Goal: Check status

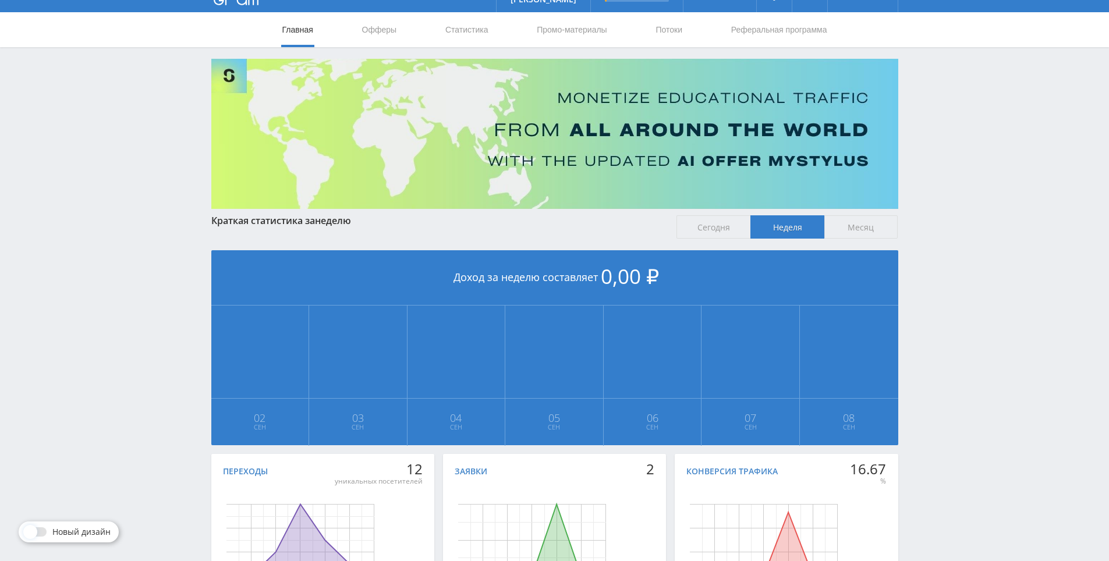
scroll to position [13, 0]
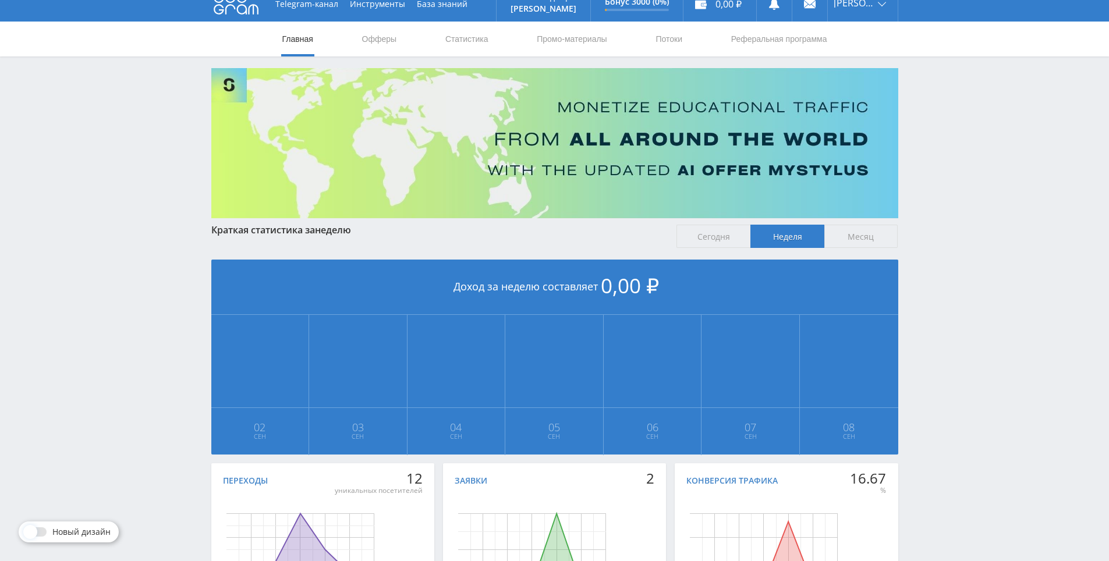
drag, startPoint x: 960, startPoint y: 369, endPoint x: 944, endPoint y: 278, distance: 92.9
click at [944, 274] on div "Telegram-канал Инструменты База знаний Ваш менеджер: [PERSON_NAME] Online @edug…" at bounding box center [554, 332] width 1109 height 691
click at [952, 211] on div "Telegram-канал Инструменты База знаний Ваш менеджер: [PERSON_NAME] Online @edug…" at bounding box center [554, 332] width 1109 height 691
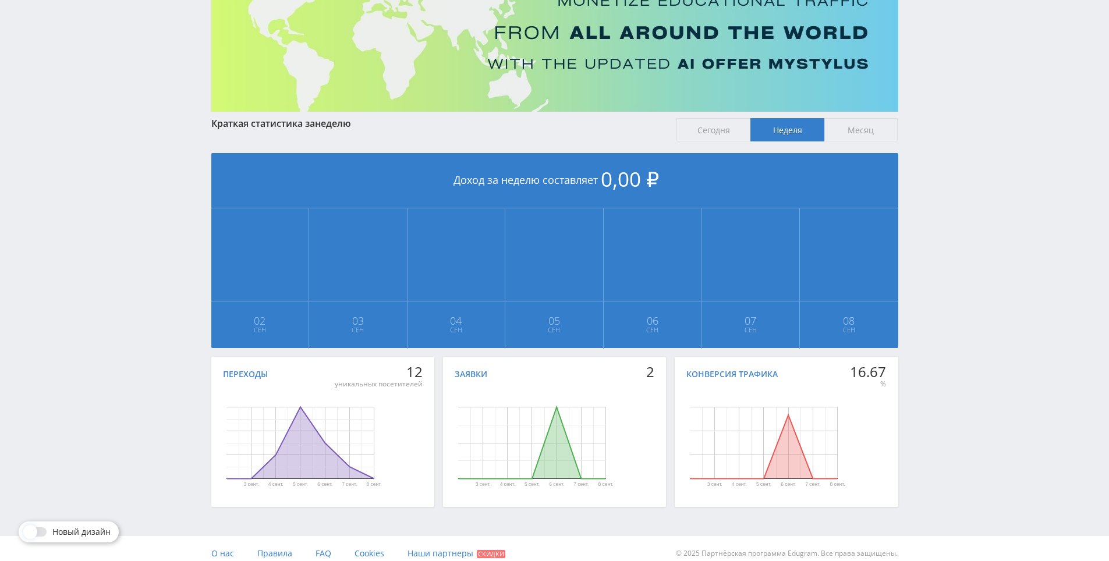
scroll to position [0, 0]
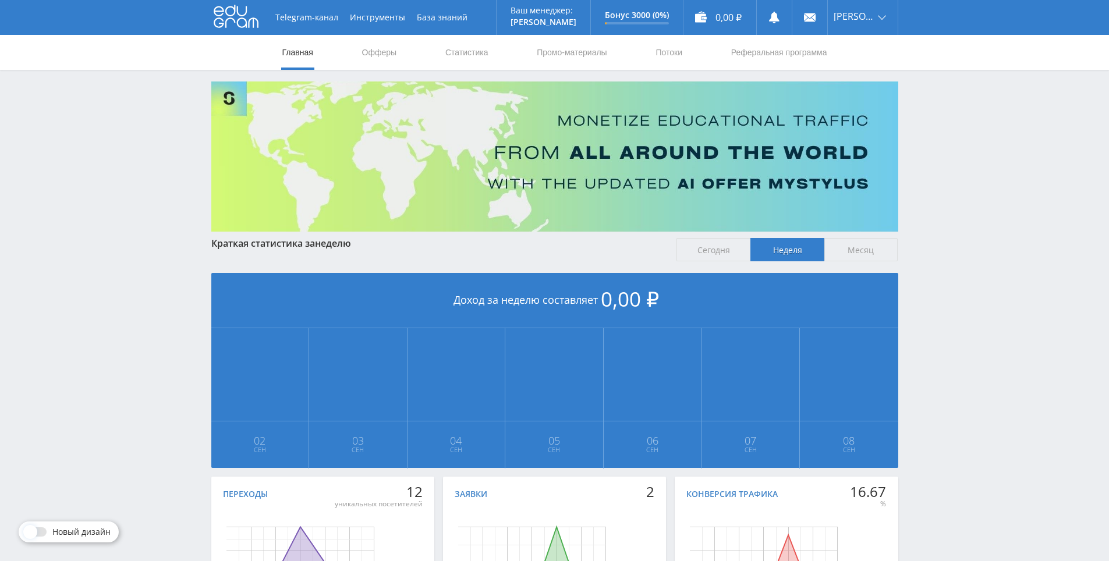
click at [942, 194] on div "Telegram-канал Инструменты База знаний Ваш менеджер: [PERSON_NAME] Online @edug…" at bounding box center [554, 345] width 1109 height 691
drag, startPoint x: 942, startPoint y: 193, endPoint x: 951, endPoint y: 161, distance: 33.2
click at [951, 161] on div "Telegram-канал Инструменты База знаний Ваш менеджер: [PERSON_NAME] Online @edug…" at bounding box center [554, 345] width 1109 height 691
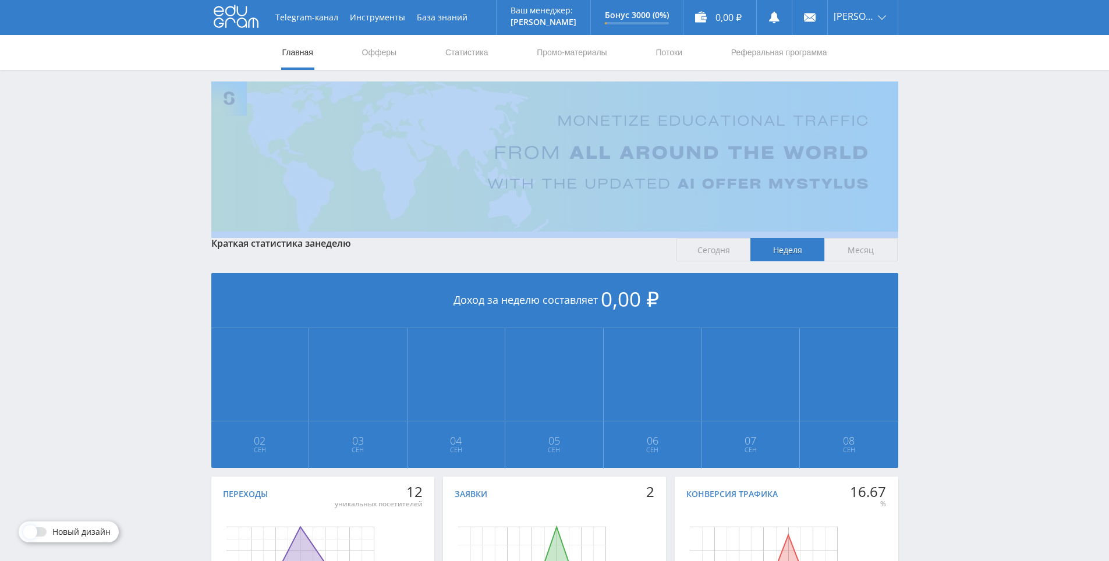
click at [950, 162] on div "Telegram-канал Инструменты База знаний Ваш менеджер: [PERSON_NAME] Online @edug…" at bounding box center [554, 345] width 1109 height 691
click at [944, 143] on div "Telegram-канал Инструменты База знаний Ваш менеджер: [PERSON_NAME] Online @edug…" at bounding box center [554, 345] width 1109 height 691
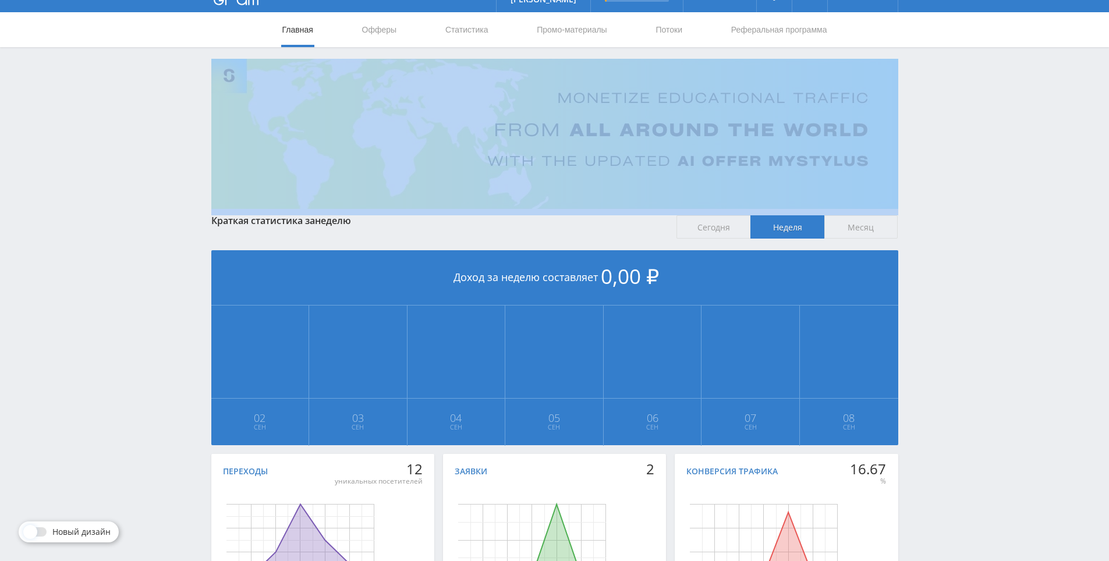
scroll to position [130, 0]
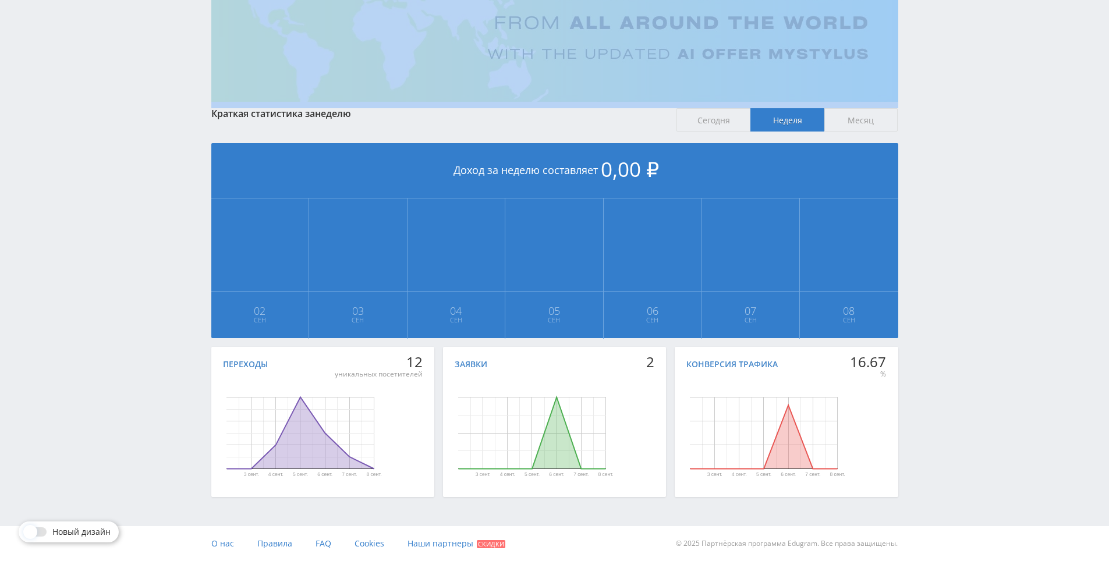
drag, startPoint x: 943, startPoint y: 142, endPoint x: 944, endPoint y: 249, distance: 107.1
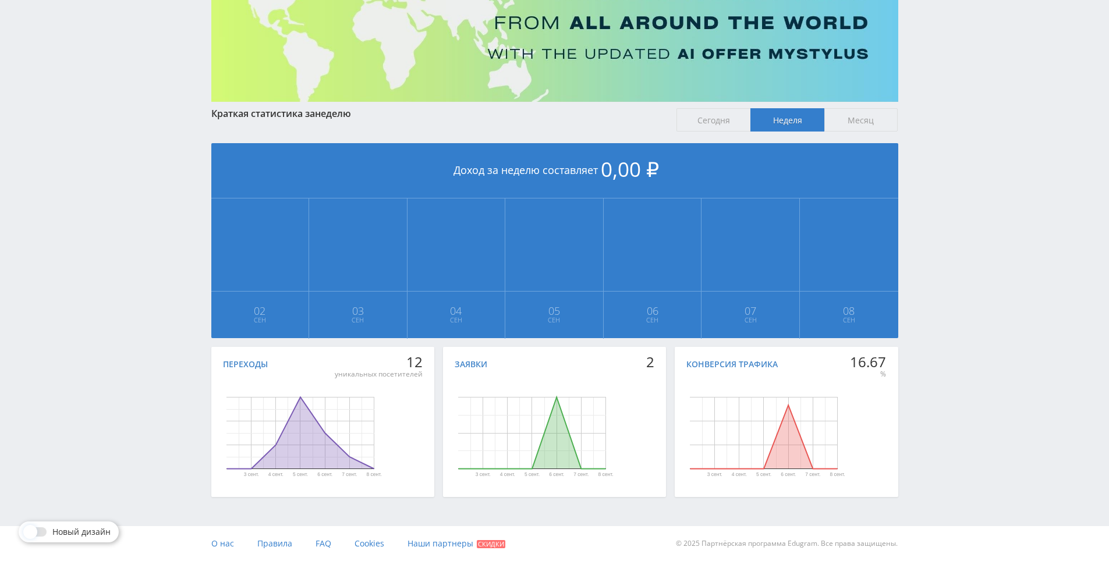
drag, startPoint x: 1003, startPoint y: 384, endPoint x: 996, endPoint y: 319, distance: 65.7
click at [996, 317] on div "Telegram-канал Инструменты База знаний Ваш менеджер: [PERSON_NAME] Online @edug…" at bounding box center [554, 215] width 1109 height 691
drag, startPoint x: 996, startPoint y: 317, endPoint x: 990, endPoint y: 270, distance: 46.9
click at [990, 270] on div "Telegram-канал Инструменты База знаний Ваш менеджер: [PERSON_NAME] Online @edug…" at bounding box center [554, 215] width 1109 height 691
drag, startPoint x: 966, startPoint y: 472, endPoint x: 945, endPoint y: 368, distance: 105.7
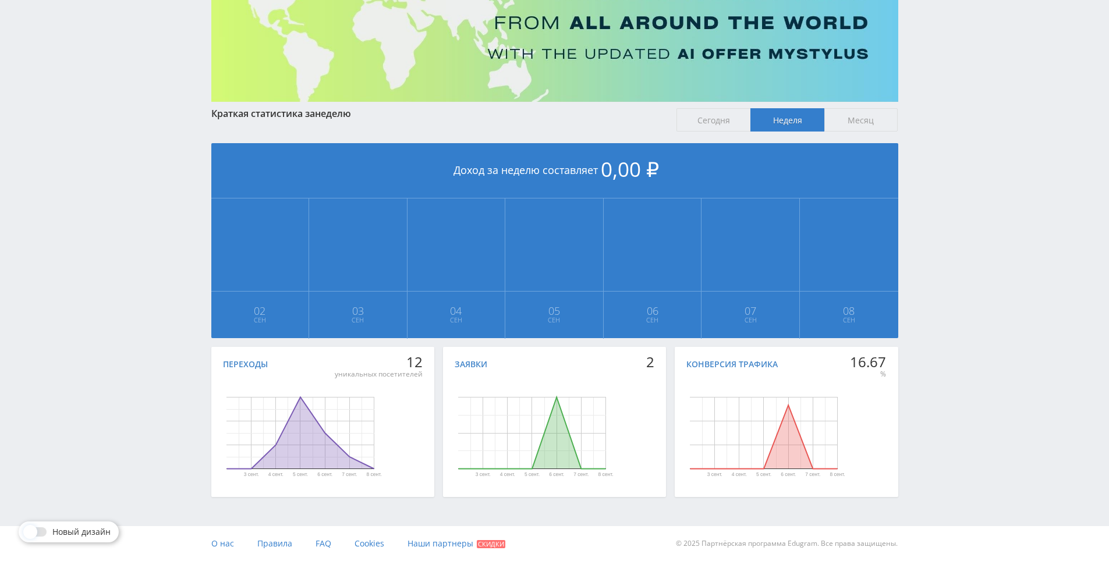
click at [945, 368] on div "Telegram-канал Инструменты База знаний Ваш менеджер: [PERSON_NAME] Online @edug…" at bounding box center [554, 215] width 1109 height 691
click at [945, 307] on div "Telegram-канал Инструменты База знаний Ваш менеджер: [PERSON_NAME] Online @edug…" at bounding box center [554, 215] width 1109 height 691
drag, startPoint x: 945, startPoint y: 307, endPoint x: 953, endPoint y: 264, distance: 44.4
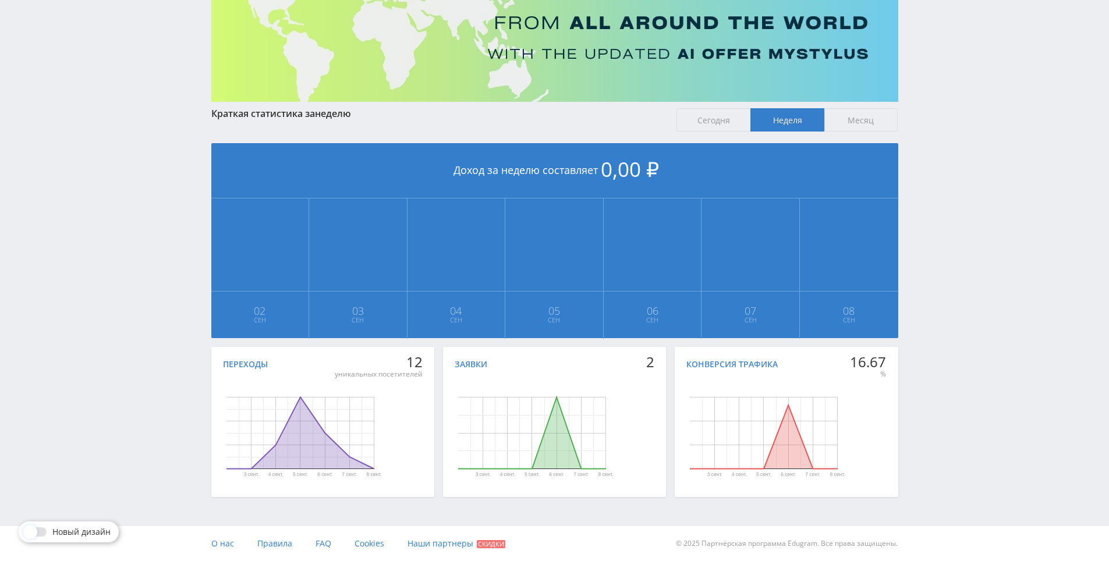
drag, startPoint x: 951, startPoint y: 236, endPoint x: 855, endPoint y: 168, distance: 117.8
click at [943, 229] on div "Telegram-канал Инструменты База знаний Ваш менеджер: [PERSON_NAME] Online @edug…" at bounding box center [554, 215] width 1109 height 691
click at [723, 115] on span "Сегодня" at bounding box center [714, 119] width 74 height 23
click at [0, 0] on input "Сегодня" at bounding box center [0, 0] width 0 height 0
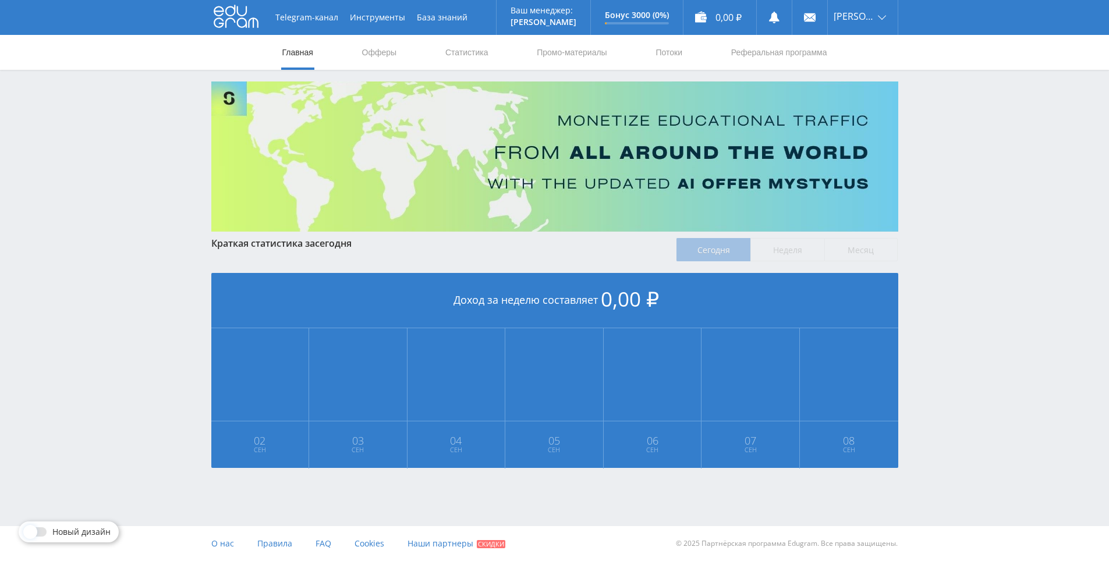
scroll to position [0, 0]
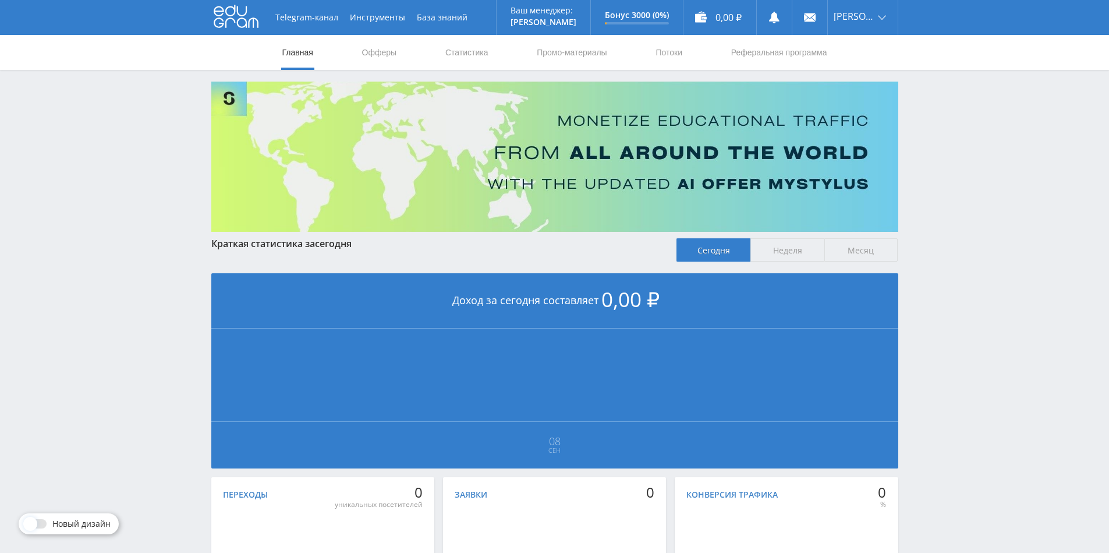
click at [794, 252] on span "Неделя" at bounding box center [788, 249] width 74 height 23
click at [0, 0] on input "Неделя" at bounding box center [0, 0] width 0 height 0
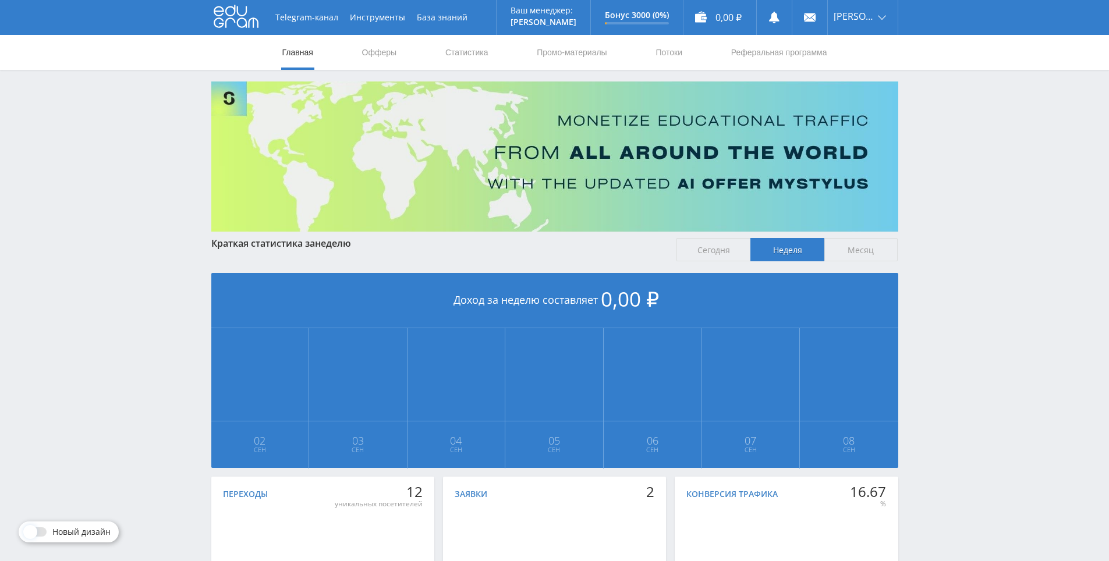
click at [852, 250] on span "Месяц" at bounding box center [862, 249] width 74 height 23
click at [0, 0] on input "Месяц" at bounding box center [0, 0] width 0 height 0
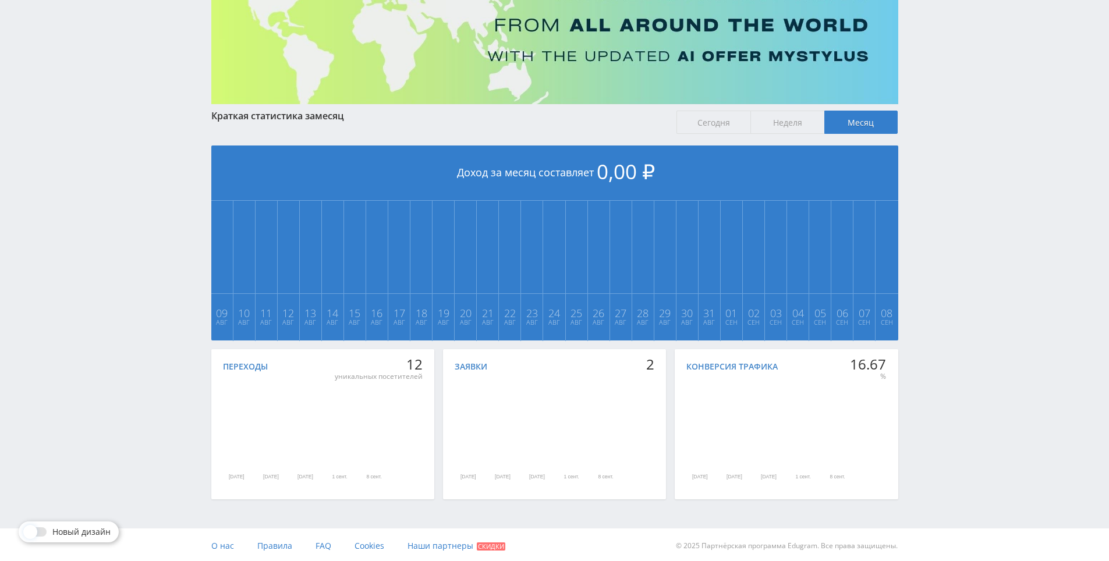
scroll to position [130, 0]
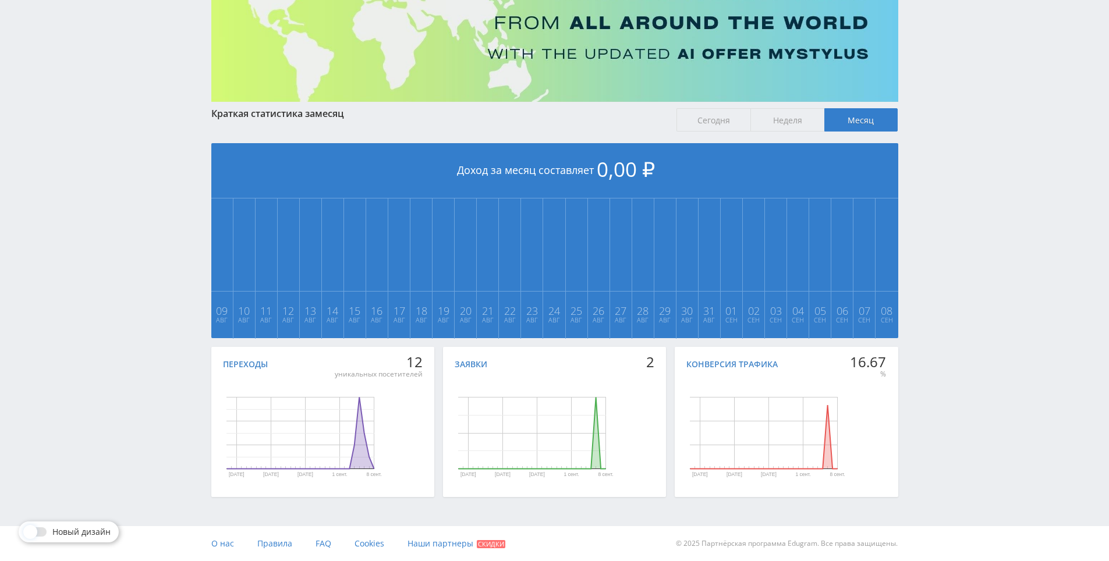
drag, startPoint x: 967, startPoint y: 331, endPoint x: 946, endPoint y: 256, distance: 77.8
click at [936, 239] on div "Telegram-канал Инструменты База знаний Ваш менеджер: [PERSON_NAME] Online @edug…" at bounding box center [554, 215] width 1109 height 691
click at [940, 245] on div "Telegram-канал Инструменты База знаний Ваш менеджер: [PERSON_NAME] Online @edug…" at bounding box center [554, 215] width 1109 height 691
click at [946, 199] on div "Telegram-канал Инструменты База знаний Ваш менеджер: [PERSON_NAME] Online @edug…" at bounding box center [554, 215] width 1109 height 691
click at [795, 131] on span "Неделя" at bounding box center [788, 119] width 74 height 23
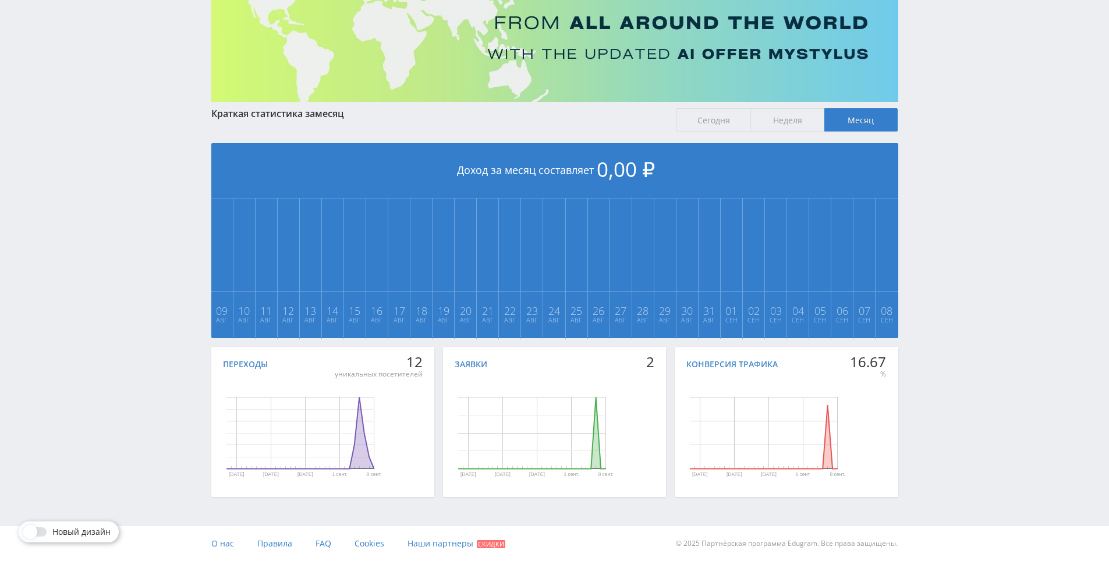
click at [0, 0] on input "Неделя" at bounding box center [0, 0] width 0 height 0
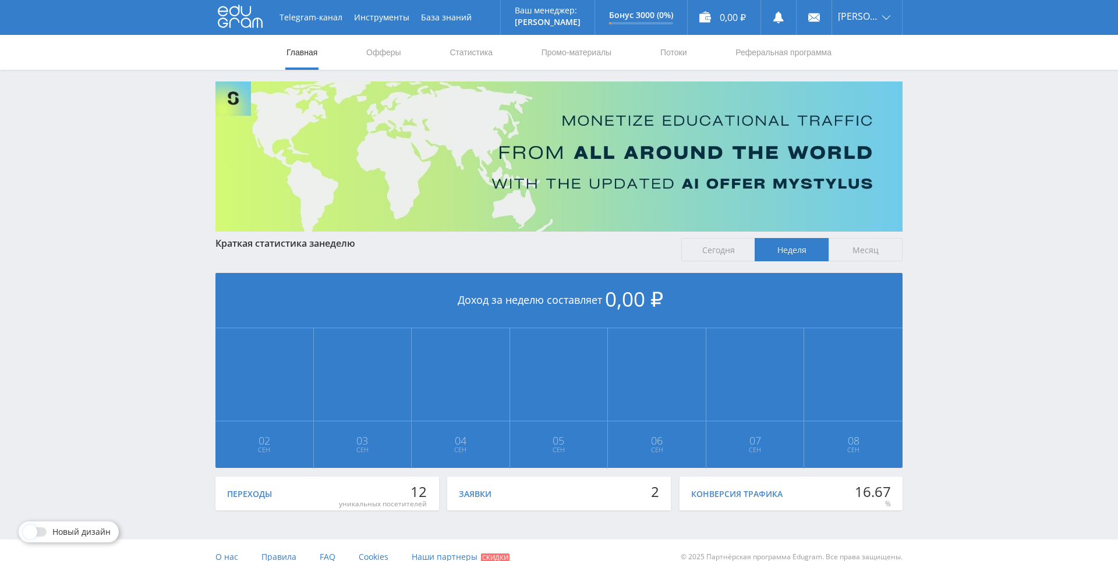
drag, startPoint x: 982, startPoint y: 308, endPoint x: 970, endPoint y: 215, distance: 93.4
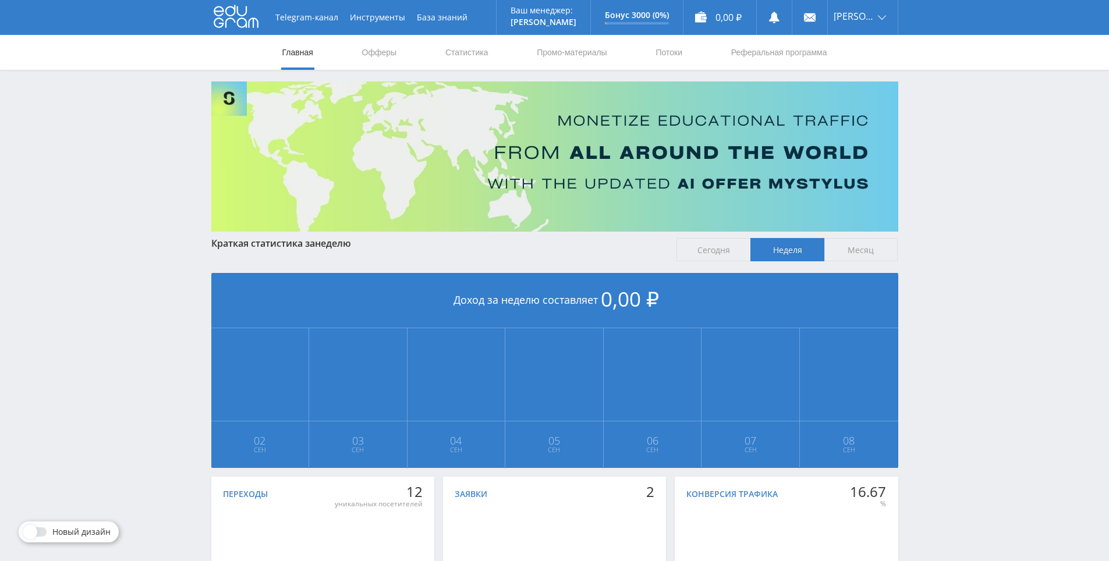
click at [964, 226] on div "Telegram-канал Инструменты База знаний Ваш менеджер: [PERSON_NAME] Online @edug…" at bounding box center [554, 345] width 1109 height 691
click at [964, 228] on div "Telegram-канал Инструменты База знаний Ваш менеджер: [PERSON_NAME] Online @edug…" at bounding box center [554, 345] width 1109 height 691
click at [954, 169] on div "Telegram-канал Инструменты База знаний Ваш менеджер: [PERSON_NAME] Online @edug…" at bounding box center [554, 345] width 1109 height 691
drag, startPoint x: 954, startPoint y: 169, endPoint x: 947, endPoint y: 149, distance: 21.7
click at [947, 149] on div "Telegram-канал Инструменты База знаний Ваш менеджер: [PERSON_NAME] Online @edug…" at bounding box center [554, 345] width 1109 height 691
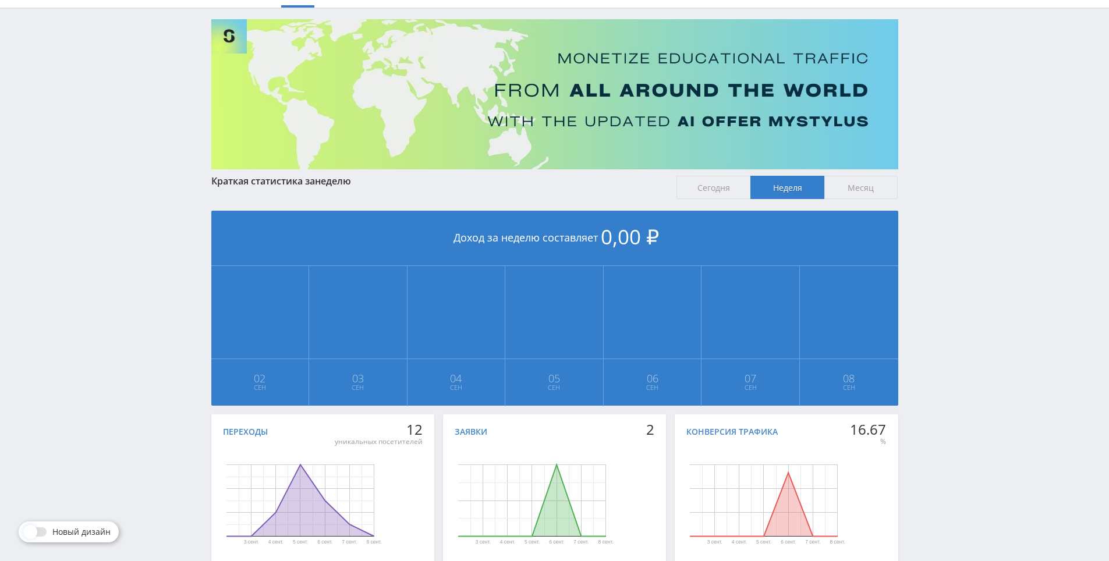
scroll to position [130, 0]
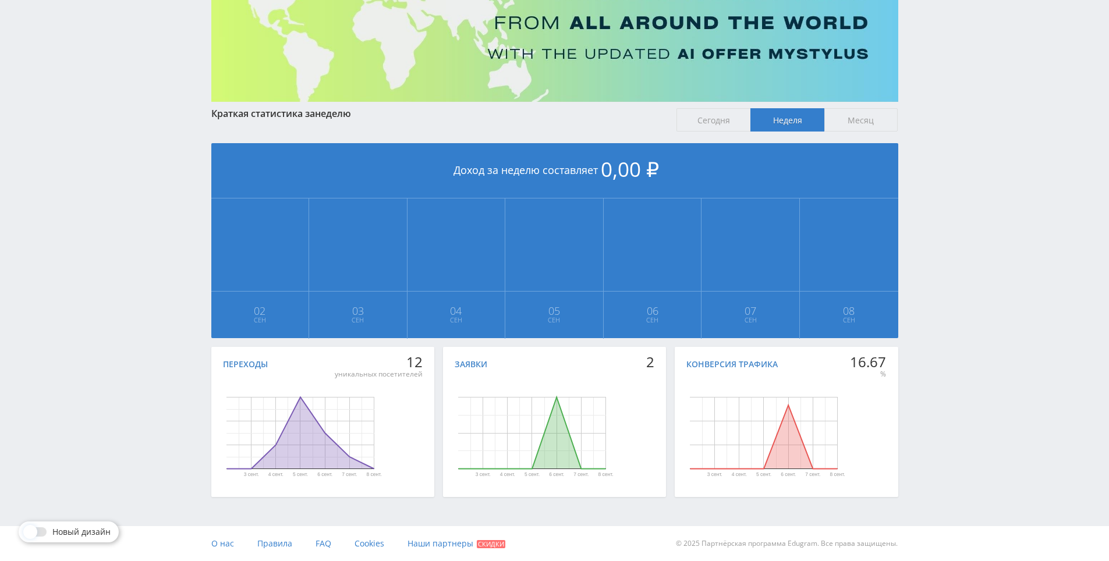
drag, startPoint x: 950, startPoint y: 261, endPoint x: 950, endPoint y: 276, distance: 15.1
click at [481, 366] on div "Заявки" at bounding box center [471, 364] width 33 height 9
copy div "Заявки"
click at [943, 371] on div "Telegram-канал Инструменты База знаний Ваш менеджер: [PERSON_NAME] Online @edug…" at bounding box center [554, 215] width 1109 height 691
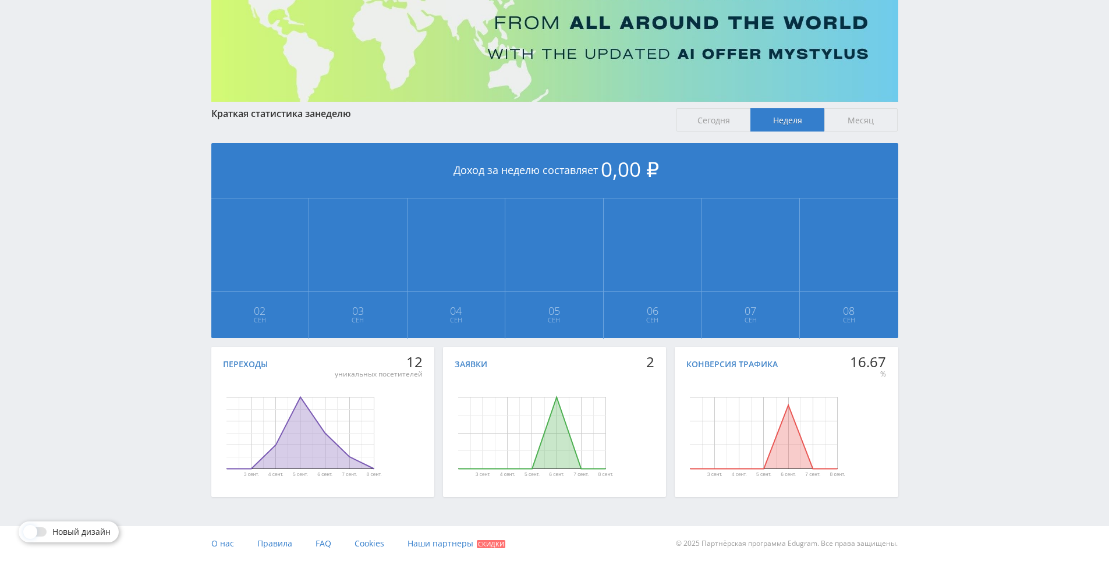
drag, startPoint x: 951, startPoint y: 325, endPoint x: 947, endPoint y: 264, distance: 61.2
click at [947, 264] on div "Telegram-канал Инструменты База знаний Ваш менеджер: [PERSON_NAME] Online @edug…" at bounding box center [554, 215] width 1109 height 691
click at [954, 277] on div "Telegram-канал Инструменты База знаний Ваш менеджер: [PERSON_NAME] Online @edug…" at bounding box center [554, 215] width 1109 height 691
click at [976, 236] on div "Telegram-канал Инструменты База знаний Ваш менеджер: [PERSON_NAME] Online @edug…" at bounding box center [554, 215] width 1109 height 691
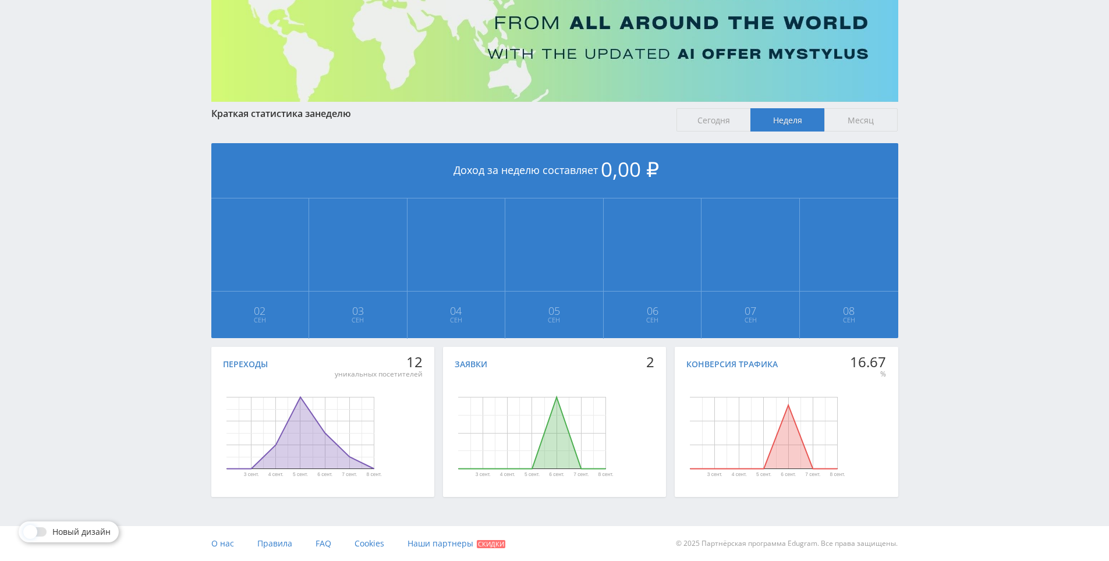
click at [950, 173] on div "Telegram-канал Инструменты База знаний Ваш менеджер: [PERSON_NAME] Online @edug…" at bounding box center [554, 215] width 1109 height 691
drag, startPoint x: 950, startPoint y: 173, endPoint x: 949, endPoint y: 203, distance: 29.7
click at [949, 179] on div "Telegram-канал Инструменты База знаний Ваш менеджер: [PERSON_NAME] Online @edug…" at bounding box center [554, 215] width 1109 height 691
drag, startPoint x: 948, startPoint y: 206, endPoint x: 949, endPoint y: 186, distance: 19.8
click at [950, 182] on div "Telegram-канал Инструменты База знаний Ваш менеджер: [PERSON_NAME] Online @edug…" at bounding box center [554, 215] width 1109 height 691
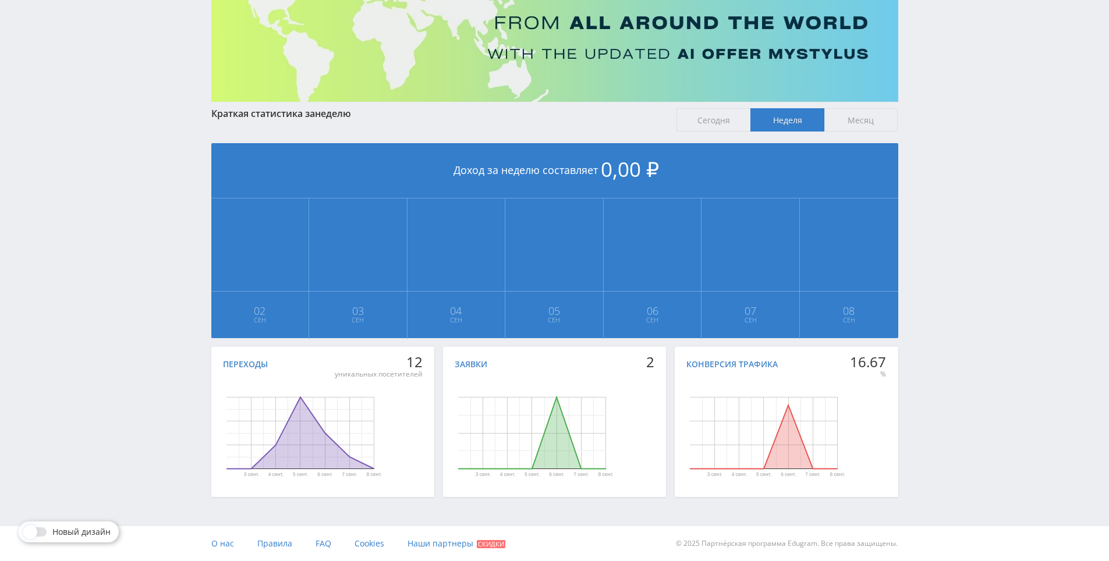
click at [949, 192] on div "Telegram-канал Инструменты База знаний Ваш менеджер: [PERSON_NAME] Online @edug…" at bounding box center [554, 215] width 1109 height 691
click at [943, 163] on div "Telegram-канал Инструменты База знаний Ваш менеджер: [PERSON_NAME] Online @edug…" at bounding box center [554, 215] width 1109 height 691
drag, startPoint x: 938, startPoint y: 320, endPoint x: 944, endPoint y: 353, distance: 34.3
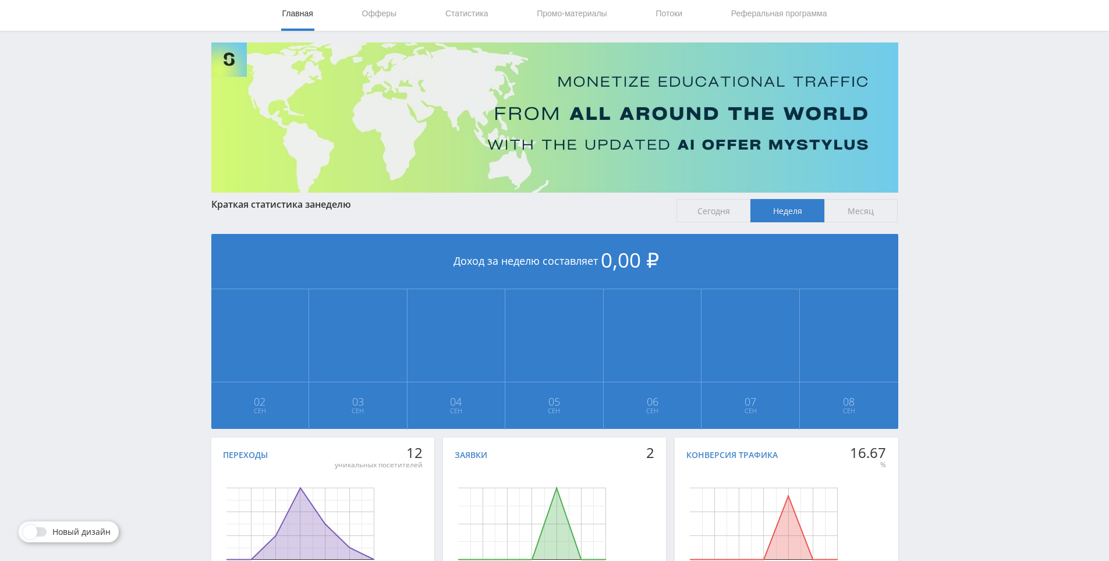
scroll to position [0, 0]
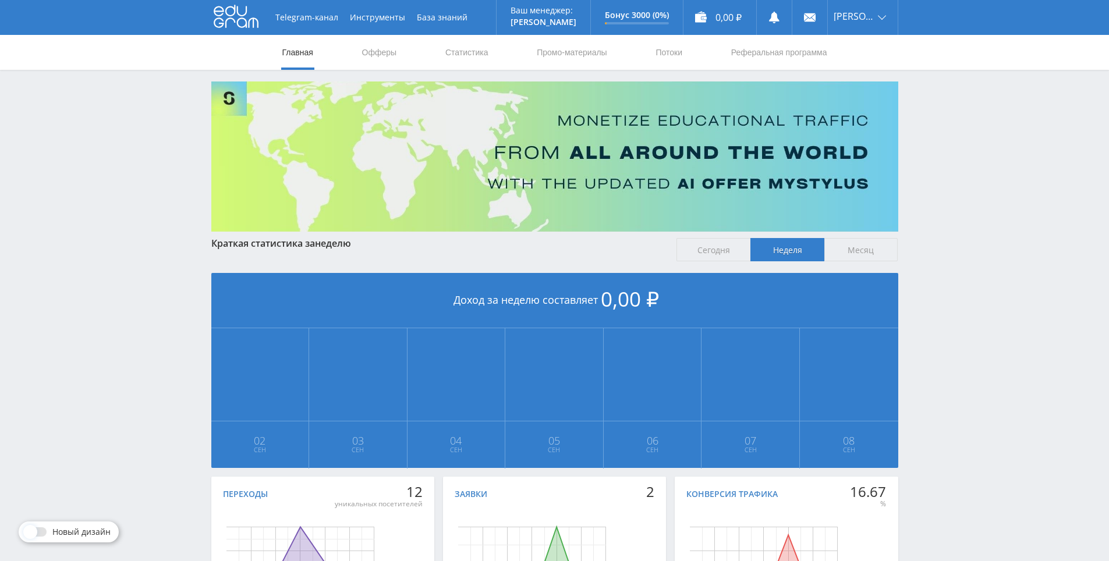
drag, startPoint x: 944, startPoint y: 353, endPoint x: 944, endPoint y: 254, distance: 99.0
drag, startPoint x: 943, startPoint y: 254, endPoint x: 962, endPoint y: 145, distance: 110.5
drag, startPoint x: 962, startPoint y: 144, endPoint x: 957, endPoint y: 93, distance: 50.9
click at [962, 143] on div "Telegram-канал Инструменты База знаний Ваш менеджер: [PERSON_NAME] Online @edug…" at bounding box center [554, 345] width 1109 height 691
click at [957, 95] on div "Telegram-канал Инструменты База знаний Ваш менеджер: [PERSON_NAME] Online @edug…" at bounding box center [554, 345] width 1109 height 691
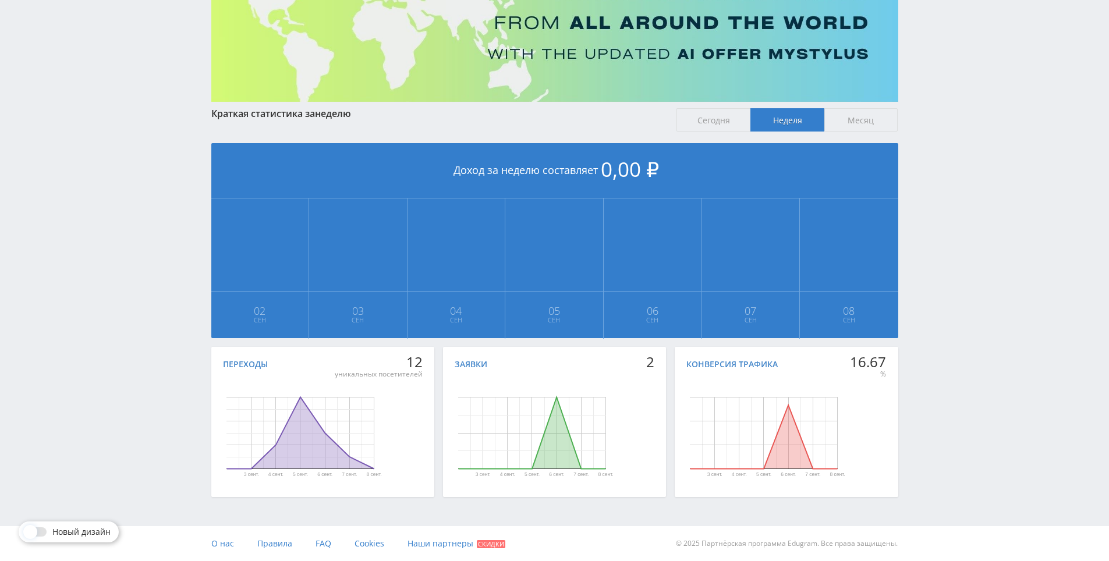
drag, startPoint x: 949, startPoint y: 141, endPoint x: 961, endPoint y: 367, distance: 226.3
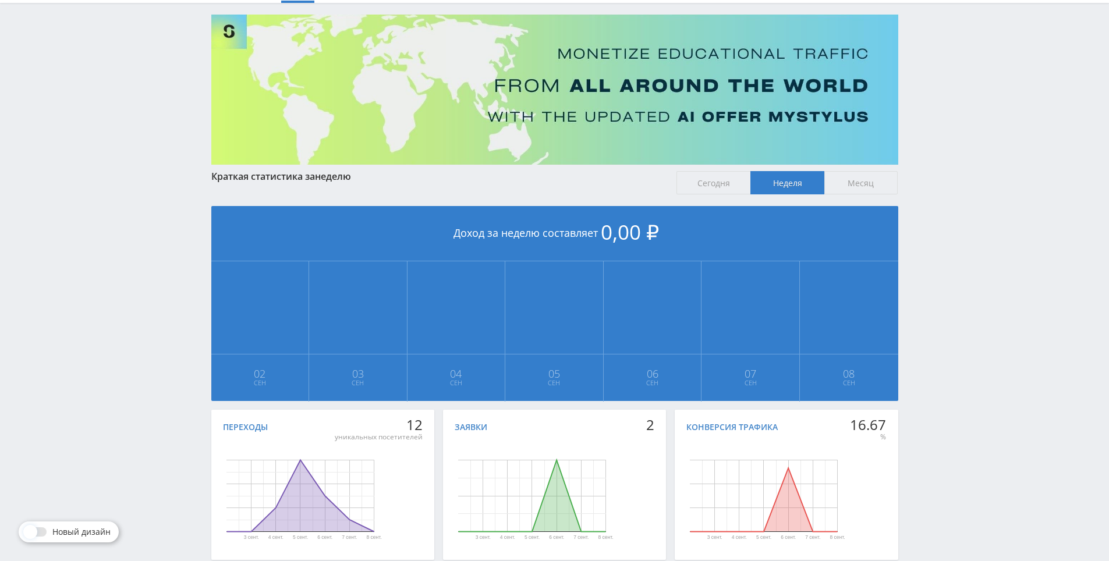
drag, startPoint x: 961, startPoint y: 367, endPoint x: 866, endPoint y: 123, distance: 261.8
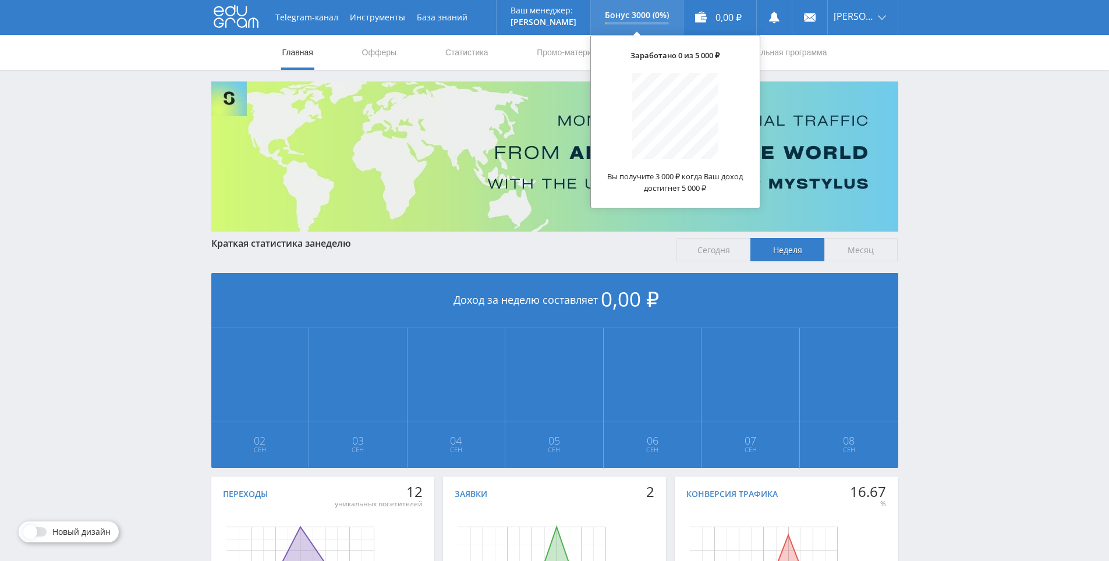
click at [669, 13] on p "Бонус 3000 (0%)" at bounding box center [637, 14] width 64 height 9
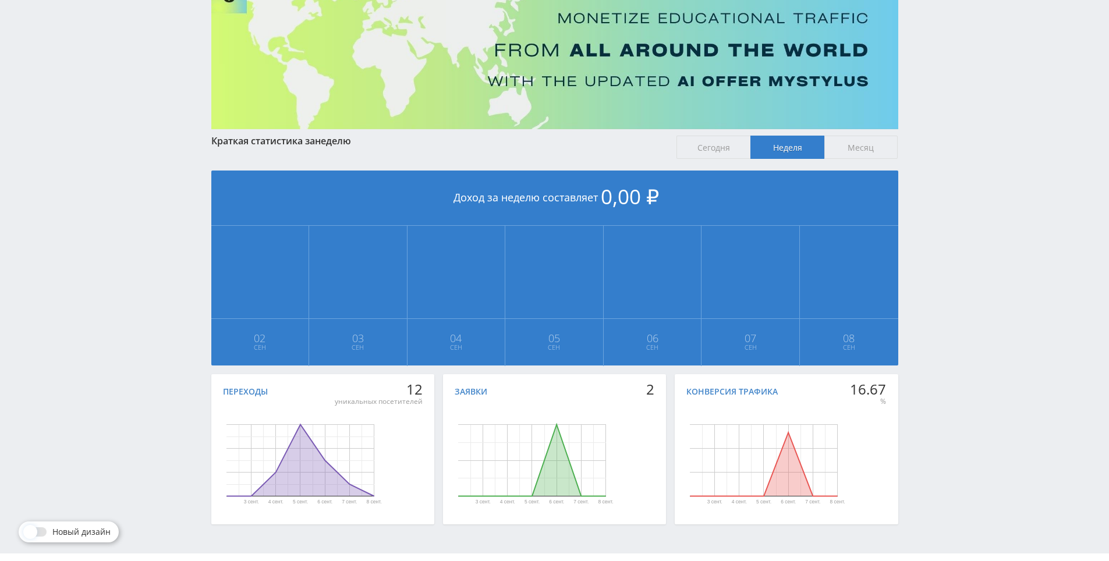
drag, startPoint x: 983, startPoint y: 231, endPoint x: 983, endPoint y: 273, distance: 41.3
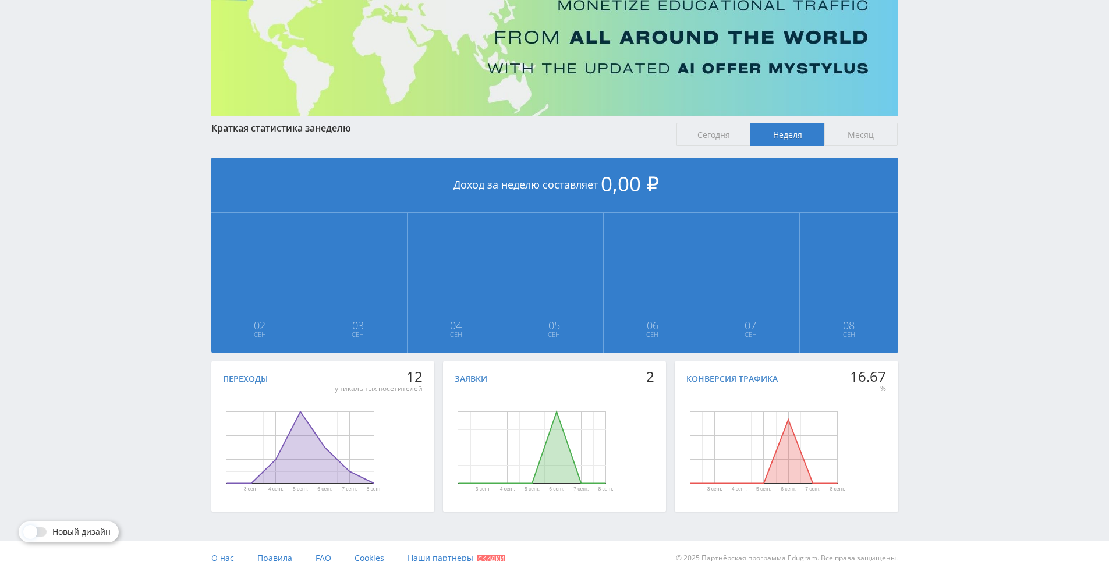
scroll to position [46, 0]
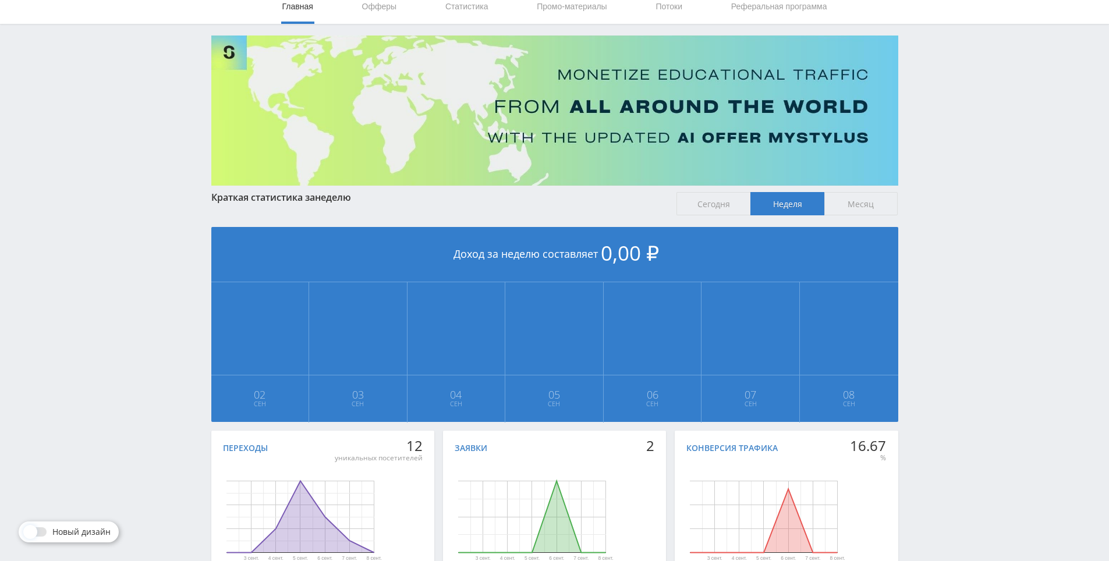
drag, startPoint x: 954, startPoint y: 182, endPoint x: 942, endPoint y: 148, distance: 35.9
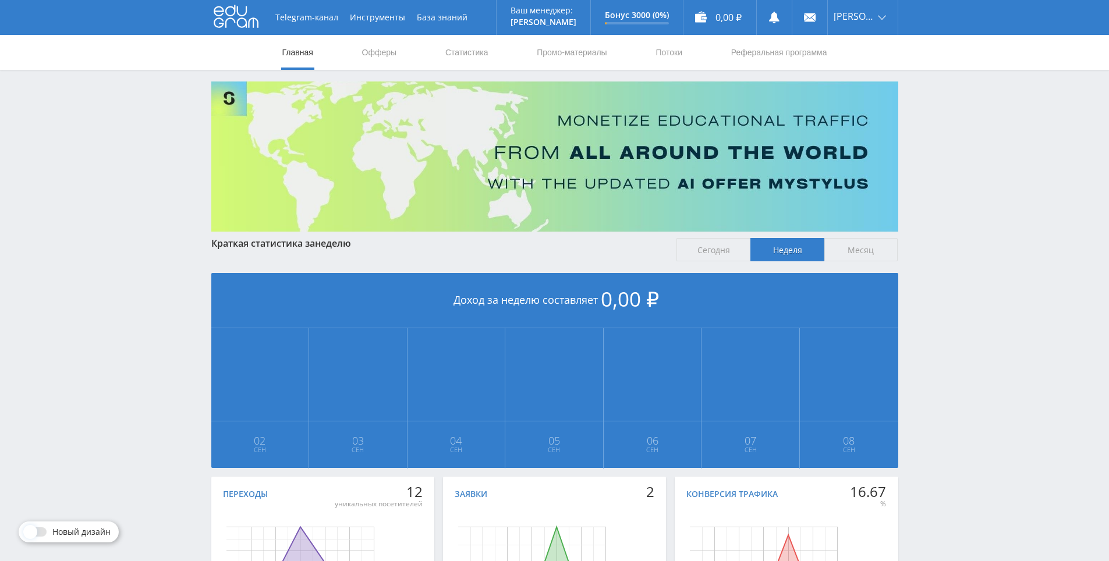
drag, startPoint x: 942, startPoint y: 148, endPoint x: 932, endPoint y: 107, distance: 42.4
drag, startPoint x: 932, startPoint y: 107, endPoint x: 957, endPoint y: 155, distance: 54.7
click at [935, 122] on div "Telegram-канал Инструменты База знаний Ваш менеджер: [PERSON_NAME] Online @edug…" at bounding box center [554, 345] width 1109 height 691
click at [961, 179] on div "Telegram-канал Инструменты База знаний Ваш менеджер: [PERSON_NAME] Online @edug…" at bounding box center [554, 345] width 1109 height 691
click at [958, 146] on div "Telegram-канал Инструменты База знаний Ваш менеджер: [PERSON_NAME] Online @edug…" at bounding box center [554, 345] width 1109 height 691
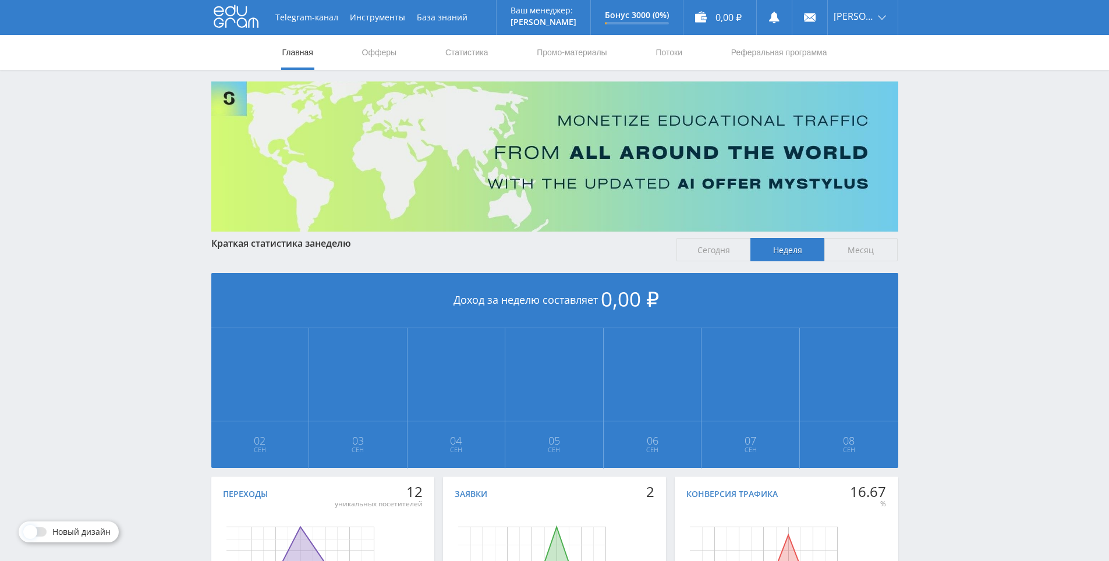
drag, startPoint x: 930, startPoint y: 108, endPoint x: 930, endPoint y: 28, distance: 79.8
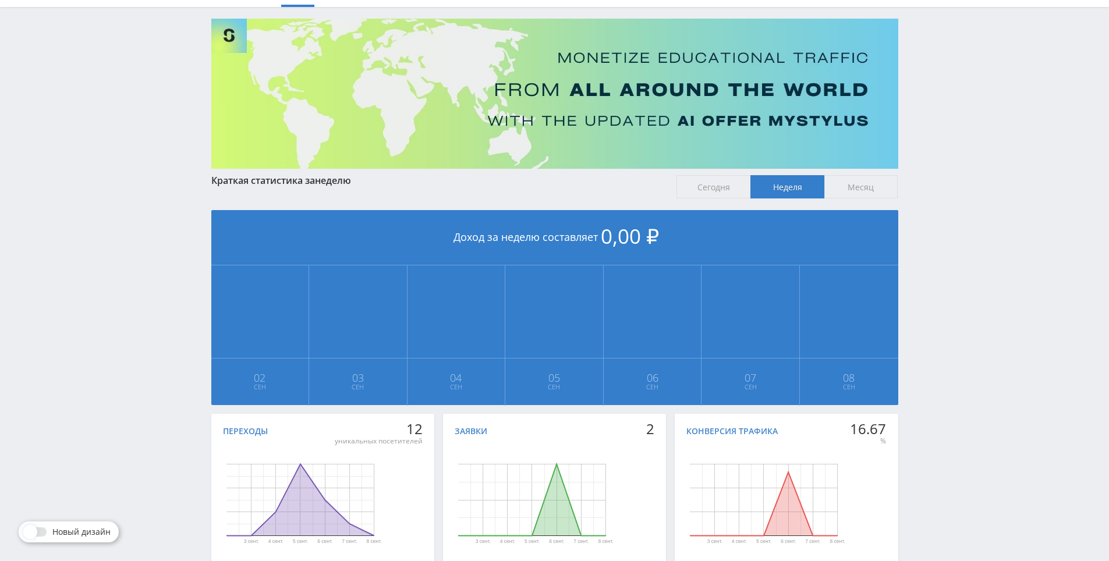
drag, startPoint x: 941, startPoint y: 146, endPoint x: 942, endPoint y: 195, distance: 49.5
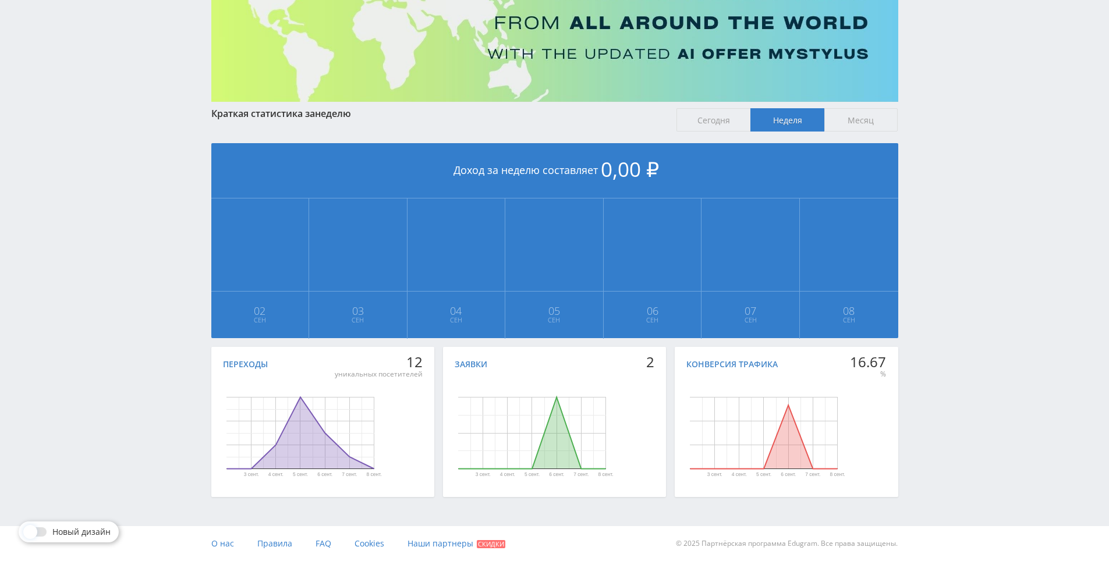
drag, startPoint x: 935, startPoint y: 249, endPoint x: 932, endPoint y: 416, distance: 167.2
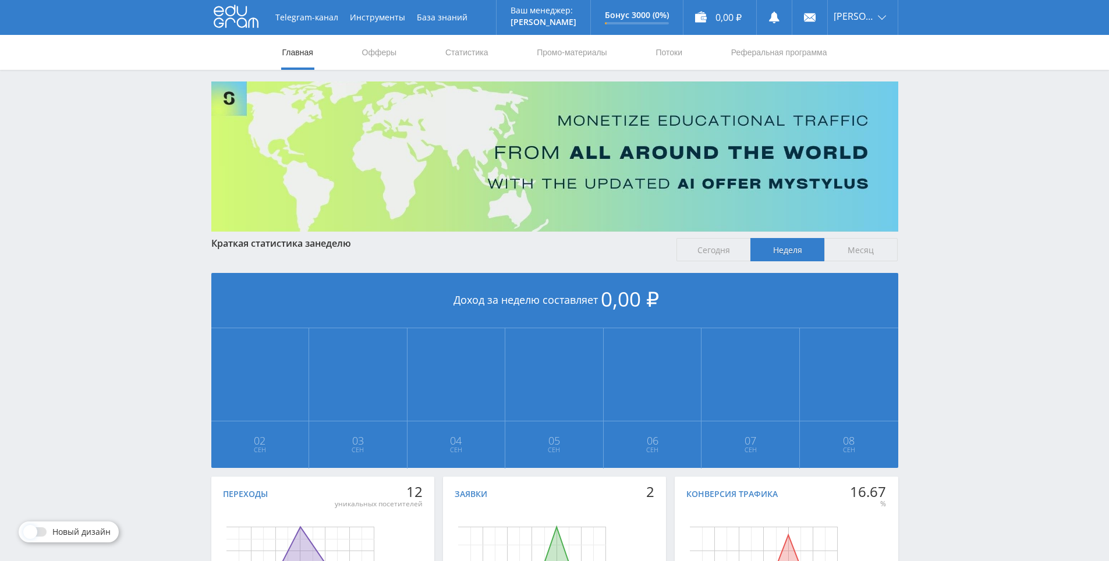
drag, startPoint x: 932, startPoint y: 375, endPoint x: 932, endPoint y: 174, distance: 200.9
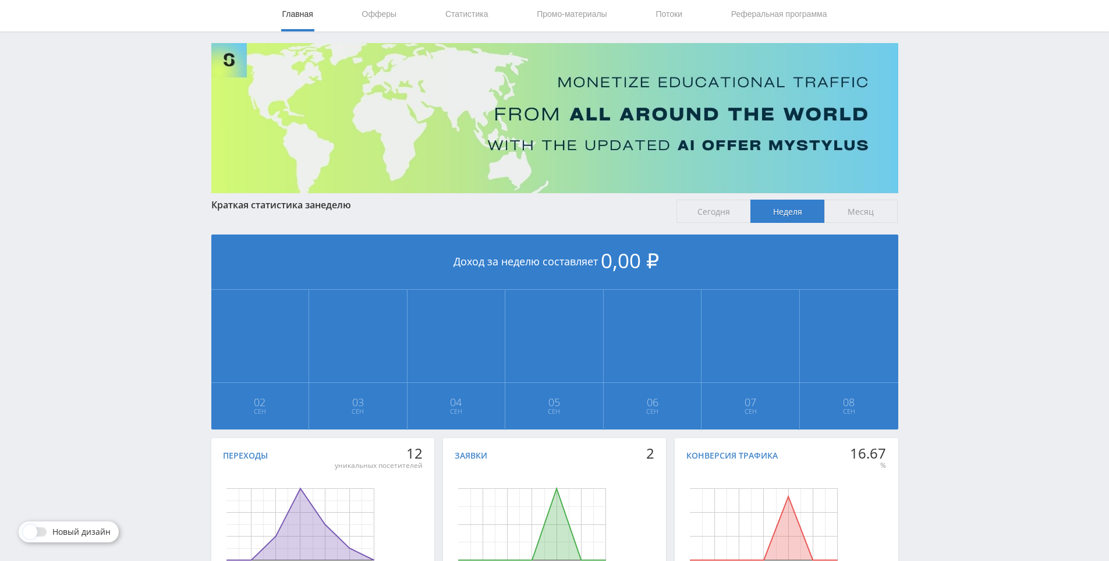
scroll to position [130, 0]
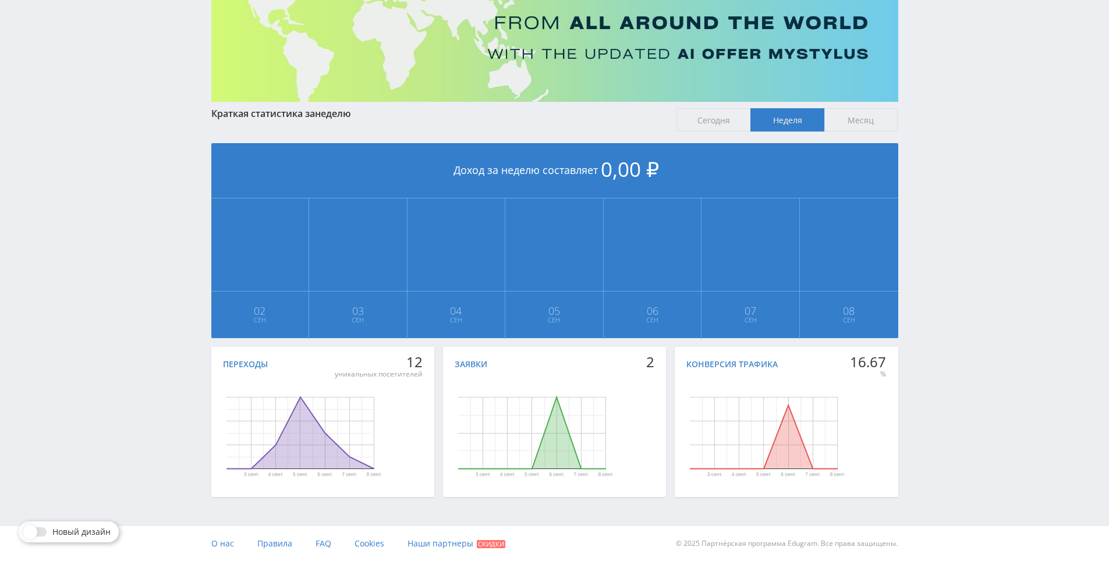
drag, startPoint x: 932, startPoint y: 174, endPoint x: 930, endPoint y: 311, distance: 136.8
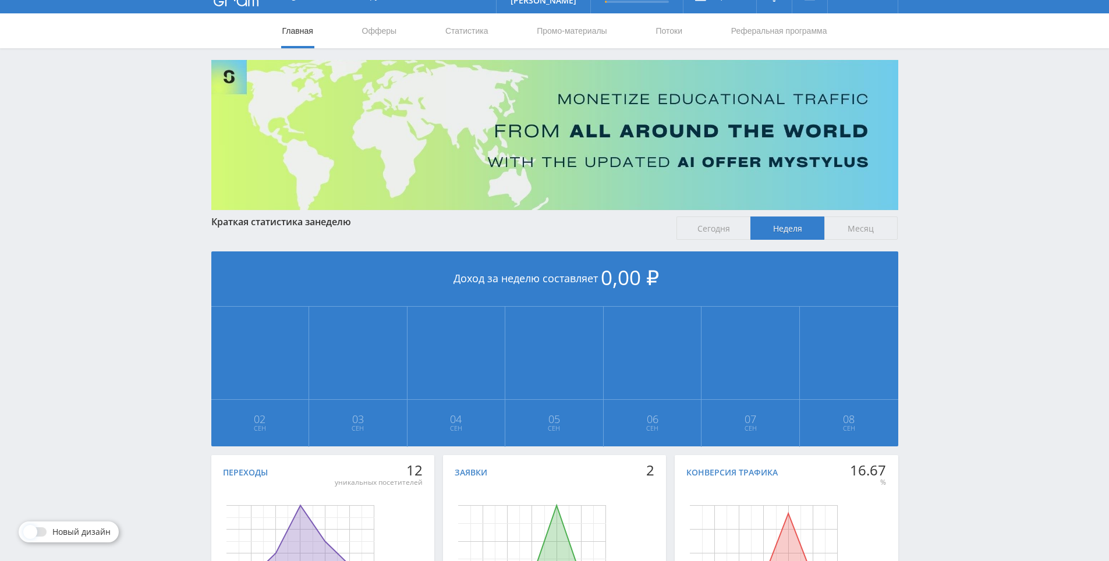
scroll to position [0, 0]
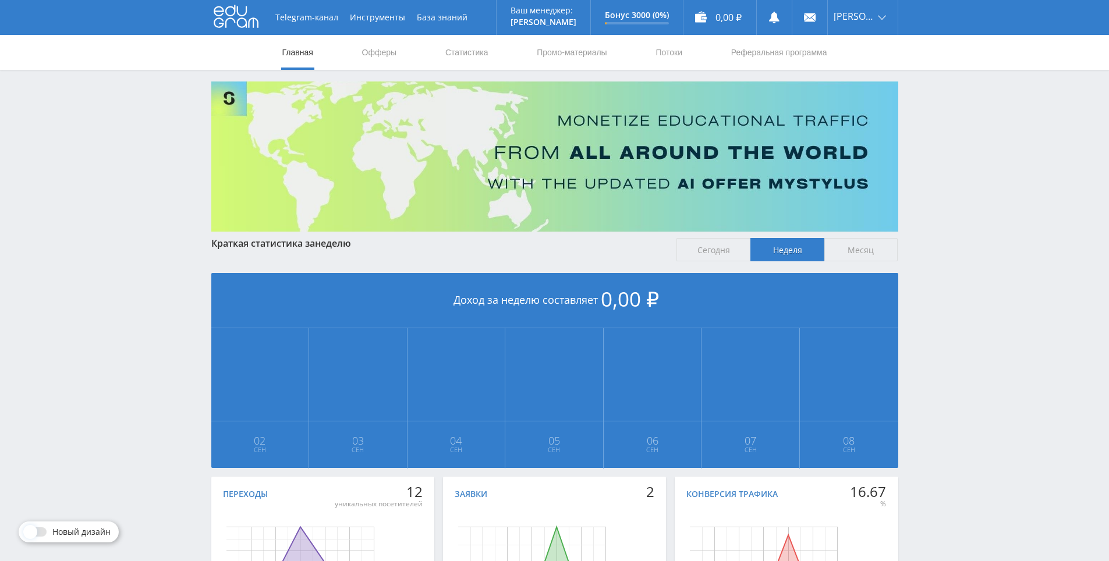
drag, startPoint x: 926, startPoint y: 261, endPoint x: 947, endPoint y: 228, distance: 39.7
click at [772, 55] on link "Реферальная программа" at bounding box center [779, 52] width 98 height 35
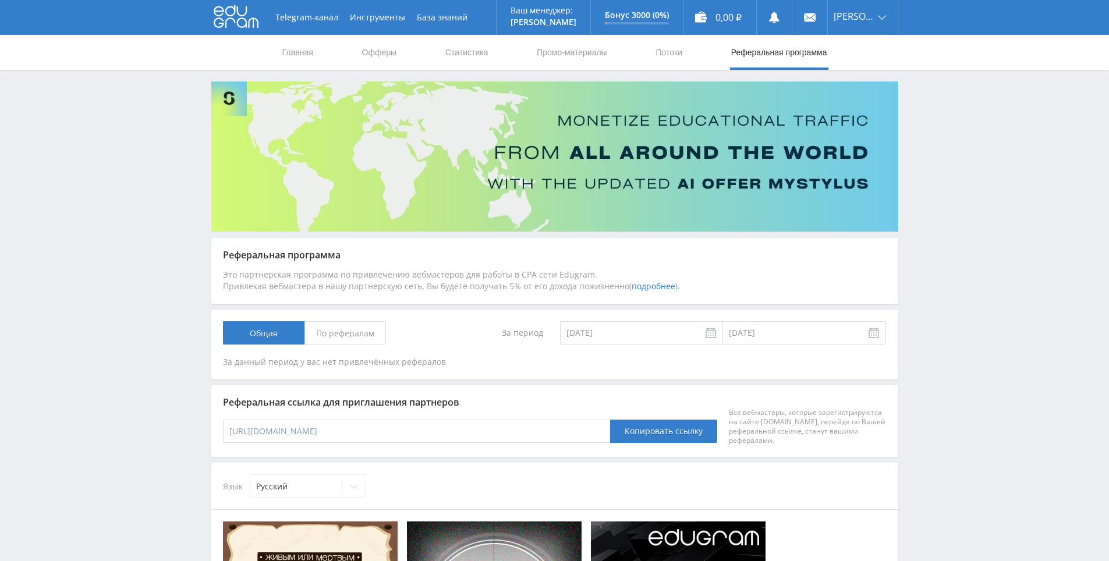
drag, startPoint x: 978, startPoint y: 212, endPoint x: 979, endPoint y: 254, distance: 41.9
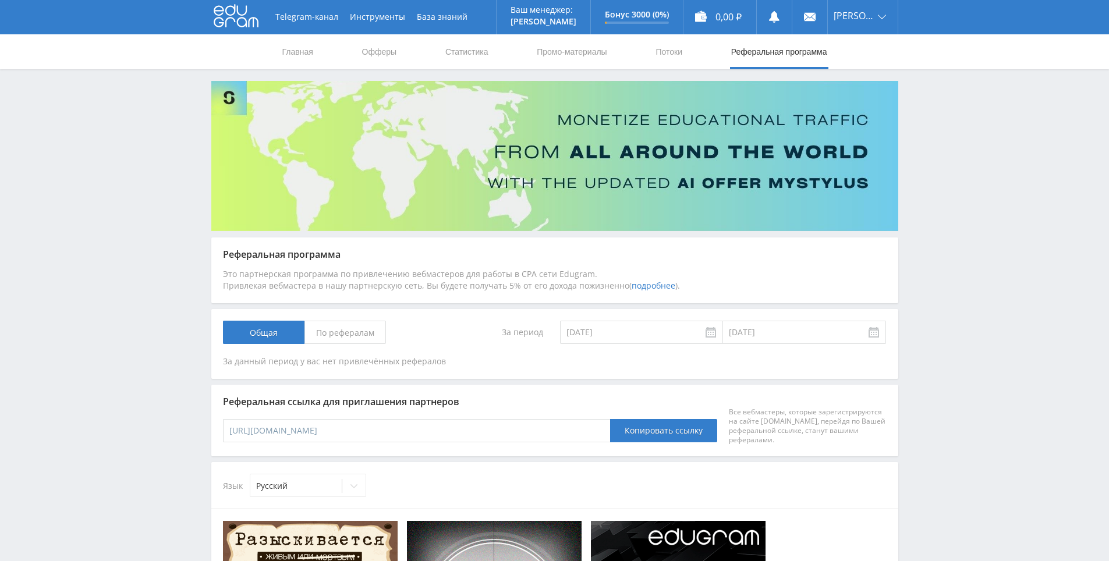
scroll to position [56, 0]
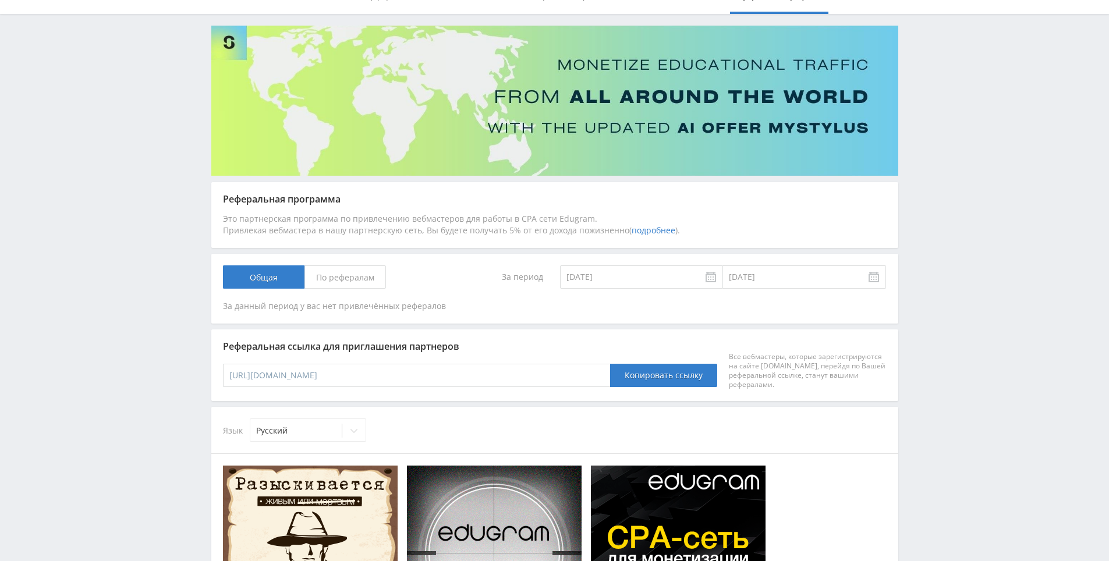
drag, startPoint x: 965, startPoint y: 312, endPoint x: 958, endPoint y: 314, distance: 7.4
drag, startPoint x: 958, startPoint y: 309, endPoint x: 957, endPoint y: 344, distance: 34.4
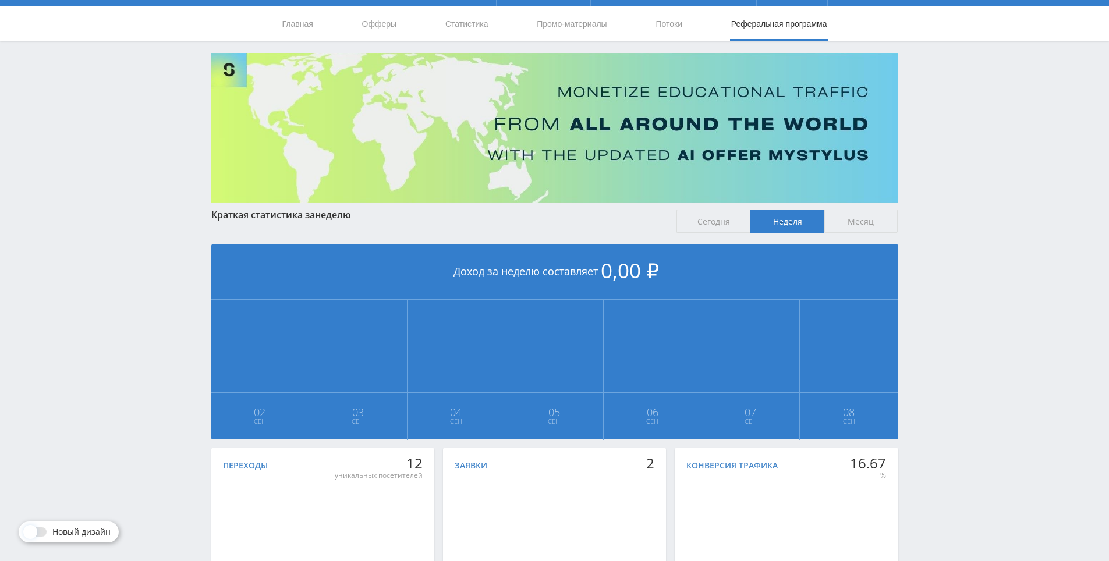
drag, startPoint x: 961, startPoint y: 232, endPoint x: 972, endPoint y: 246, distance: 17.9
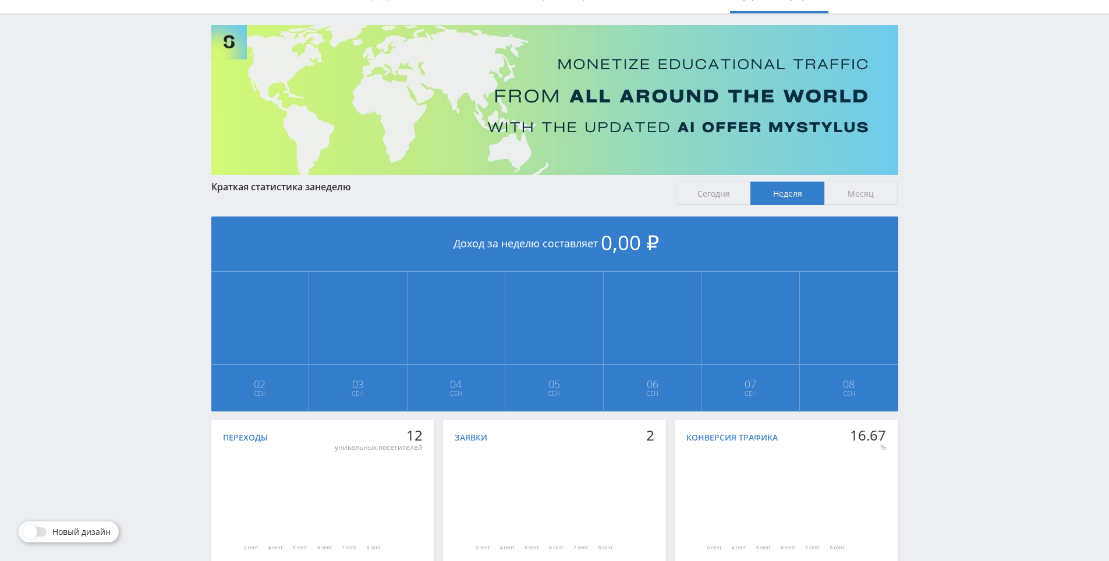
scroll to position [130, 0]
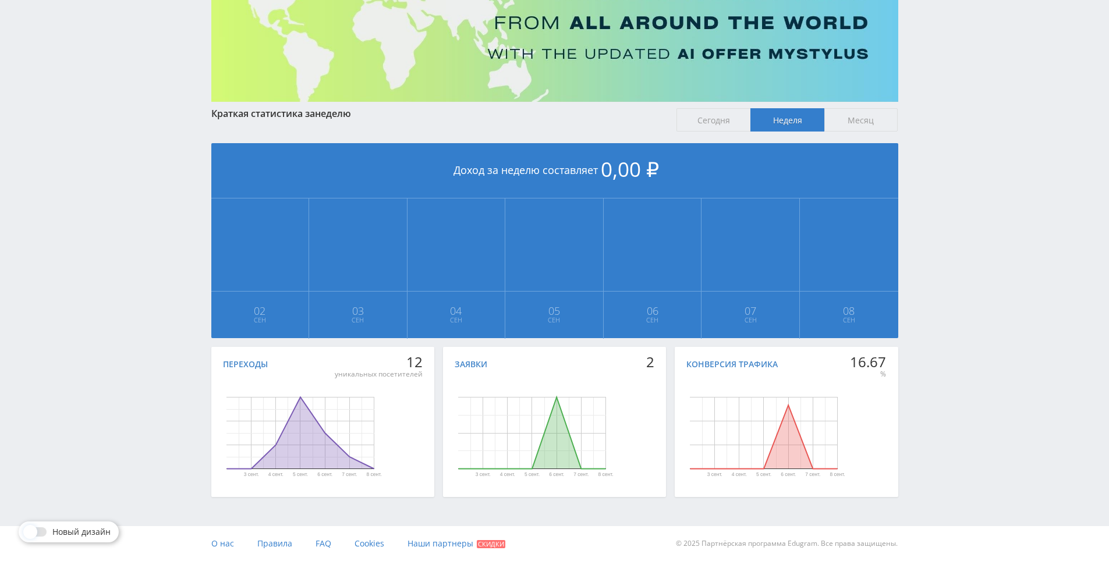
drag, startPoint x: 919, startPoint y: 344, endPoint x: 924, endPoint y: 369, distance: 26.0
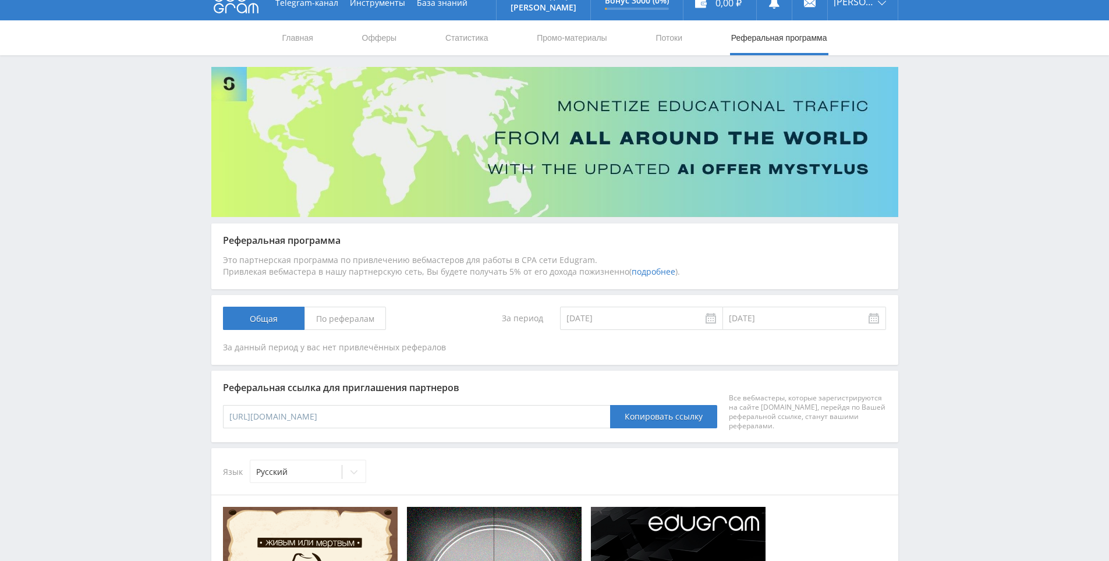
drag, startPoint x: 1010, startPoint y: 342, endPoint x: 1007, endPoint y: 358, distance: 16.1
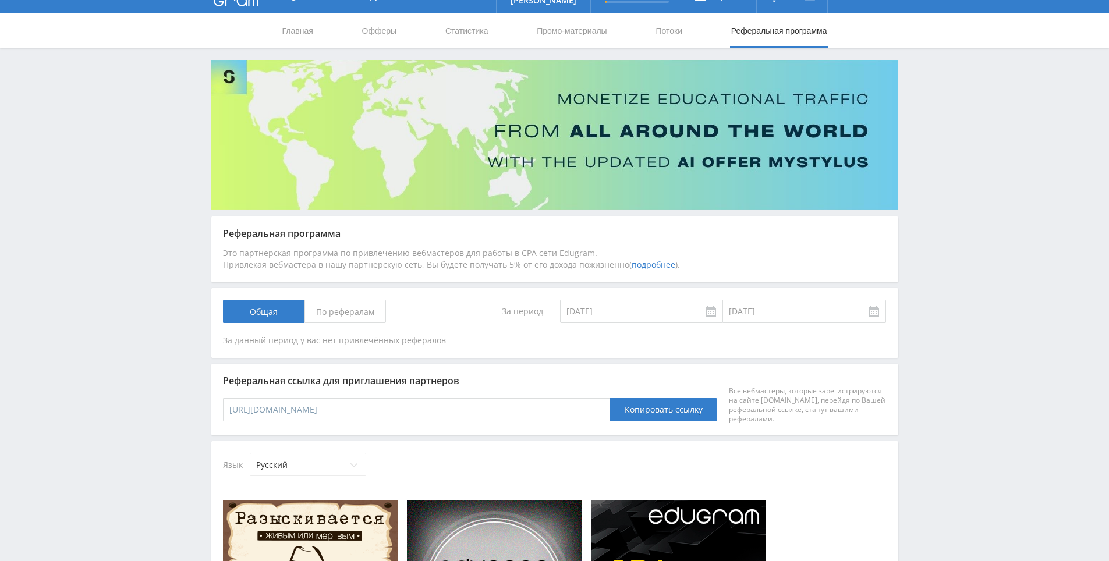
scroll to position [56, 0]
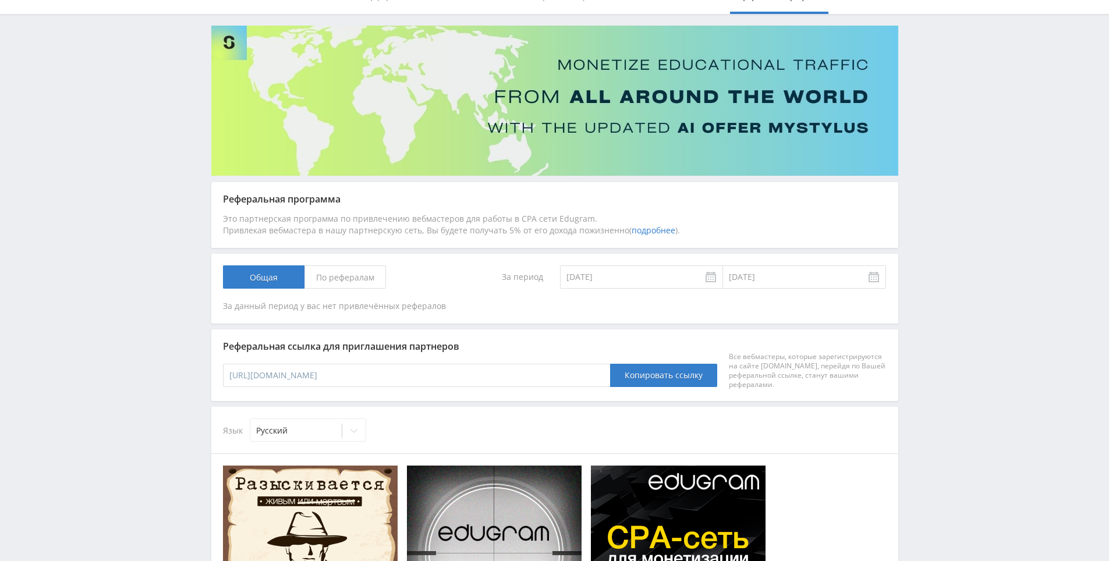
drag, startPoint x: 947, startPoint y: 249, endPoint x: 953, endPoint y: 310, distance: 61.4
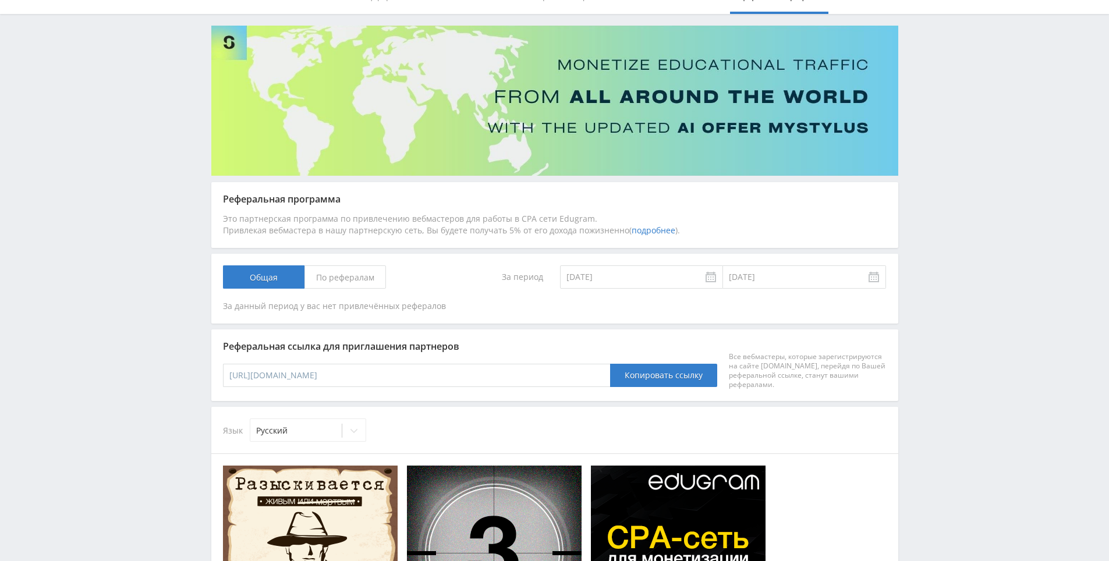
click at [356, 276] on span "По рефералам" at bounding box center [346, 277] width 82 height 23
click at [0, 0] on input "По рефералам" at bounding box center [0, 0] width 0 height 0
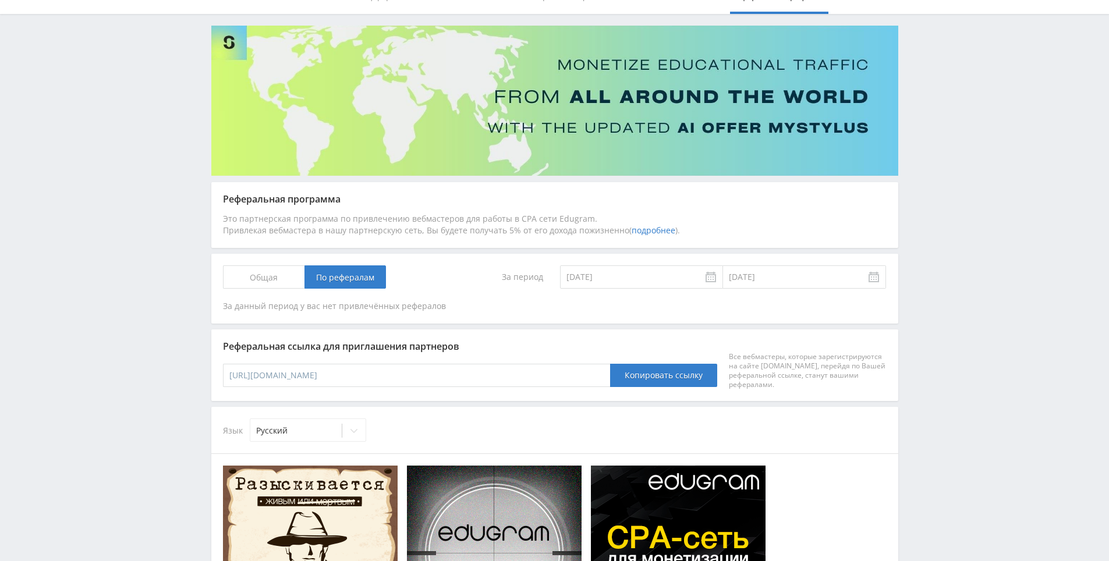
click at [281, 279] on span "Общая" at bounding box center [264, 277] width 82 height 23
click at [0, 0] on input "Общая" at bounding box center [0, 0] width 0 height 0
drag, startPoint x: 949, startPoint y: 289, endPoint x: 972, endPoint y: 227, distance: 66.9
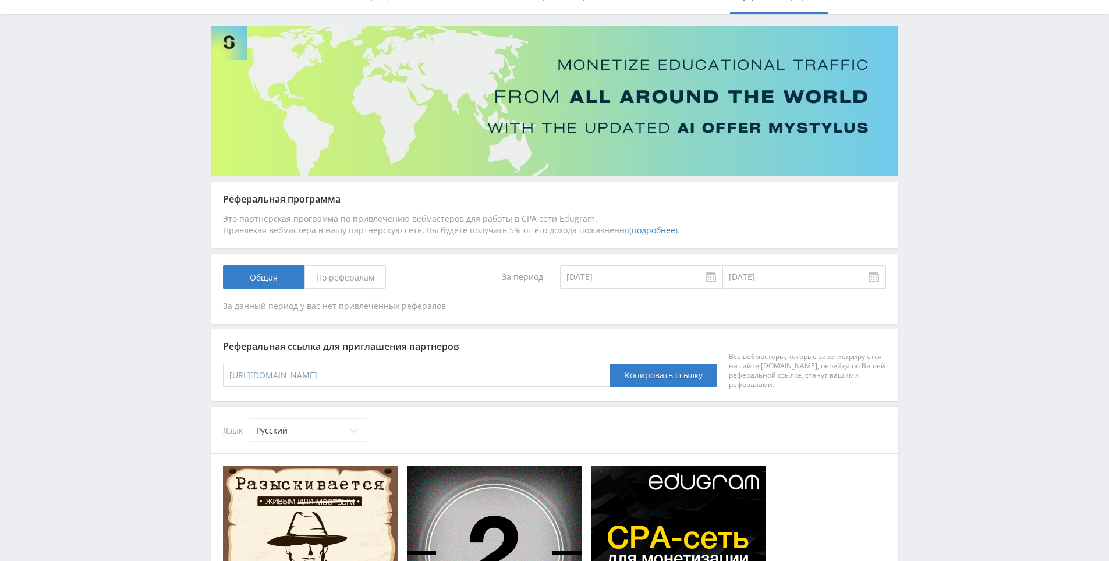
click at [972, 227] on div "Telegram-канал Инструменты База знаний Ваш менеджер: [PERSON_NAME] Online @edug…" at bounding box center [554, 509] width 1109 height 1130
click at [951, 151] on div "Telegram-канал Инструменты База знаний Ваш менеджер: [PERSON_NAME] Online @edug…" at bounding box center [554, 509] width 1109 height 1130
click at [950, 154] on div "Telegram-канал Инструменты База знаний Ваш менеджер: [PERSON_NAME] Online @edug…" at bounding box center [554, 509] width 1109 height 1130
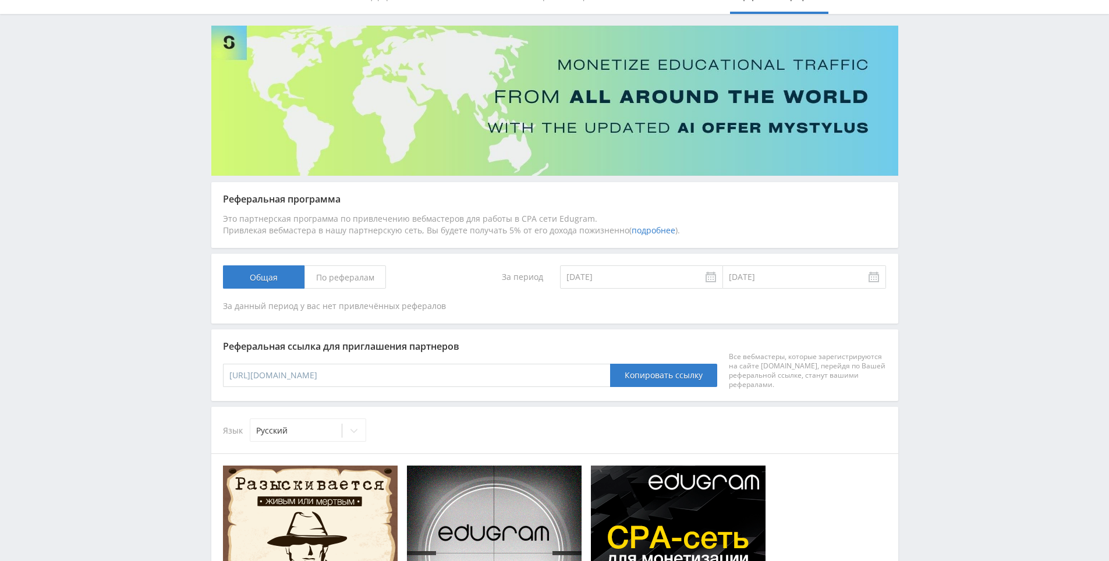
drag, startPoint x: 944, startPoint y: 144, endPoint x: 951, endPoint y: 201, distance: 58.0
click at [944, 148] on div "Telegram-канал Инструменты База знаний Ваш менеджер: [PERSON_NAME] Online @edug…" at bounding box center [554, 509] width 1109 height 1130
click at [953, 208] on div "Telegram-канал Инструменты База знаний Ваш менеджер: [PERSON_NAME] Online @edug…" at bounding box center [554, 509] width 1109 height 1130
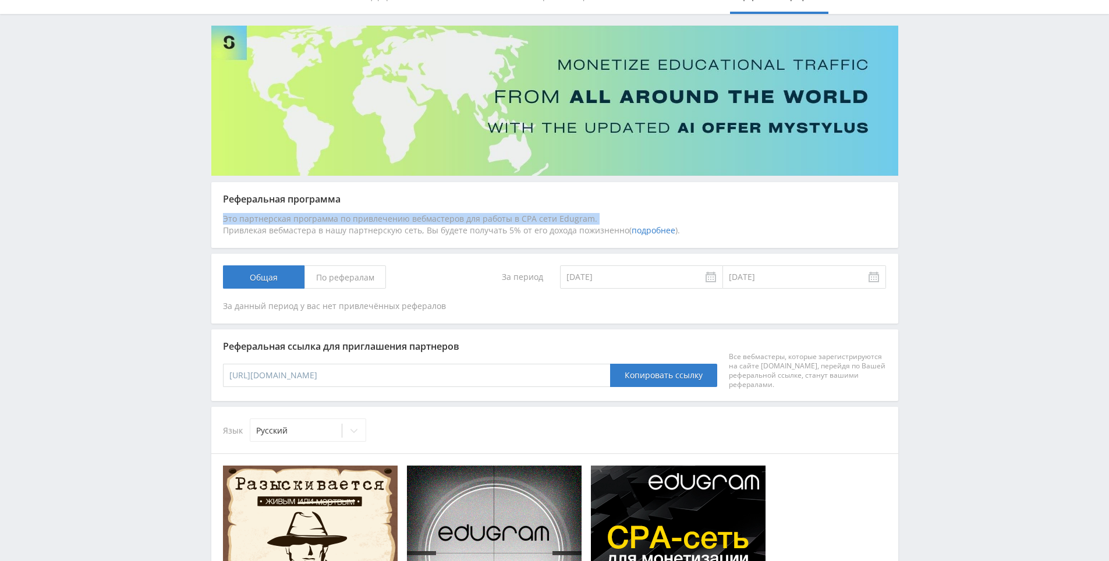
click at [953, 208] on div "Telegram-канал Инструменты База знаний Ваш менеджер: [PERSON_NAME] Online @edug…" at bounding box center [554, 509] width 1109 height 1130
drag, startPoint x: 953, startPoint y: 208, endPoint x: 949, endPoint y: 155, distance: 53.2
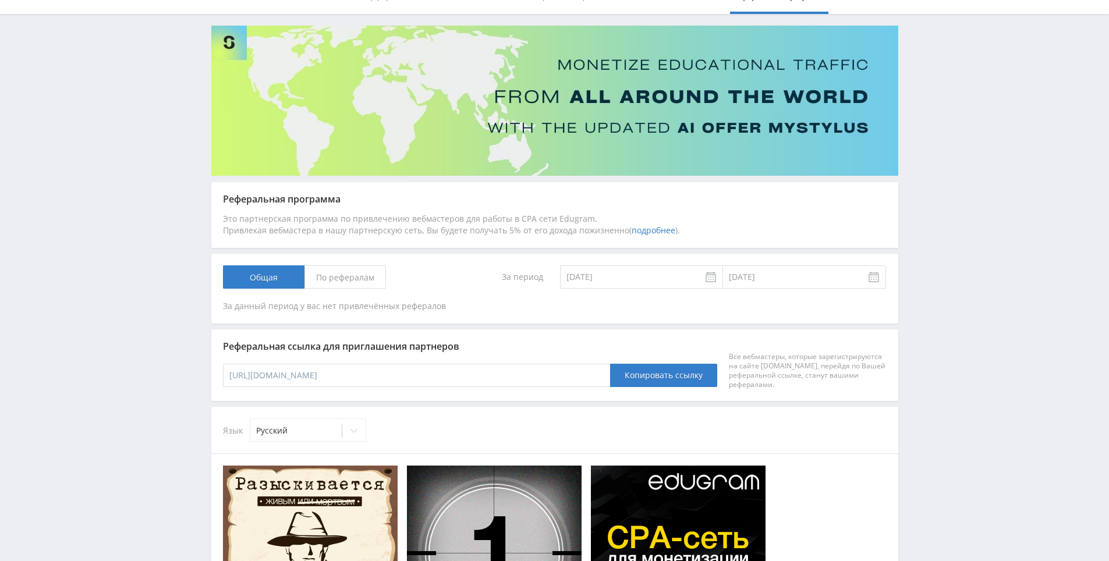
click at [949, 150] on div "Telegram-канал Инструменты База знаний Ваш менеджер: [PERSON_NAME] Online @edug…" at bounding box center [554, 509] width 1109 height 1130
drag, startPoint x: 949, startPoint y: 150, endPoint x: 946, endPoint y: 132, distance: 17.7
click at [946, 133] on div "Telegram-канал Инструменты База знаний Ваш менеджер: [PERSON_NAME] Online @edug…" at bounding box center [554, 509] width 1109 height 1130
click at [946, 138] on div "Telegram-канал Инструменты База знаний Ваш менеджер: [PERSON_NAME] Online @edug…" at bounding box center [554, 509] width 1109 height 1130
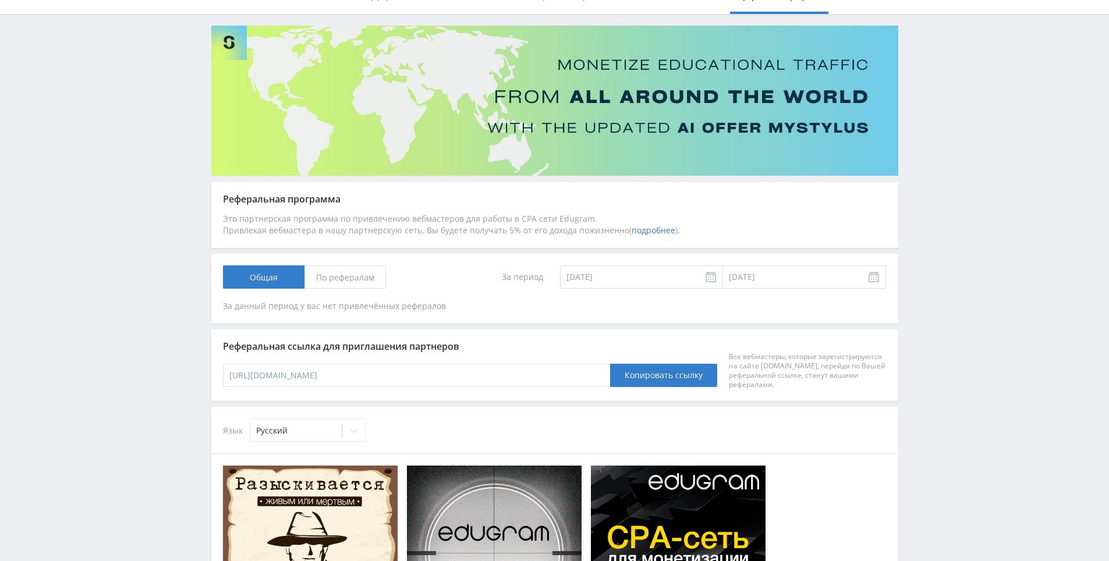
click at [945, 128] on div "Telegram-канал Инструменты База знаний Ваш менеджер: [PERSON_NAME] Online @edug…" at bounding box center [554, 509] width 1109 height 1130
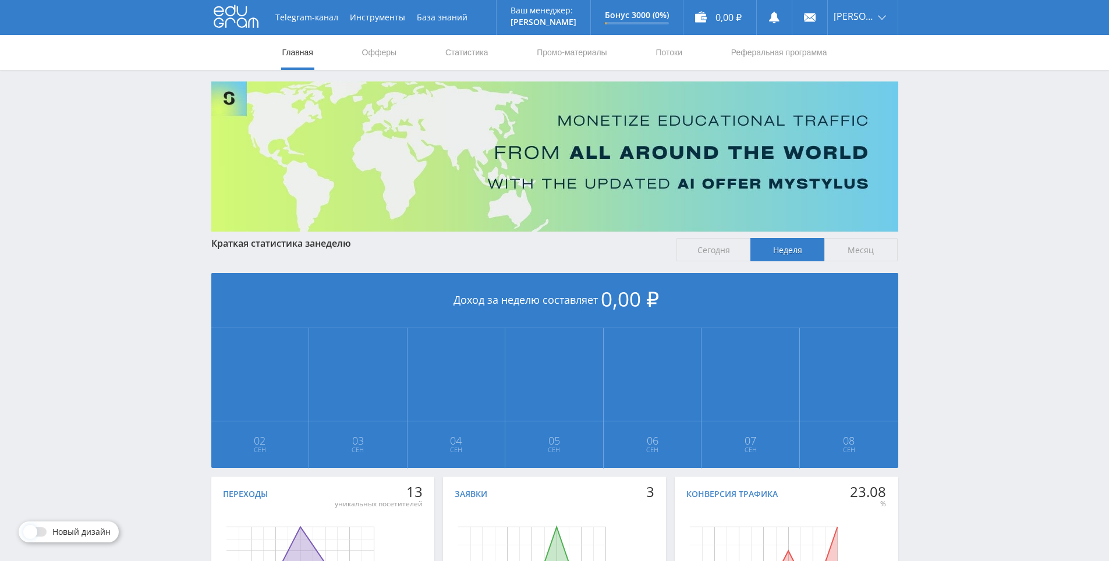
scroll to position [130, 0]
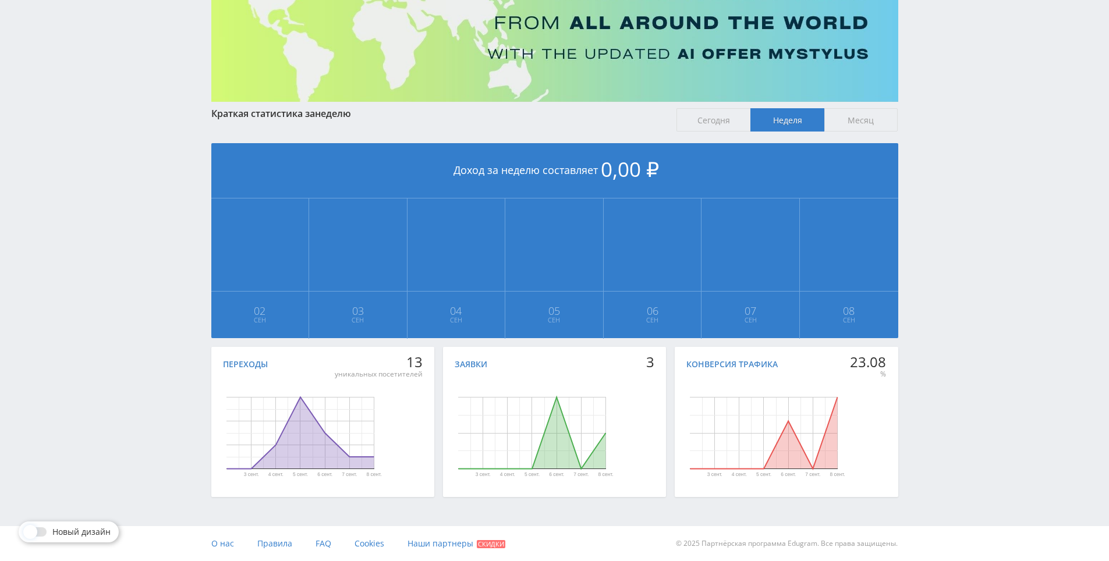
drag, startPoint x: 295, startPoint y: 369, endPoint x: 382, endPoint y: 401, distance: 92.7
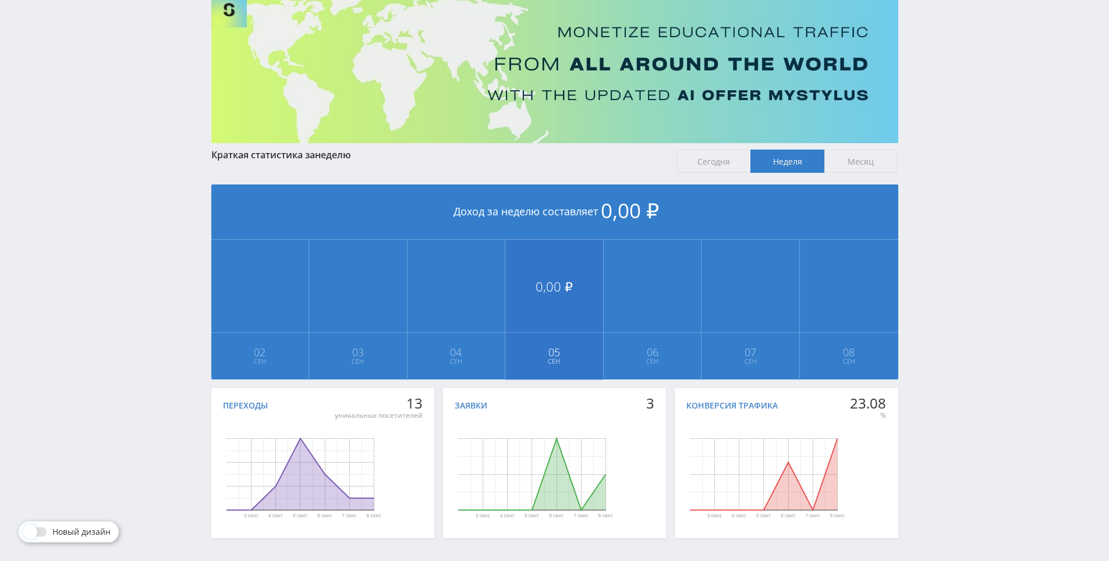
scroll to position [0, 0]
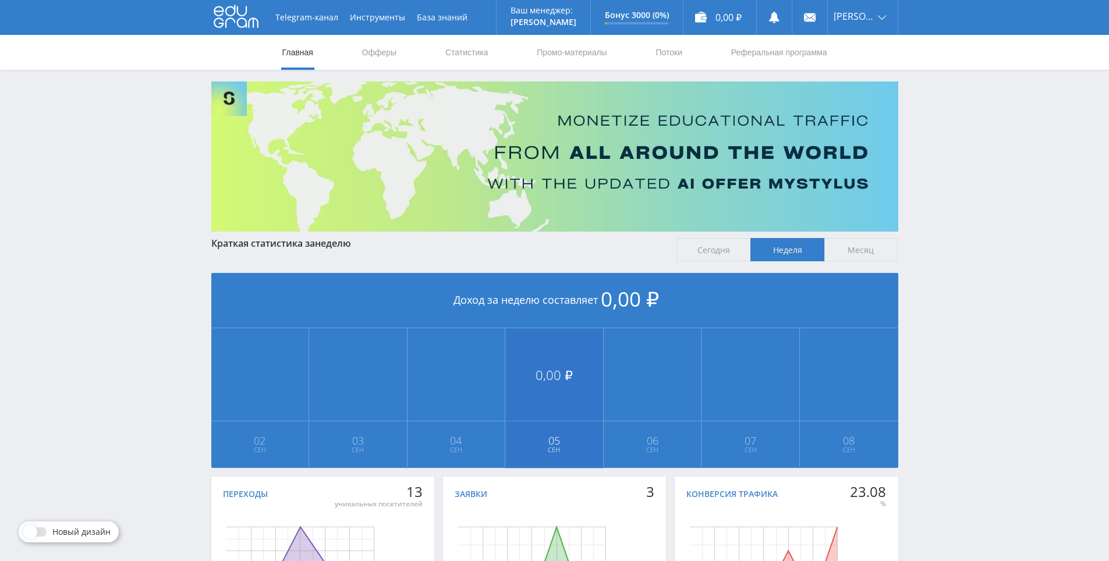
drag, startPoint x: 557, startPoint y: 512, endPoint x: 596, endPoint y: 370, distance: 147.7
click at [470, 54] on link "Статистика" at bounding box center [466, 52] width 45 height 35
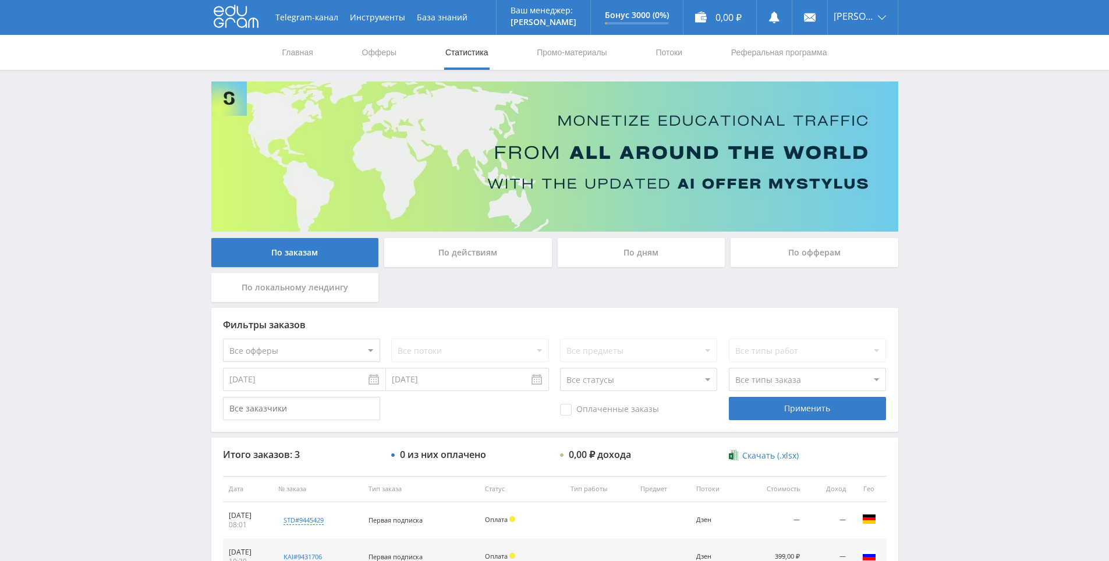
scroll to position [136, 0]
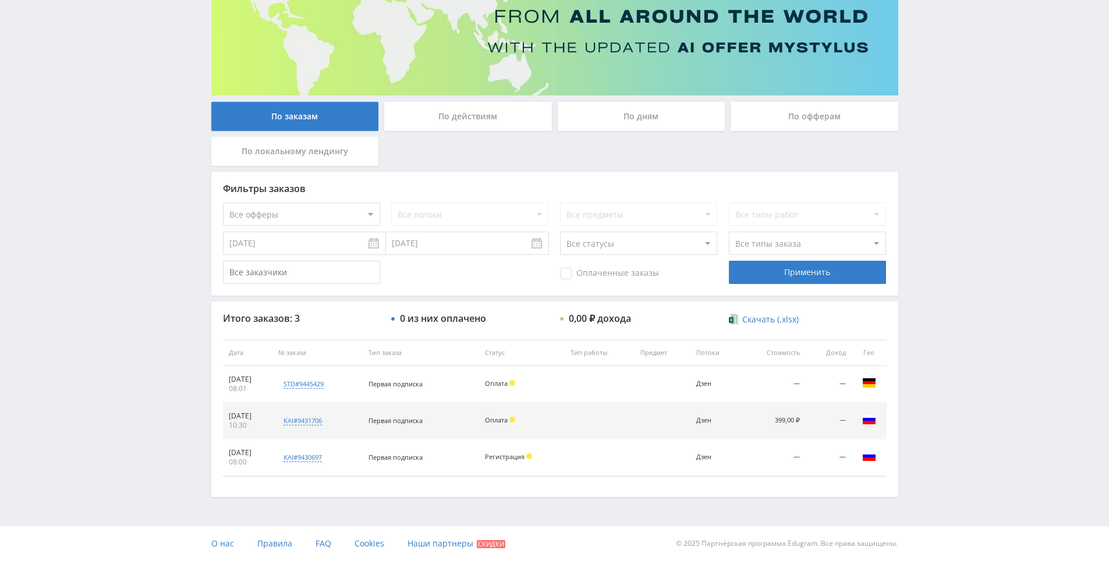
drag, startPoint x: 931, startPoint y: 374, endPoint x: 926, endPoint y: 249, distance: 125.9
click at [926, 249] on div "Telegram-канал Инструменты База знаний Ваш менеджер: [PERSON_NAME] Online @edug…" at bounding box center [554, 213] width 1109 height 698
drag, startPoint x: 926, startPoint y: 172, endPoint x: 921, endPoint y: 162, distance: 10.4
click at [926, 170] on div "Telegram-канал Инструменты База знаний Ваш менеджер: [PERSON_NAME] Online @edug…" at bounding box center [554, 213] width 1109 height 698
click at [941, 172] on div "Telegram-канал Инструменты База знаний Ваш менеджер: [PERSON_NAME] Online @edug…" at bounding box center [554, 213] width 1109 height 698
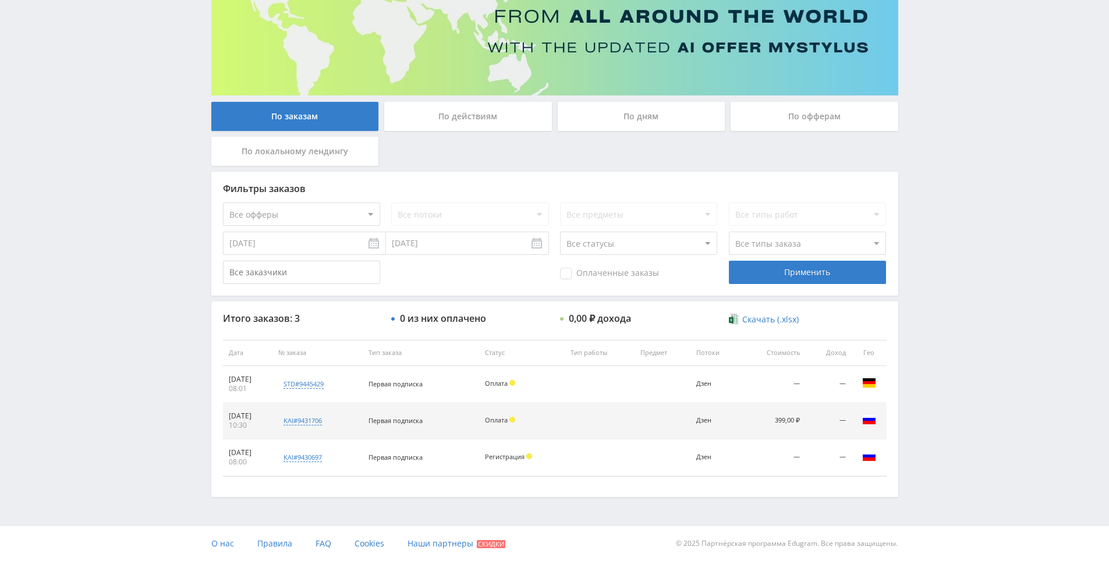
click at [773, 319] on span "Скачать (.xlsx)" at bounding box center [770, 319] width 56 height 9
drag, startPoint x: 922, startPoint y: 315, endPoint x: 918, endPoint y: 303, distance: 12.3
click at [918, 249] on div "Telegram-канал Инструменты База знаний Ваш менеджер: [PERSON_NAME] Online @edug…" at bounding box center [554, 213] width 1109 height 698
click at [920, 250] on div "Telegram-канал Инструменты База знаний Ваш менеджер: [PERSON_NAME] Online @edug…" at bounding box center [554, 213] width 1109 height 698
drag, startPoint x: 920, startPoint y: 250, endPoint x: 911, endPoint y: 178, distance: 73.3
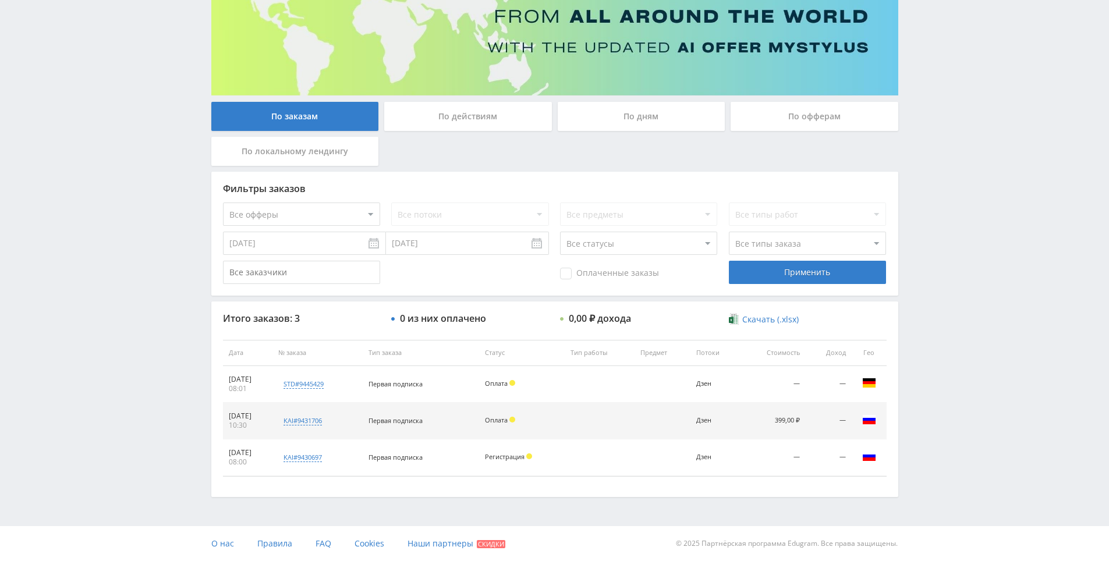
click at [911, 178] on div "Telegram-канал Инструменты База знаний Ваш менеджер: [PERSON_NAME] Online @edug…" at bounding box center [554, 213] width 1109 height 698
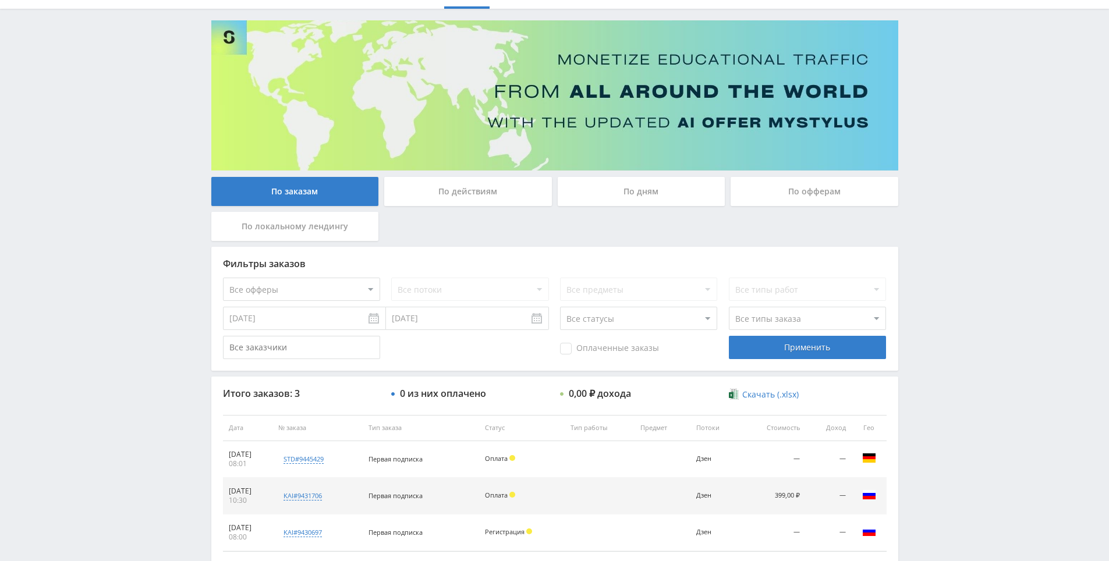
scroll to position [26, 0]
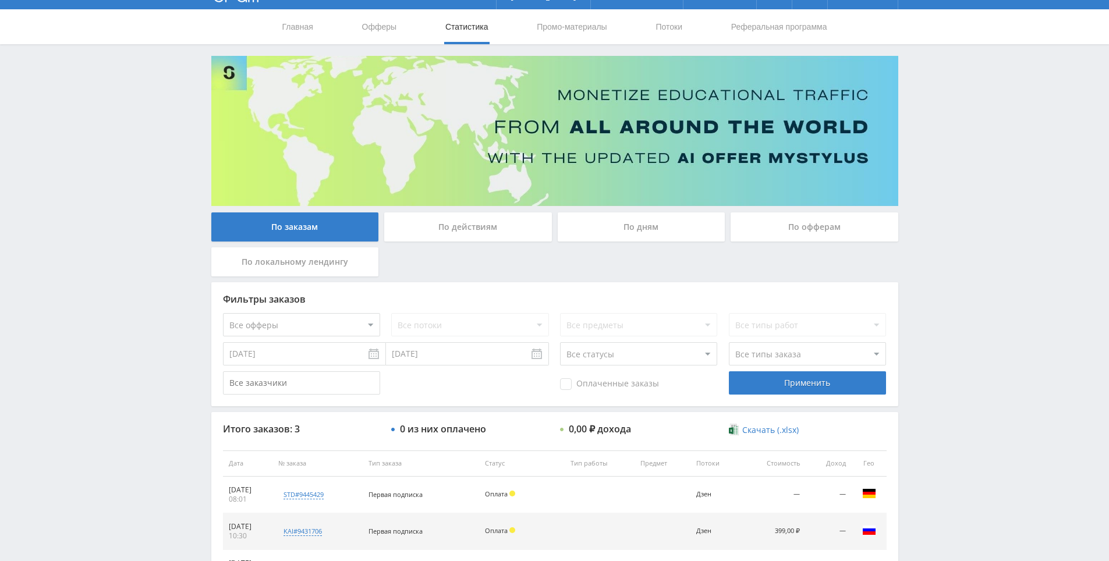
drag, startPoint x: 917, startPoint y: 234, endPoint x: 953, endPoint y: 135, distance: 105.9
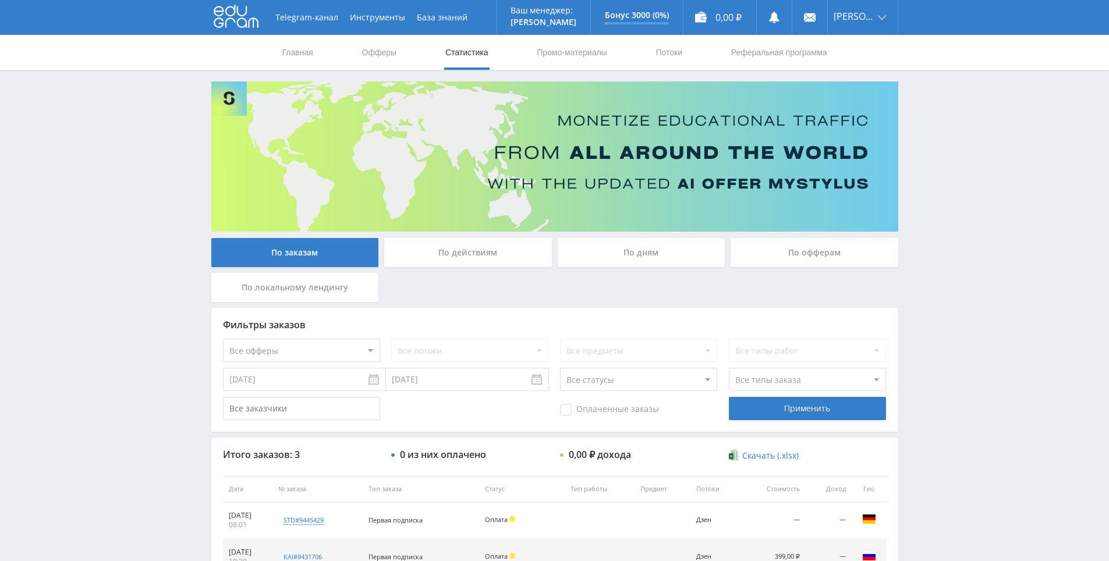
click at [949, 146] on div "Telegram-канал Инструменты База знаний Ваш менеджер: [PERSON_NAME] Online @edug…" at bounding box center [554, 349] width 1109 height 698
click at [942, 124] on div "Telegram-канал Инструменты База знаний Ваш менеджер: [PERSON_NAME] Online @edug…" at bounding box center [554, 349] width 1109 height 698
click at [933, 90] on div "Telegram-канал Инструменты База знаний Ваш менеджер: [PERSON_NAME] Online @edug…" at bounding box center [554, 349] width 1109 height 698
click at [939, 115] on div "Telegram-канал Инструменты База знаний Ваш менеджер: [PERSON_NAME] Online @edug…" at bounding box center [554, 349] width 1109 height 698
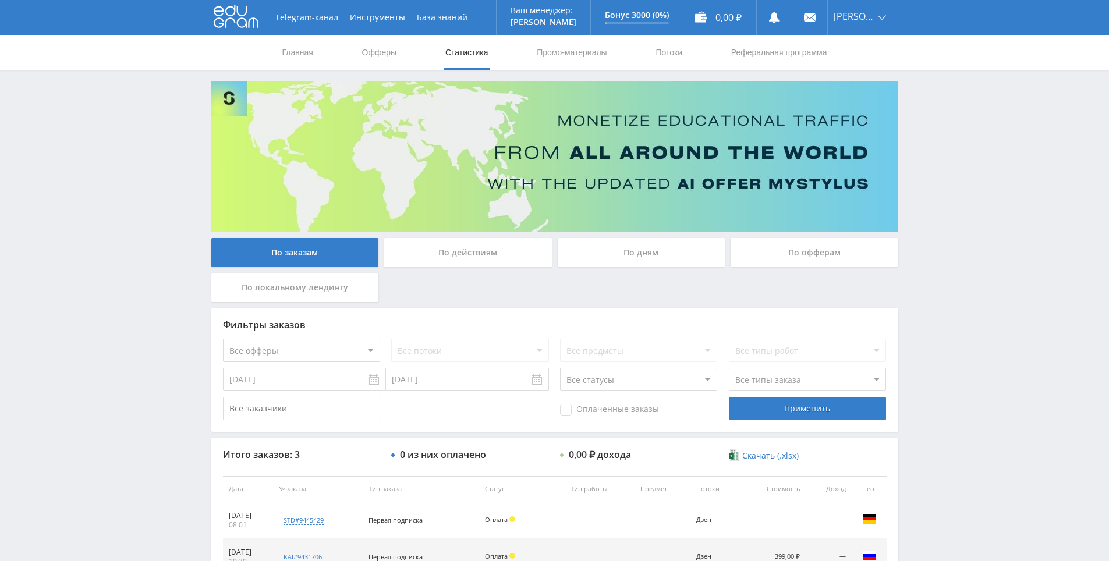
click at [936, 97] on div "Telegram-канал Инструменты База знаний Ваш менеджер: [PERSON_NAME] Online @edug…" at bounding box center [554, 349] width 1109 height 698
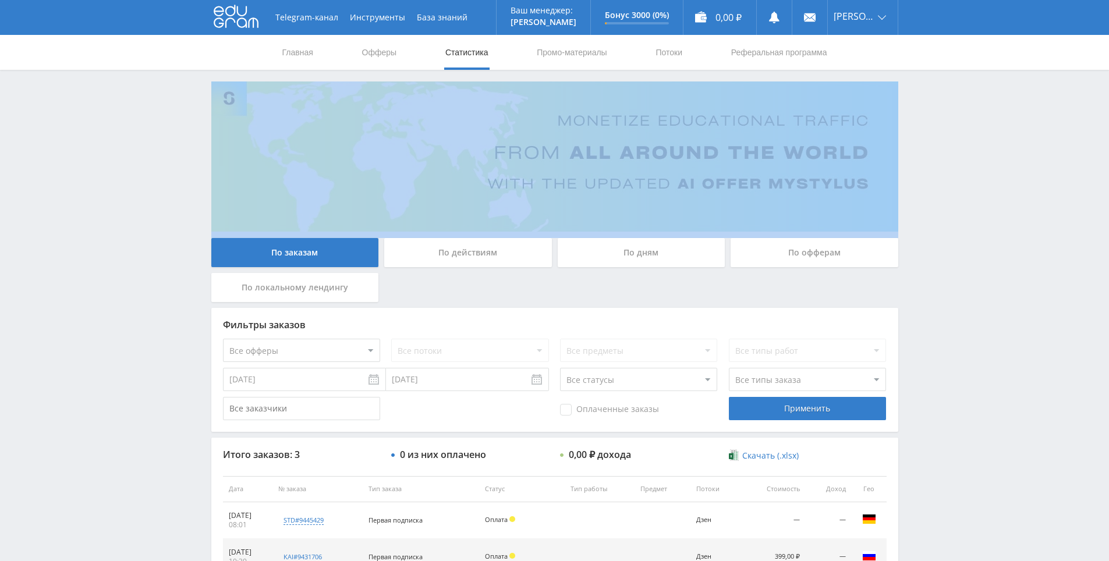
click at [936, 97] on div "Telegram-канал Инструменты База знаний Ваш менеджер: [PERSON_NAME] Online @edug…" at bounding box center [554, 349] width 1109 height 698
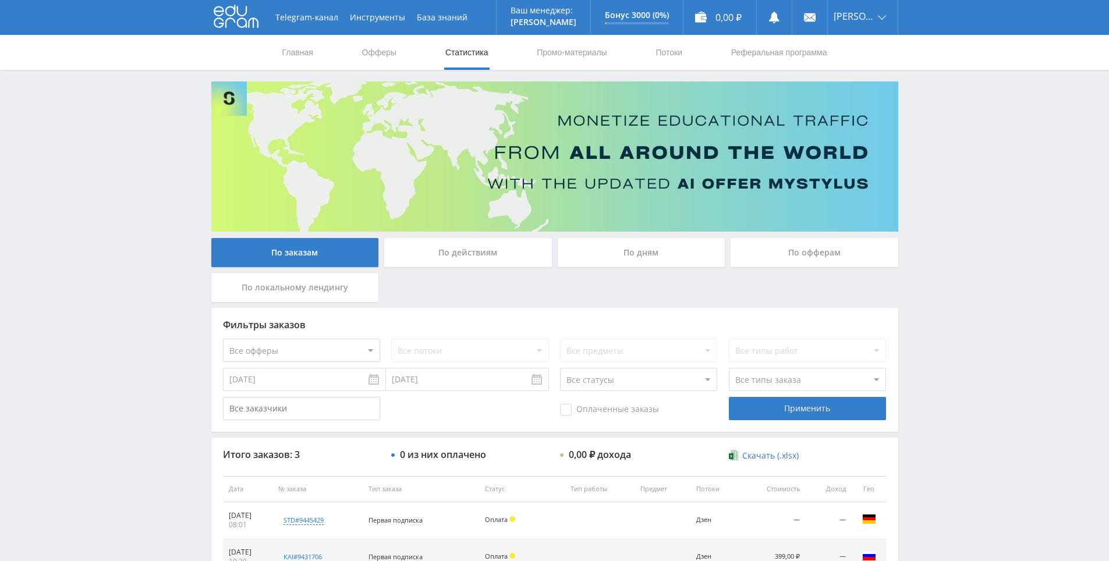
click at [928, 75] on div "Telegram-канал Инструменты База знаний Ваш менеджер: [PERSON_NAME] Online @edug…" at bounding box center [554, 349] width 1109 height 698
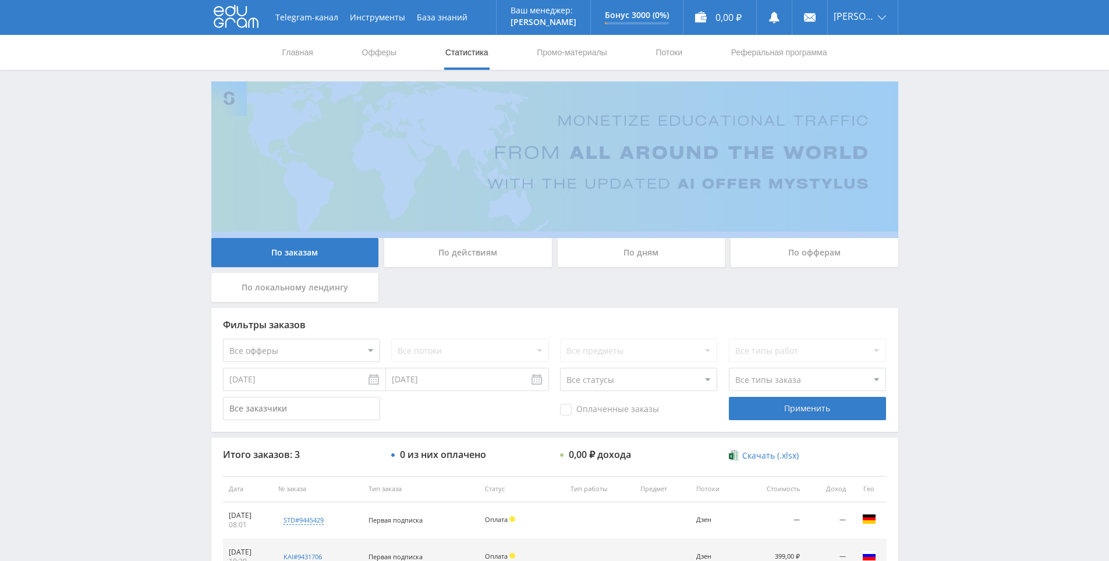
click at [928, 75] on div "Telegram-канал Инструменты База знаний Ваш менеджер: [PERSON_NAME] Online @edug…" at bounding box center [554, 349] width 1109 height 698
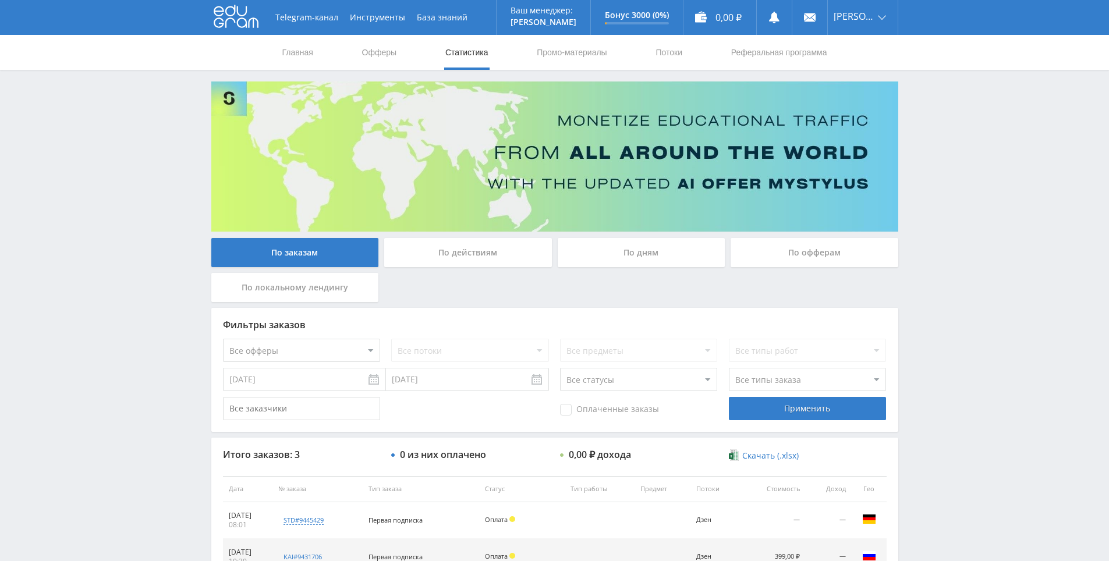
click at [924, 61] on div "Главная Офферы Статистика Промо-материалы Потоки Реферальная программа" at bounding box center [554, 52] width 1109 height 35
click at [926, 69] on div "Главная Офферы Статистика Промо-материалы Потоки Реферальная программа" at bounding box center [554, 52] width 1109 height 35
click at [936, 94] on div "Telegram-канал Инструменты База знаний Ваш менеджер: [PERSON_NAME] Online @edug…" at bounding box center [554, 349] width 1109 height 698
click at [919, 72] on div "Telegram-канал Инструменты База знаний Ваш менеджер: [PERSON_NAME] Online @edug…" at bounding box center [554, 349] width 1109 height 698
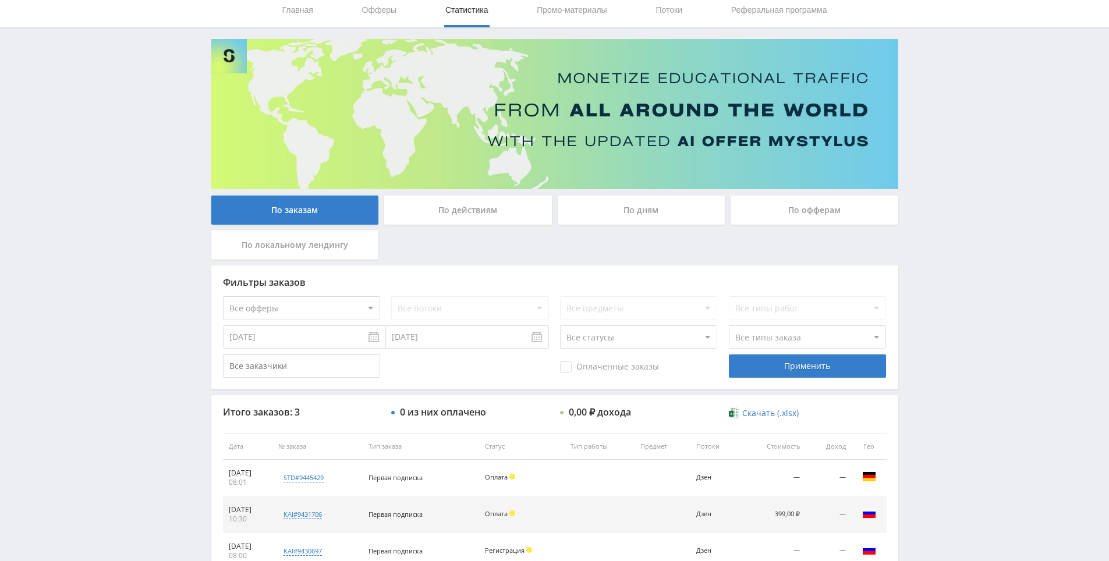
scroll to position [136, 0]
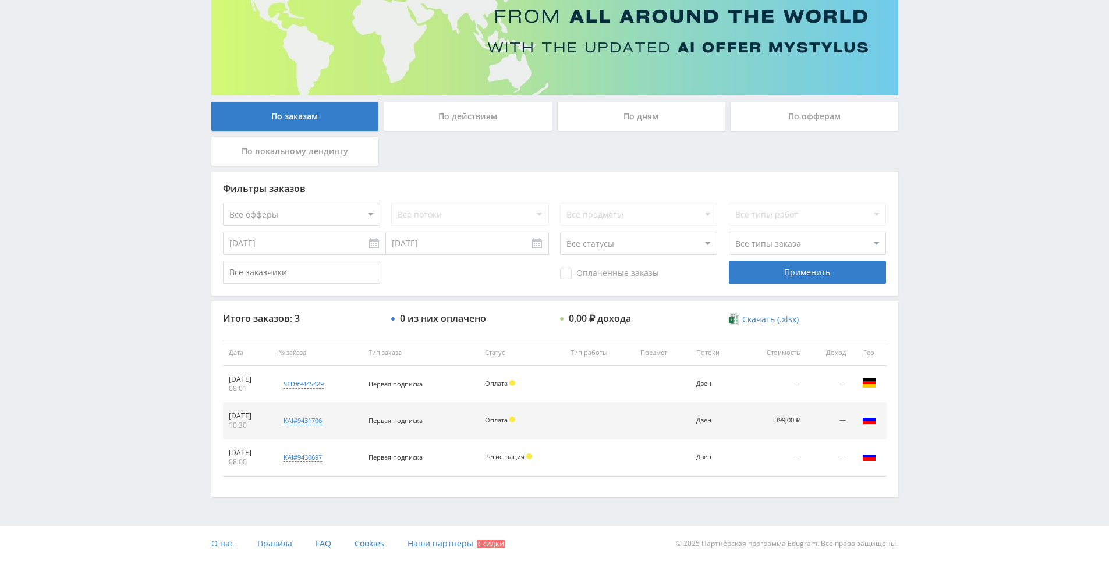
drag, startPoint x: 974, startPoint y: 358, endPoint x: 957, endPoint y: 398, distance: 43.0
click at [945, 281] on div "Telegram-канал Инструменты База знаний Ваш менеджер: [PERSON_NAME] Online @edug…" at bounding box center [554, 213] width 1109 height 698
click at [944, 255] on div "Telegram-канал Инструменты База знаний Ваш менеджер: [PERSON_NAME] Online @edug…" at bounding box center [554, 213] width 1109 height 698
click at [897, 274] on div "Фильтры заказов Все офферы MyStylus MyStylus - Revshare Кампус AI Studybay Авто…" at bounding box center [554, 234] width 687 height 124
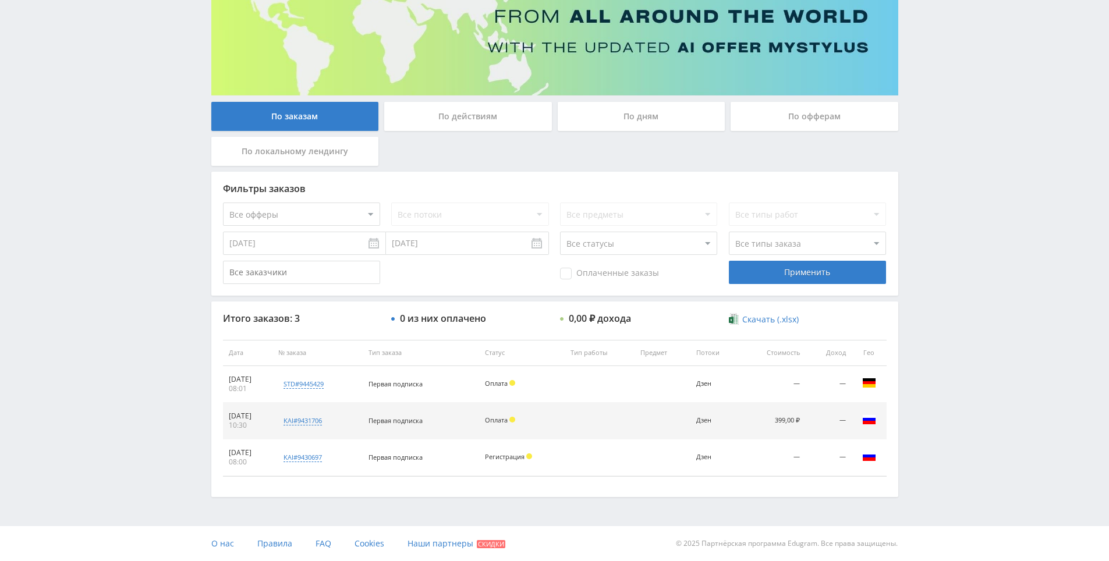
drag, startPoint x: 939, startPoint y: 247, endPoint x: 916, endPoint y: 132, distance: 117.5
click at [916, 132] on div "Telegram-канал Инструменты База знаний Ваш менеджер: [PERSON_NAME] Online @edug…" at bounding box center [554, 213] width 1109 height 698
drag, startPoint x: 916, startPoint y: 132, endPoint x: 918, endPoint y: 118, distance: 14.2
click at [916, 129] on div "Telegram-канал Инструменты База знаний Ваш менеджер: [PERSON_NAME] Online @edug…" at bounding box center [554, 213] width 1109 height 698
click at [923, 70] on div "Telegram-канал Инструменты База знаний Ваш менеджер: [PERSON_NAME] Online @edug…" at bounding box center [554, 213] width 1109 height 698
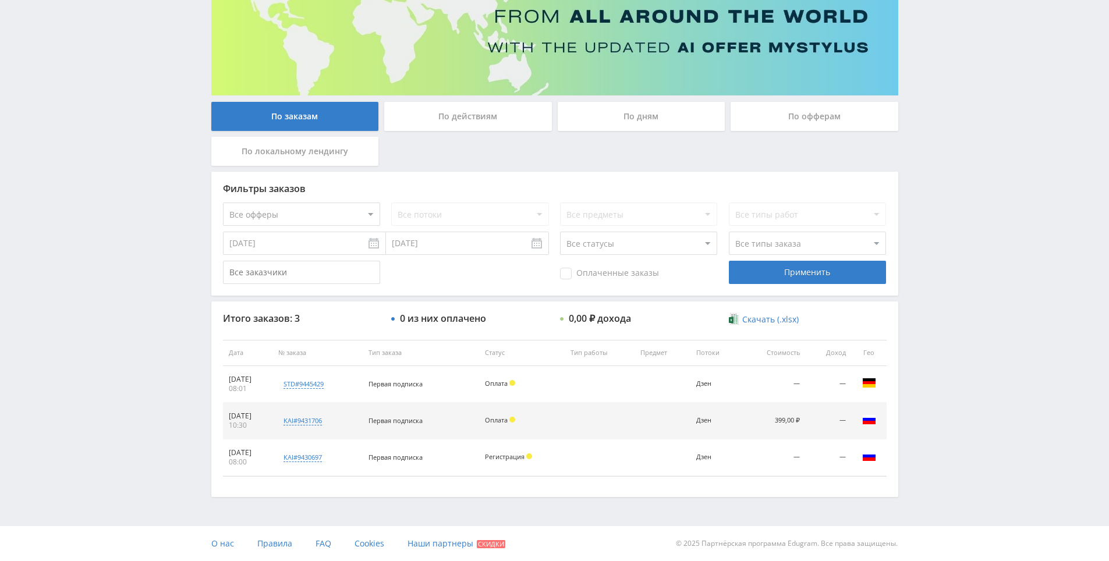
drag, startPoint x: 922, startPoint y: 40, endPoint x: 894, endPoint y: 49, distance: 29.5
click at [922, 39] on div "Telegram-канал Инструменты База знаний Ваш менеджер: [PERSON_NAME] Online @edug…" at bounding box center [554, 213] width 1109 height 698
click at [622, 102] on div "По дням" at bounding box center [642, 116] width 168 height 29
click at [0, 0] on input "По дням" at bounding box center [0, 0] width 0 height 0
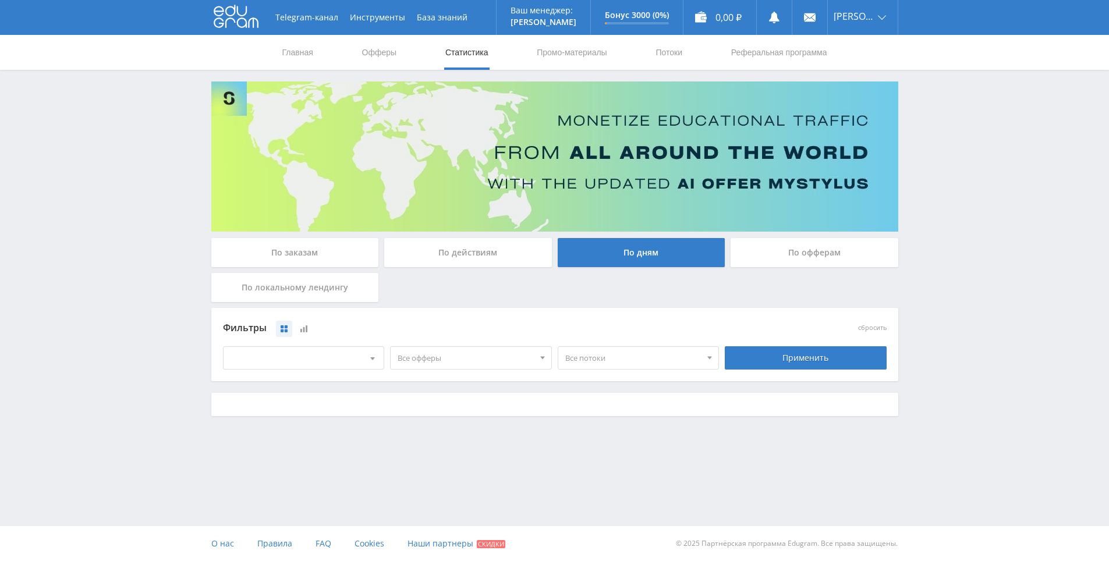
scroll to position [0, 0]
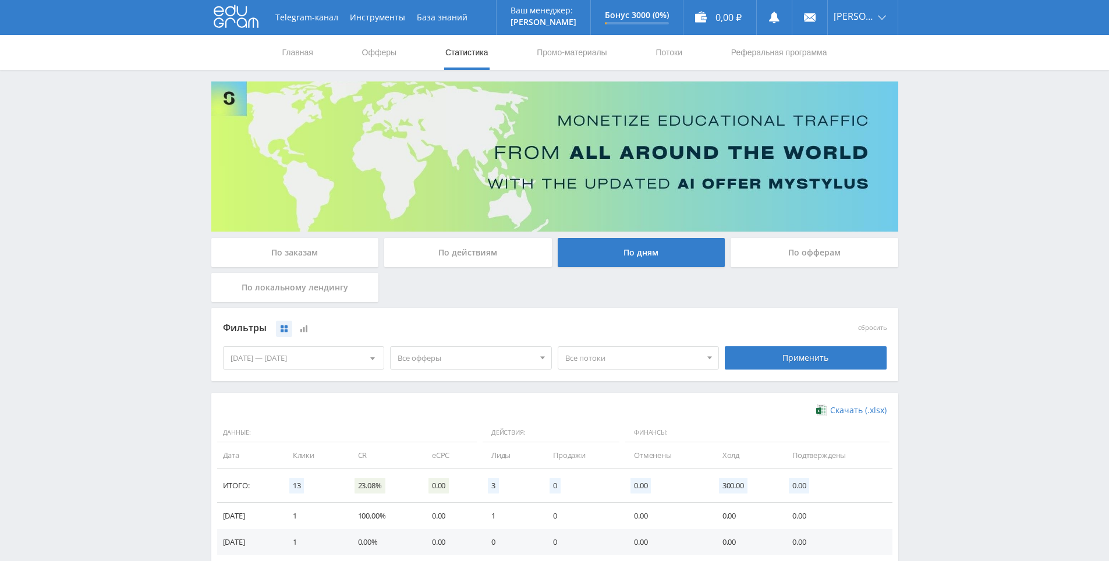
click at [445, 268] on div "По действиям" at bounding box center [468, 255] width 174 height 35
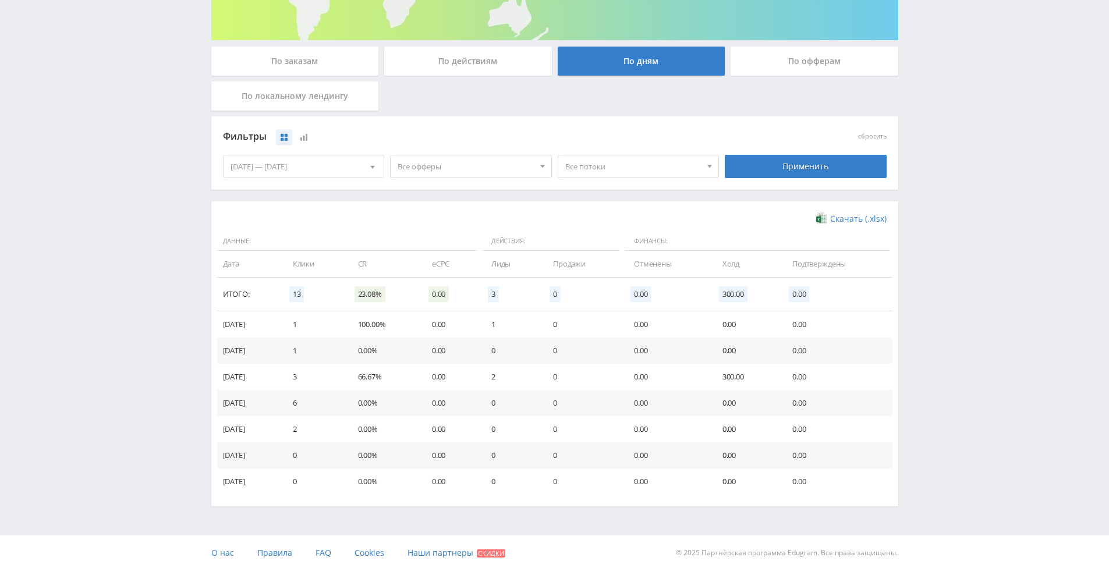
scroll to position [201, 0]
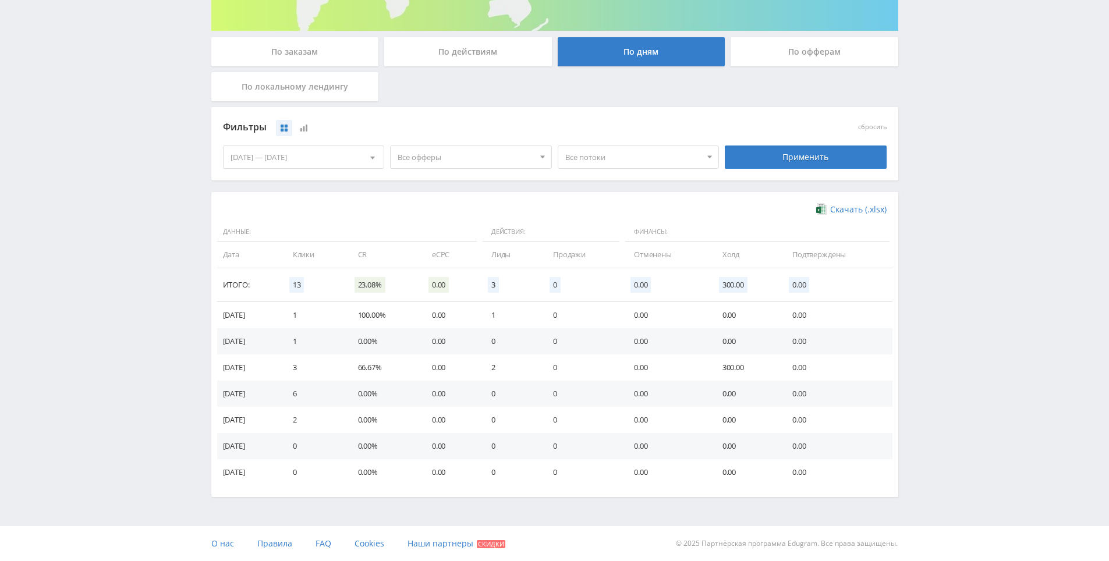
click at [993, 299] on div "Telegram-канал Инструменты База знаний Ваш менеджер: [PERSON_NAME] Online @edug…" at bounding box center [554, 180] width 1109 height 762
click at [993, 239] on div "Telegram-канал Инструменты База знаний Ваш менеджер: [PERSON_NAME] Online @edug…" at bounding box center [554, 180] width 1109 height 762
click at [986, 247] on div "Telegram-канал Инструменты База знаний Ваш менеджер: [PERSON_NAME] Online @edug…" at bounding box center [554, 180] width 1109 height 762
drag, startPoint x: 986, startPoint y: 248, endPoint x: 982, endPoint y: 234, distance: 14.6
click at [982, 234] on div "Telegram-канал Инструменты База знаний Ваш менеджер: [PERSON_NAME] Online @edug…" at bounding box center [554, 180] width 1109 height 762
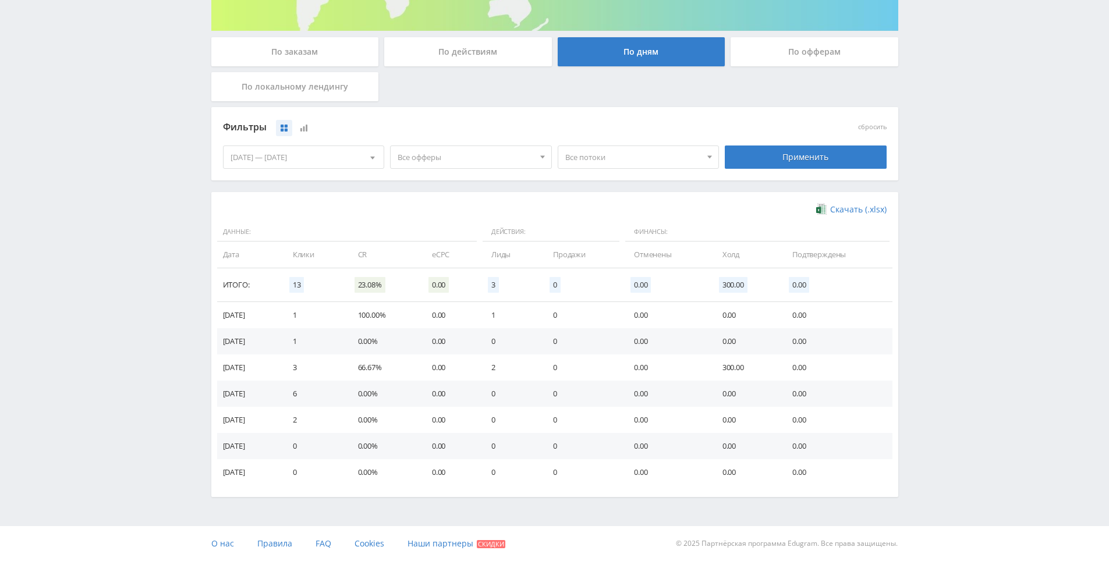
click at [982, 234] on div "Telegram-канал Инструменты База знаний Ваш менеджер: [PERSON_NAME] Online @edug…" at bounding box center [554, 180] width 1109 height 762
click at [967, 192] on div "Telegram-канал Инструменты База знаний Ваш менеджер: [PERSON_NAME] Online @edug…" at bounding box center [554, 180] width 1109 height 762
click at [967, 193] on div "Telegram-канал Инструменты База знаний Ваш менеджер: [PERSON_NAME] Online @edug…" at bounding box center [554, 180] width 1109 height 762
click at [965, 201] on div "Telegram-канал Инструменты База знаний Ваш менеджер: [PERSON_NAME] Online @edug…" at bounding box center [554, 180] width 1109 height 762
click at [961, 188] on div "Telegram-канал Инструменты База знаний Ваш менеджер: [PERSON_NAME] Online @edug…" at bounding box center [554, 180] width 1109 height 762
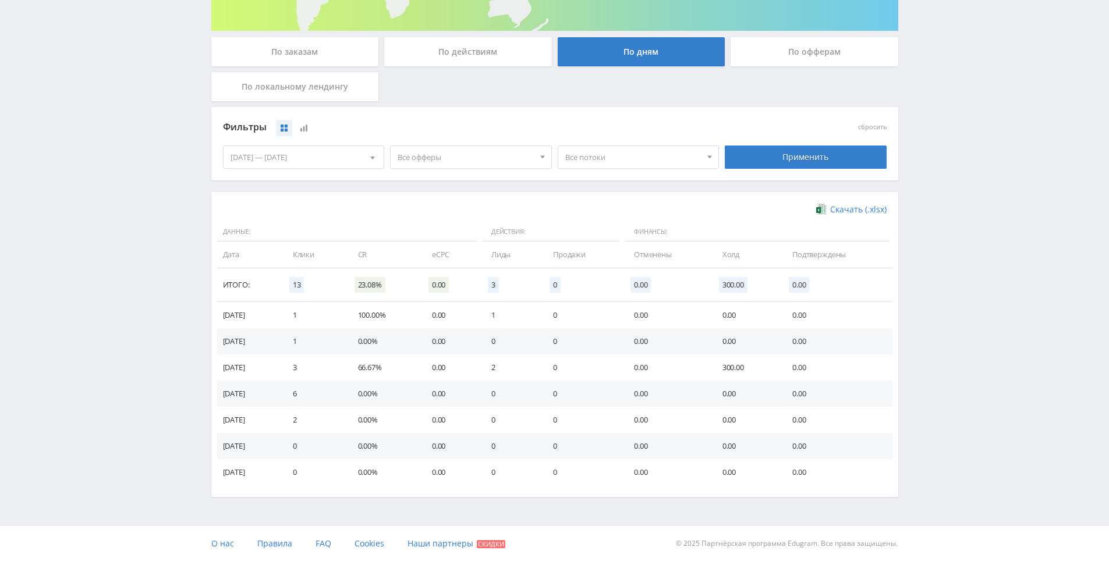
click at [959, 192] on div "Telegram-канал Инструменты База знаний Ваш менеджер: [PERSON_NAME] Online @edug…" at bounding box center [554, 180] width 1109 height 762
click at [952, 178] on div "Telegram-канал Инструменты База знаний Ваш менеджер: [PERSON_NAME] Online @edug…" at bounding box center [554, 180] width 1109 height 762
click at [952, 188] on div "Telegram-канал Инструменты База знаний Ваш менеджер: [PERSON_NAME] Online @edug…" at bounding box center [554, 180] width 1109 height 762
click at [950, 175] on div "Telegram-канал Инструменты База знаний Ваш менеджер: [PERSON_NAME] Online @edug…" at bounding box center [554, 180] width 1109 height 762
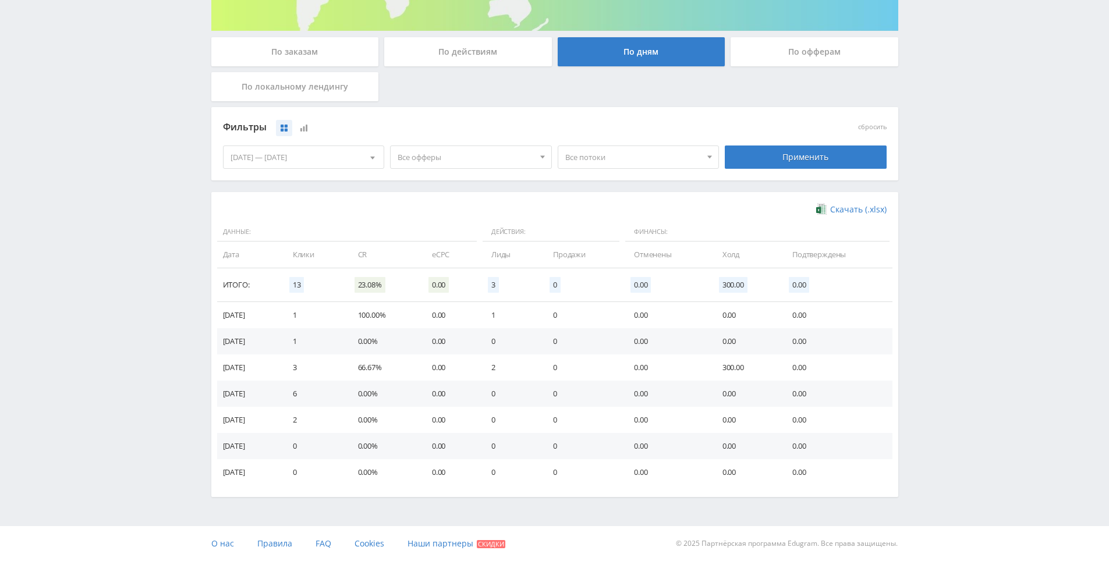
click at [946, 174] on div "Telegram-канал Инструменты База знаний Ваш менеджер: [PERSON_NAME] Online @edug…" at bounding box center [554, 180] width 1109 height 762
click at [945, 168] on div "Telegram-канал Инструменты База знаний Ваш менеджер: [PERSON_NAME] Online @edug…" at bounding box center [554, 180] width 1109 height 762
click at [936, 150] on div "Telegram-канал Инструменты База знаний Ваш менеджер: [PERSON_NAME] Online @edug…" at bounding box center [554, 180] width 1109 height 762
click at [296, 51] on div "По заказам" at bounding box center [295, 51] width 168 height 29
click at [0, 0] on input "По заказам" at bounding box center [0, 0] width 0 height 0
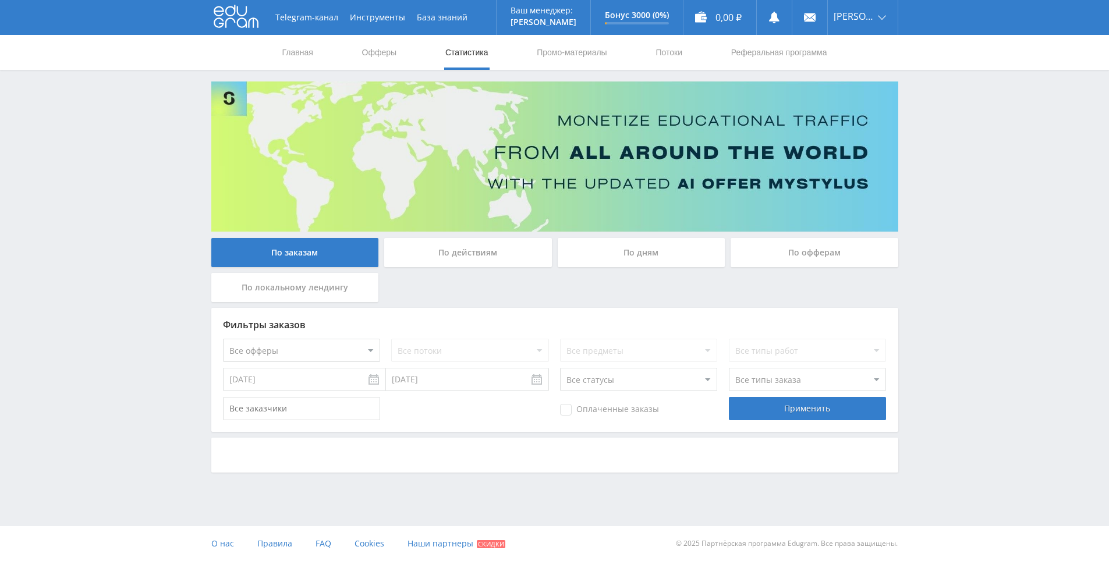
scroll to position [0, 0]
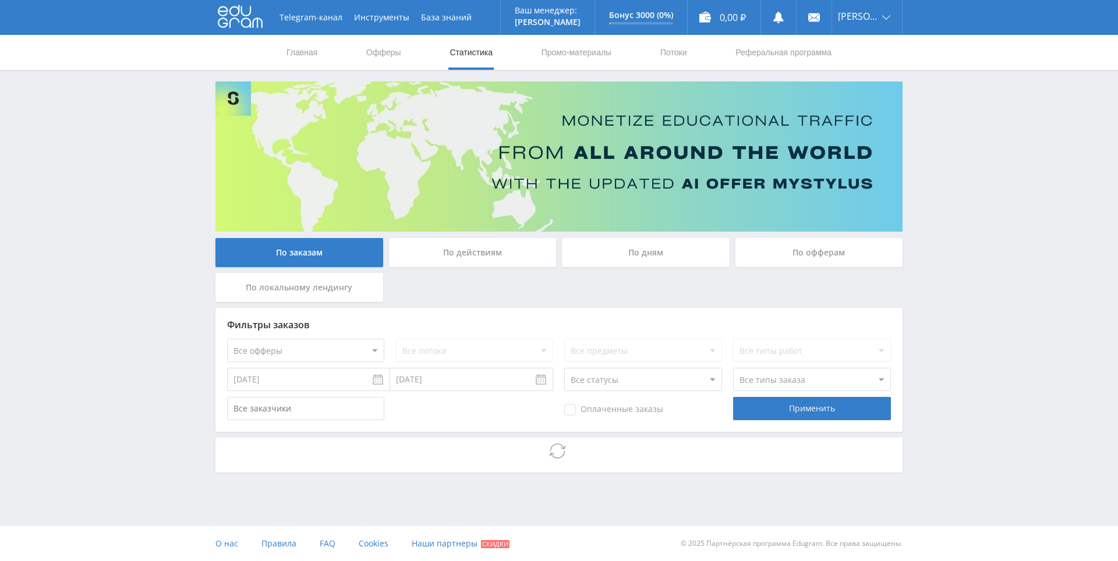
click at [500, 250] on div "По действиям" at bounding box center [473, 252] width 168 height 29
click at [0, 0] on input "По действиям" at bounding box center [0, 0] width 0 height 0
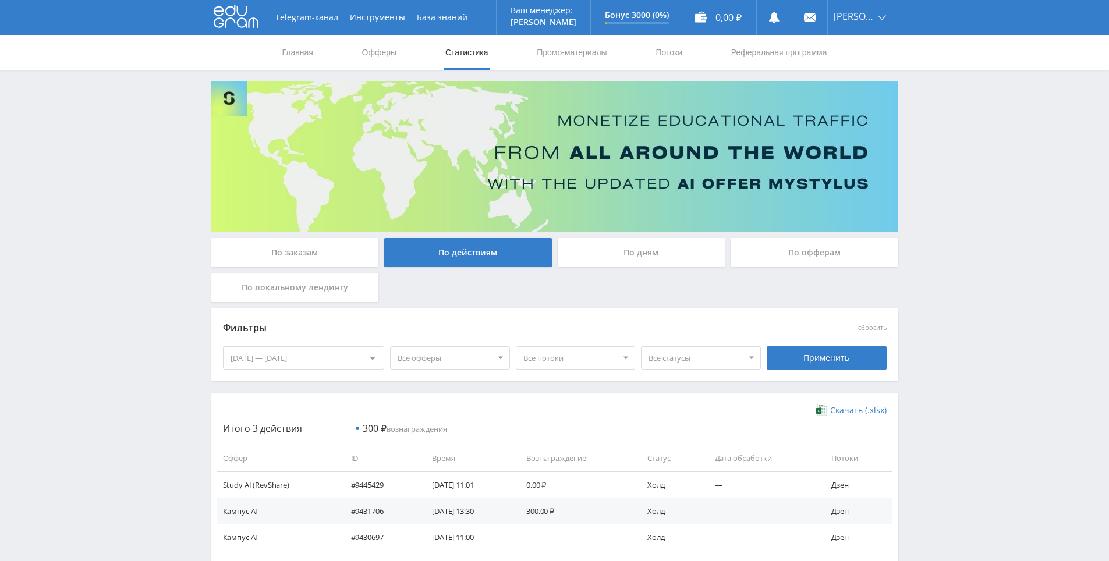
click at [298, 259] on div "По заказам" at bounding box center [295, 252] width 168 height 29
click at [0, 0] on input "По заказам" at bounding box center [0, 0] width 0 height 0
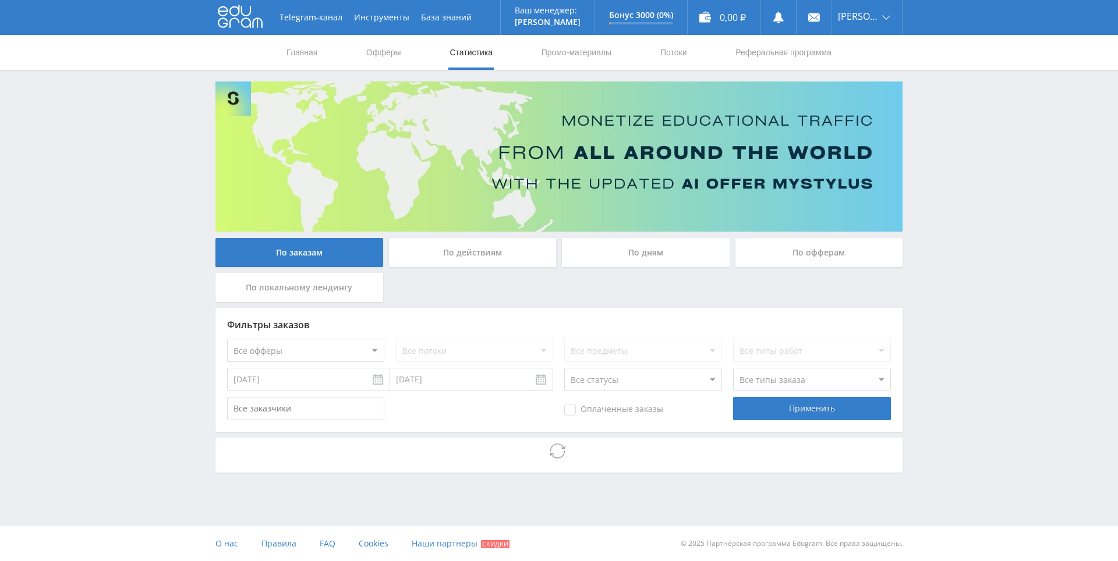
click at [568, 407] on span "Оплаченные заказы" at bounding box center [613, 410] width 99 height 12
click at [0, 0] on input "Оплаченные заказы" at bounding box center [0, 0] width 0 height 0
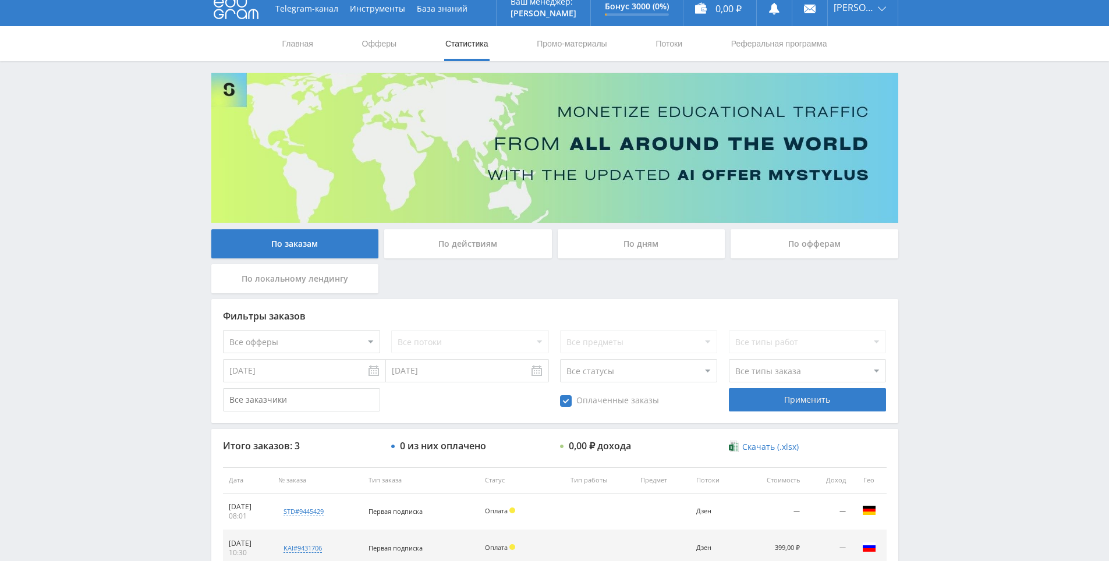
scroll to position [136, 0]
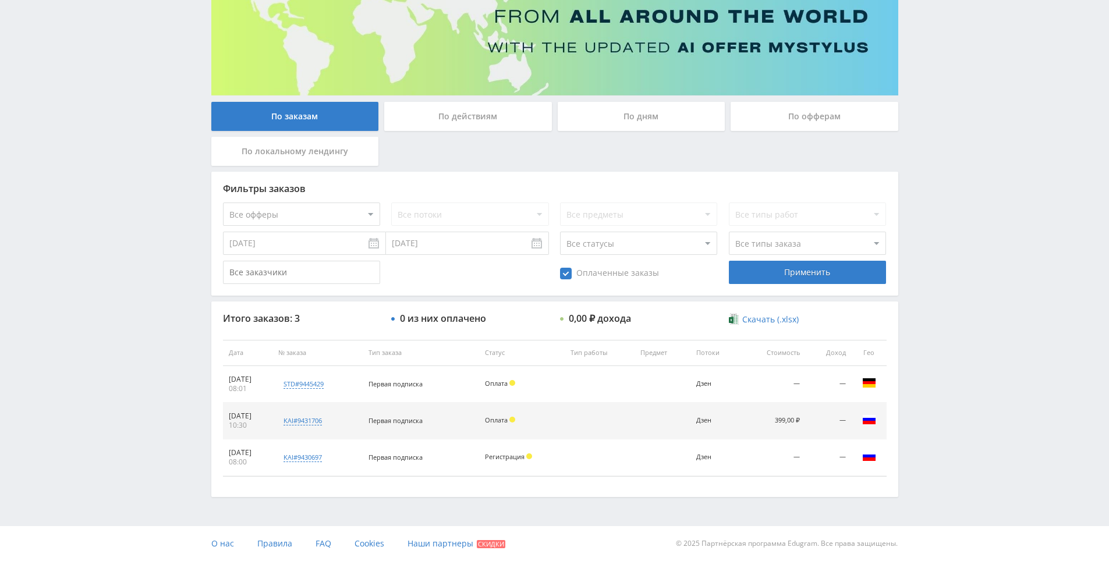
drag, startPoint x: 981, startPoint y: 296, endPoint x: 917, endPoint y: 296, distance: 64.1
click at [975, 295] on div "Telegram-канал Инструменты База знаний Ваш менеджер: [PERSON_NAME] Online @edug…" at bounding box center [554, 213] width 1109 height 698
click at [569, 269] on span "Оплаченные заказы" at bounding box center [609, 274] width 99 height 12
click at [0, 0] on input "Оплаченные заказы" at bounding box center [0, 0] width 0 height 0
click at [565, 273] on span "Оплаченные заказы" at bounding box center [609, 274] width 99 height 12
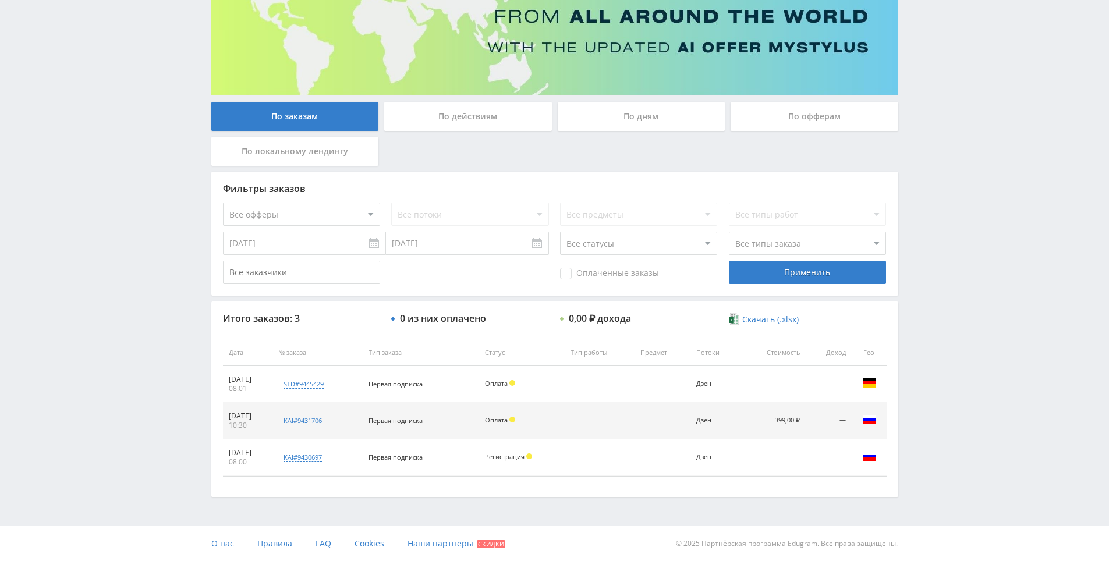
click at [0, 0] on input "Оплаченные заказы" at bounding box center [0, 0] width 0 height 0
click at [794, 274] on div "Применить" at bounding box center [807, 272] width 157 height 23
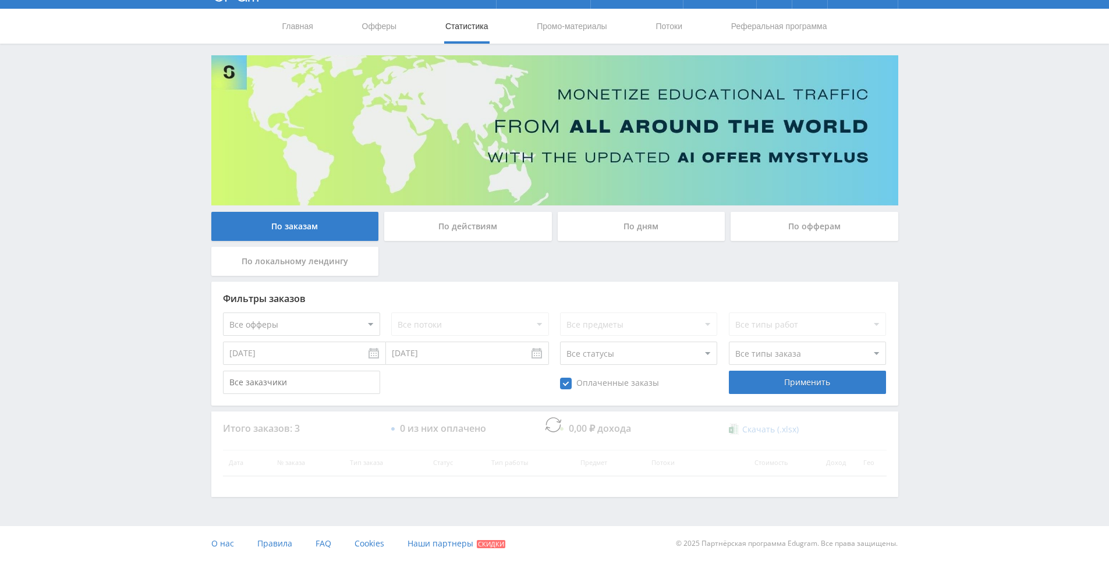
scroll to position [0, 0]
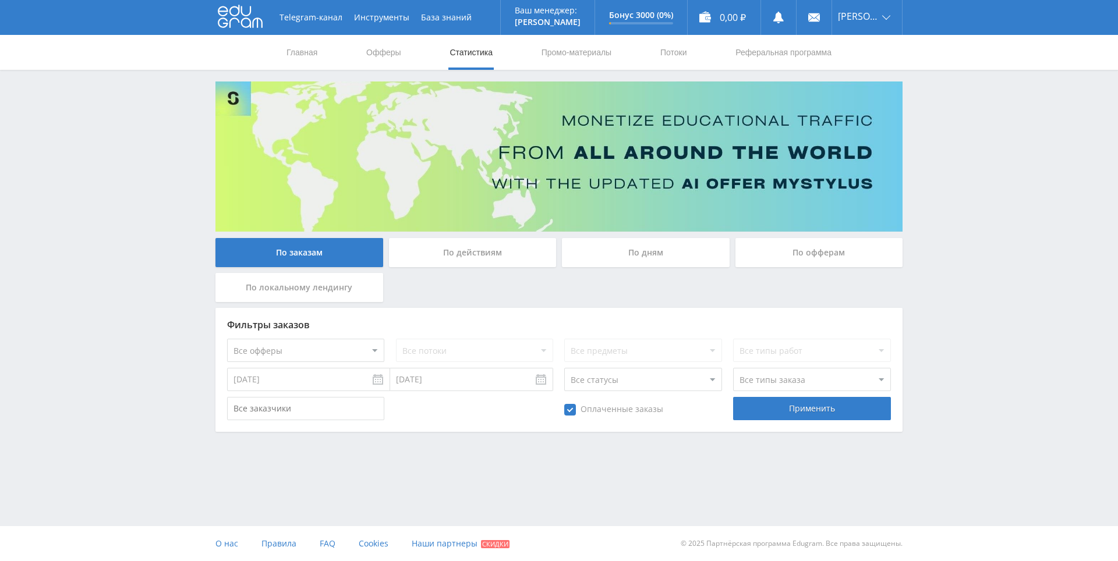
click at [567, 408] on span "Оплаченные заказы" at bounding box center [613, 410] width 99 height 12
click at [0, 0] on input "Оплаченные заказы" at bounding box center [0, 0] width 0 height 0
drag, startPoint x: 983, startPoint y: 307, endPoint x: 974, endPoint y: 250, distance: 57.2
click at [932, 293] on div "Telegram-канал Инструменты База знаний Ваш менеджер: [PERSON_NAME] Online @edug…" at bounding box center [559, 248] width 1118 height 496
click at [837, 414] on div "Применить" at bounding box center [811, 408] width 157 height 23
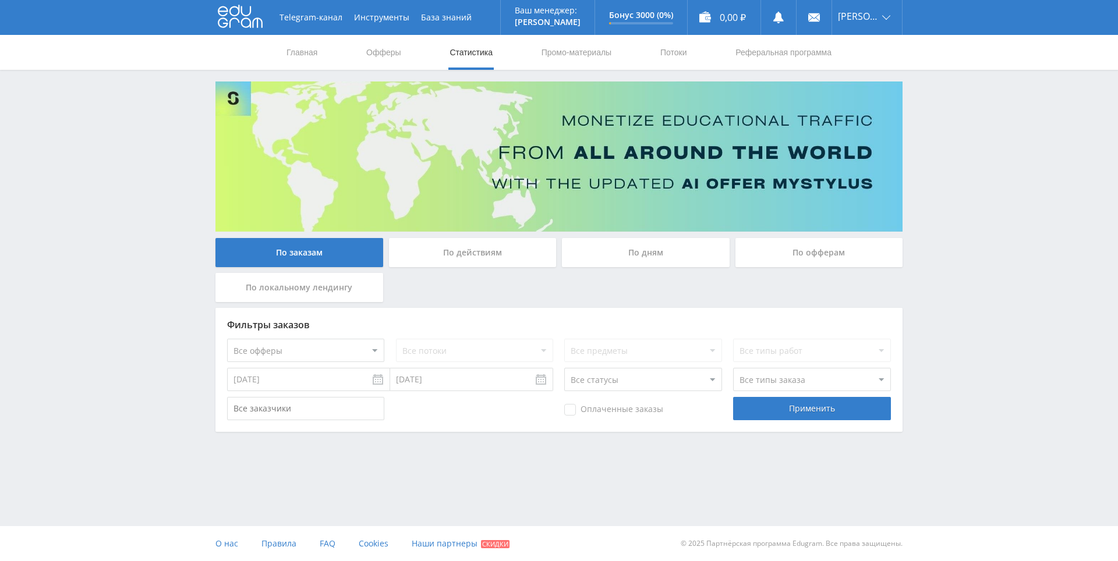
click at [943, 293] on div "Telegram-канал Инструменты База знаний Ваш менеджер: [PERSON_NAME] Online @edug…" at bounding box center [559, 248] width 1118 height 496
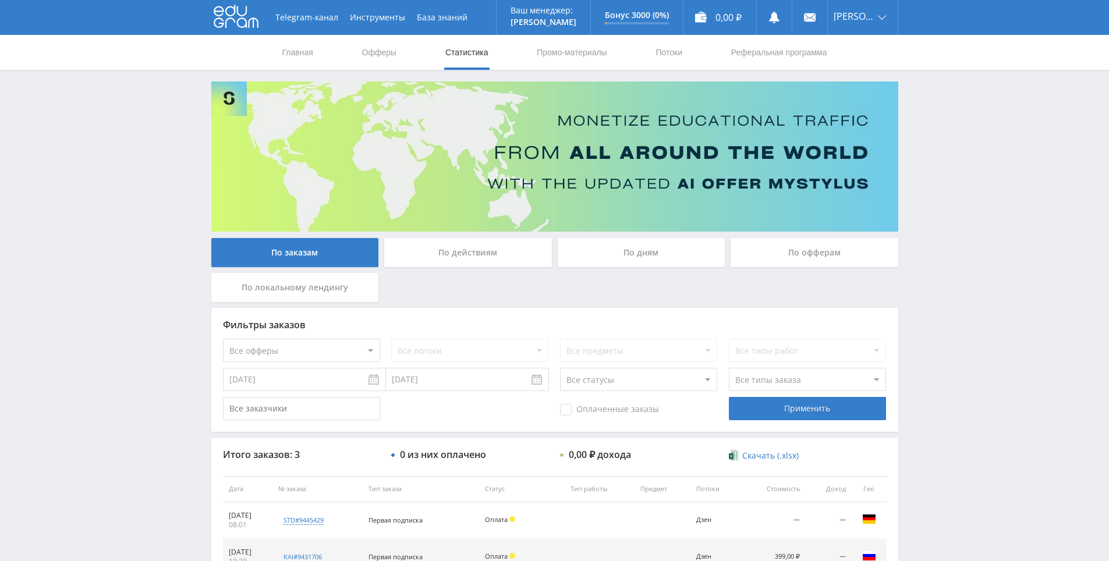
click at [988, 293] on div "Telegram-канал Инструменты База знаний Ваш менеджер: [PERSON_NAME] Online @edug…" at bounding box center [554, 349] width 1109 height 698
click at [979, 256] on div "Telegram-канал Инструменты База знаний Ваш менеджер: [PERSON_NAME] Online @edug…" at bounding box center [554, 349] width 1109 height 698
drag, startPoint x: 979, startPoint y: 256, endPoint x: 978, endPoint y: 239, distance: 17.6
click at [978, 239] on div "Telegram-канал Инструменты База знаний Ваш менеджер: [PERSON_NAME] Online @edug…" at bounding box center [554, 349] width 1109 height 698
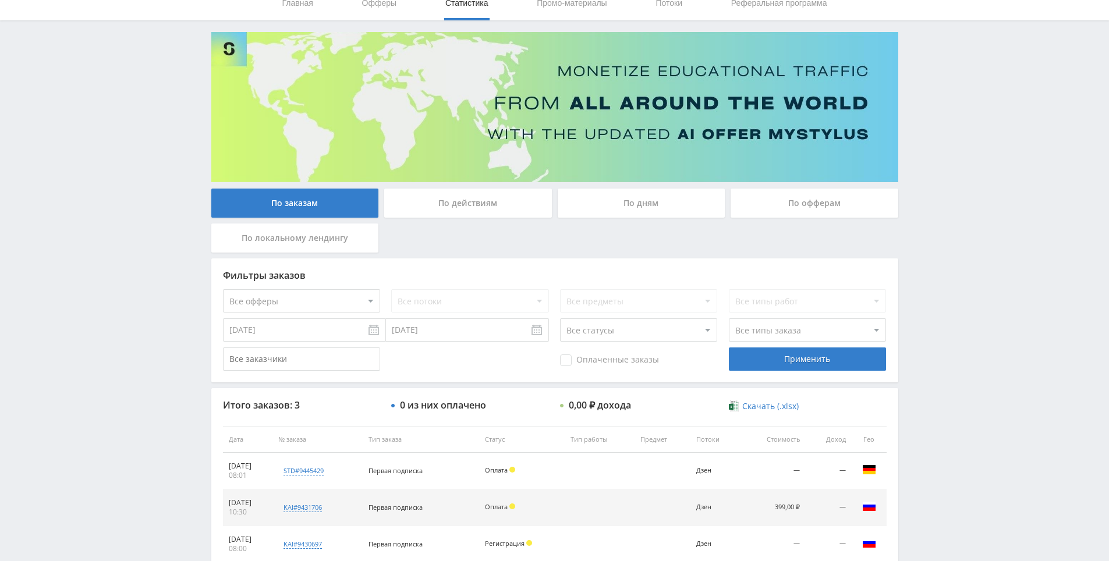
scroll to position [136, 0]
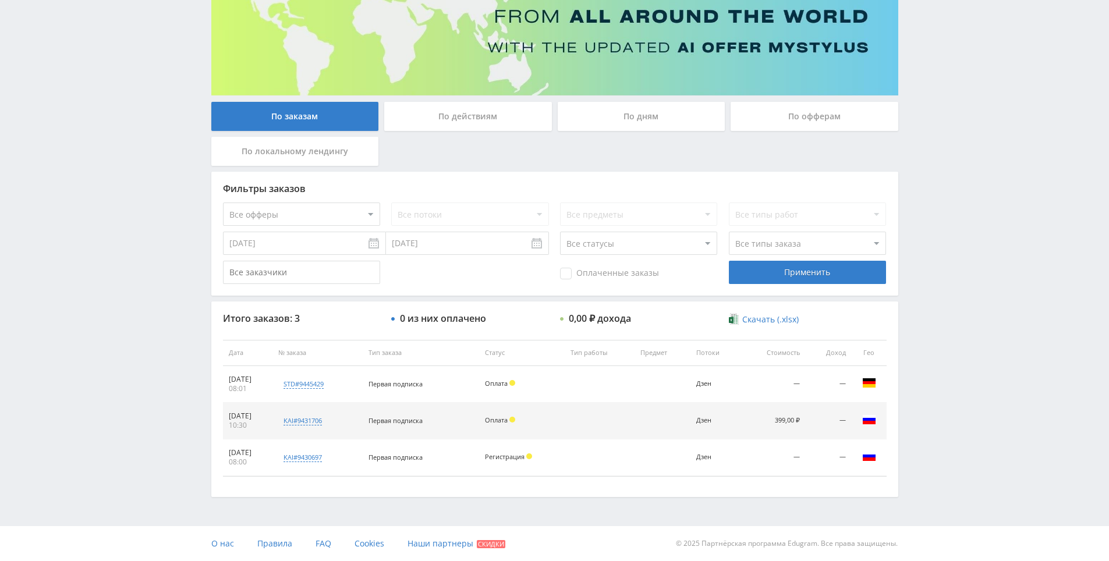
drag, startPoint x: 951, startPoint y: 346, endPoint x: 947, endPoint y: 426, distance: 79.9
click at [967, 412] on div "Telegram-канал Инструменты База знаний Ваш менеджер: [PERSON_NAME] Online @edug…" at bounding box center [554, 213] width 1109 height 698
drag, startPoint x: 967, startPoint y: 412, endPoint x: 967, endPoint y: 353, distance: 58.8
click at [967, 353] on div "Telegram-канал Инструменты База знаний Ваш менеджер: [PERSON_NAME] Online @edug…" at bounding box center [554, 213] width 1109 height 698
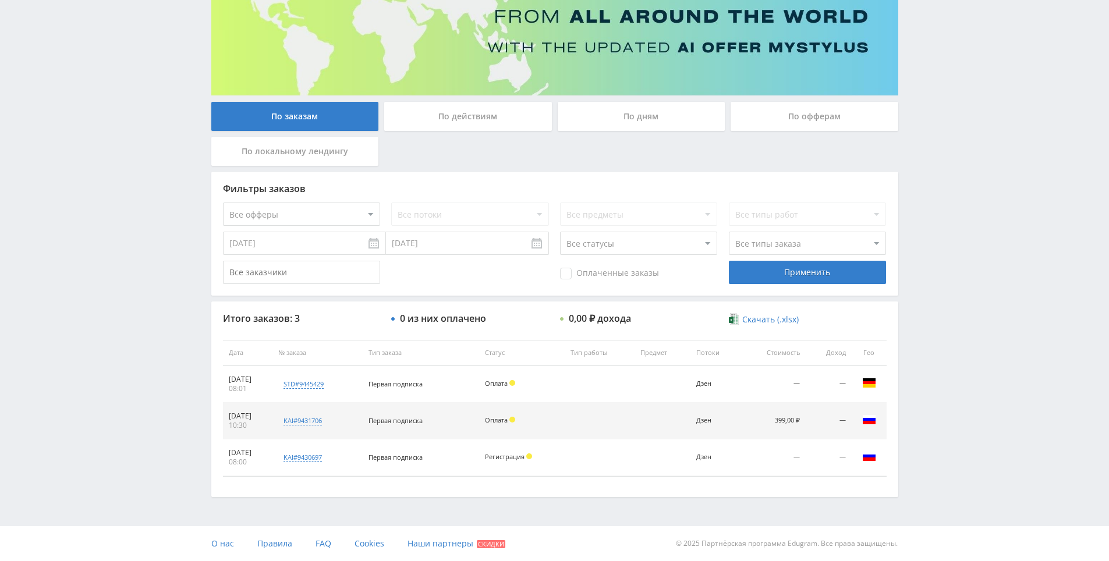
click at [959, 322] on div "Telegram-канал Инструменты База знаний Ваш менеджер: [PERSON_NAME] Online @edug…" at bounding box center [554, 213] width 1109 height 698
click at [957, 319] on div "Telegram-канал Инструменты База знаний Ваш менеджер: [PERSON_NAME] Online @edug…" at bounding box center [554, 213] width 1109 height 698
click at [946, 342] on div "Telegram-канал Инструменты База знаний Ваш менеджер: [PERSON_NAME] Online @edug…" at bounding box center [554, 213] width 1109 height 698
drag, startPoint x: 946, startPoint y: 342, endPoint x: 946, endPoint y: 321, distance: 21.0
click at [946, 321] on div "Telegram-канал Инструменты База знаний Ваш менеджер: [PERSON_NAME] Online @edug…" at bounding box center [554, 213] width 1109 height 698
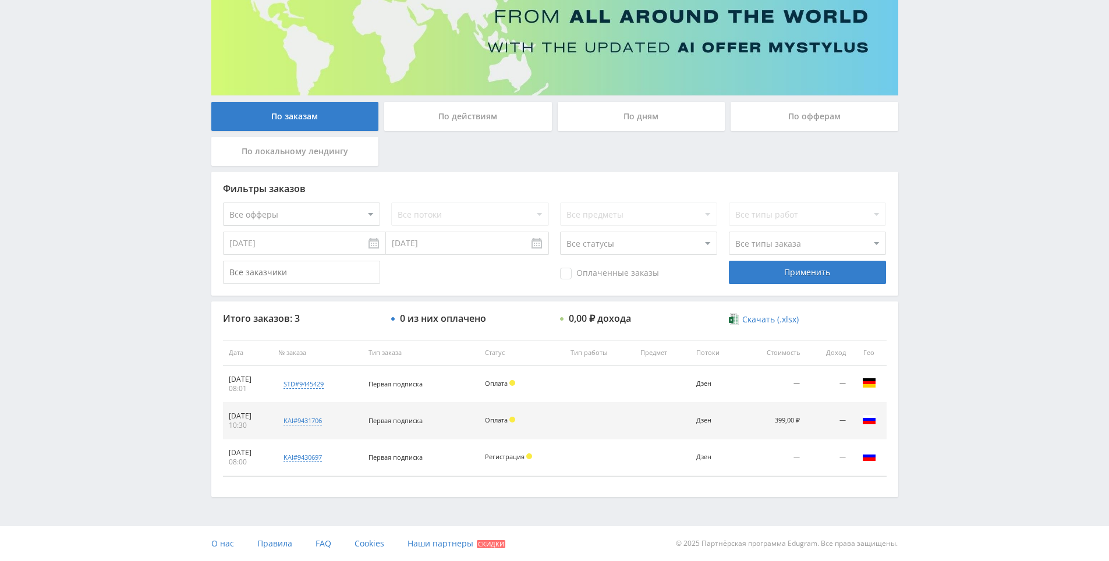
click at [946, 321] on div "Telegram-канал Инструменты База знаний Ваш менеджер: [PERSON_NAME] Online @edug…" at bounding box center [554, 213] width 1109 height 698
click at [946, 300] on div "Telegram-канал Инструменты База знаний Ваш менеджер: [PERSON_NAME] Online @edug…" at bounding box center [554, 213] width 1109 height 698
click at [946, 266] on div "Telegram-канал Инструменты База знаний Ваш менеджер: [PERSON_NAME] Online @edug…" at bounding box center [554, 213] width 1109 height 698
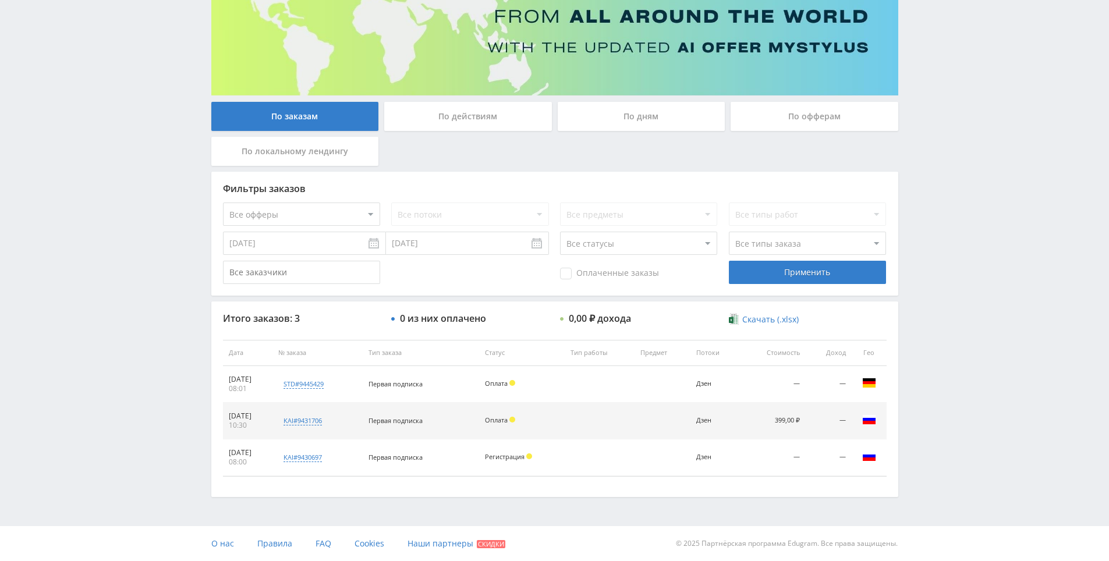
click at [940, 284] on div "Telegram-канал Инструменты База знаний Ваш менеджер: [PERSON_NAME] Online @edug…" at bounding box center [554, 213] width 1109 height 698
click at [947, 321] on div "Telegram-канал Инструменты База знаний Ваш менеджер: [PERSON_NAME] Online @edug…" at bounding box center [554, 213] width 1109 height 698
click at [947, 295] on div "Telegram-канал Инструменты База знаний Ваш менеджер: [PERSON_NAME] Online @edug…" at bounding box center [554, 213] width 1109 height 698
drag, startPoint x: 947, startPoint y: 295, endPoint x: 947, endPoint y: 309, distance: 14.0
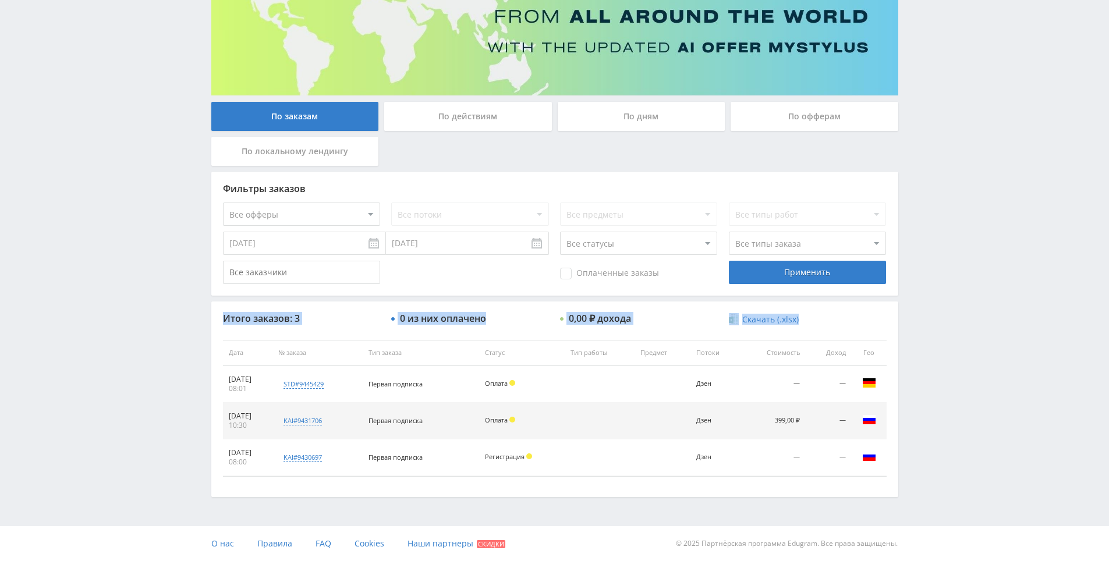
click at [947, 309] on div "Telegram-канал Инструменты База знаний Ваш менеджер: [PERSON_NAME] Online @edug…" at bounding box center [554, 213] width 1109 height 698
drag, startPoint x: 947, startPoint y: 309, endPoint x: 947, endPoint y: 270, distance: 38.4
click at [947, 270] on div "Telegram-канал Инструменты База знаний Ваш менеджер: [PERSON_NAME] Online @edug…" at bounding box center [554, 213] width 1109 height 698
click at [947, 272] on div "Telegram-канал Инструменты База знаний Ваш менеджер: [PERSON_NAME] Online @edug…" at bounding box center [554, 213] width 1109 height 698
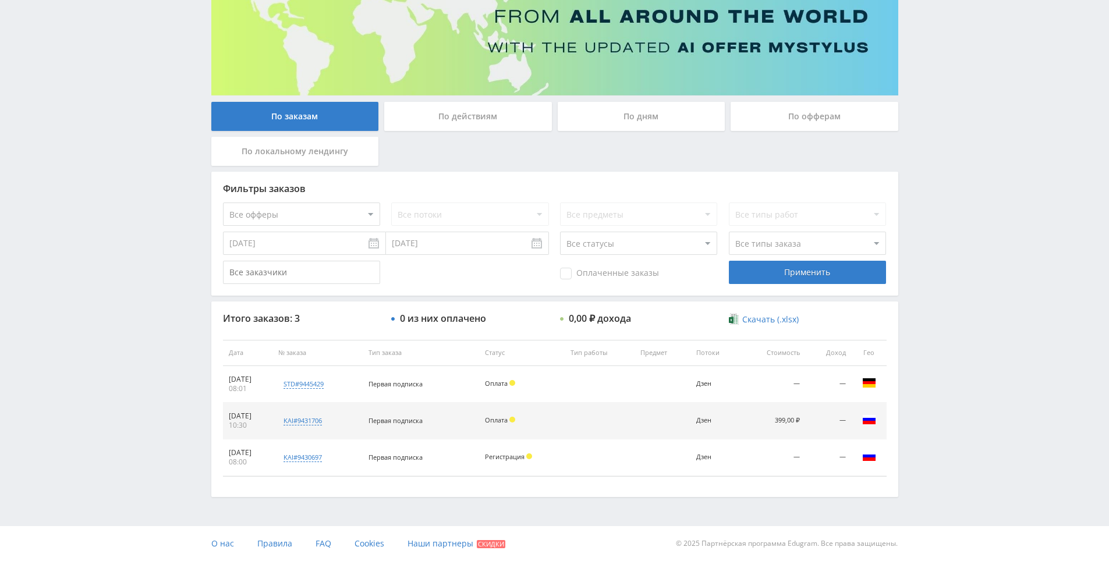
drag, startPoint x: 947, startPoint y: 272, endPoint x: 948, endPoint y: 253, distance: 19.3
click at [945, 233] on div "Telegram-канал Инструменты База знаний Ваш менеджер: [PERSON_NAME] Online @edug…" at bounding box center [554, 213] width 1109 height 698
click at [945, 239] on div "Telegram-канал Инструменты База знаний Ваш менеджер: [PERSON_NAME] Online @edug…" at bounding box center [554, 213] width 1109 height 698
drag, startPoint x: 945, startPoint y: 239, endPoint x: 944, endPoint y: 224, distance: 15.7
click at [944, 224] on div "Telegram-канал Инструменты База знаний Ваш менеджер: [PERSON_NAME] Online @edug…" at bounding box center [554, 213] width 1109 height 698
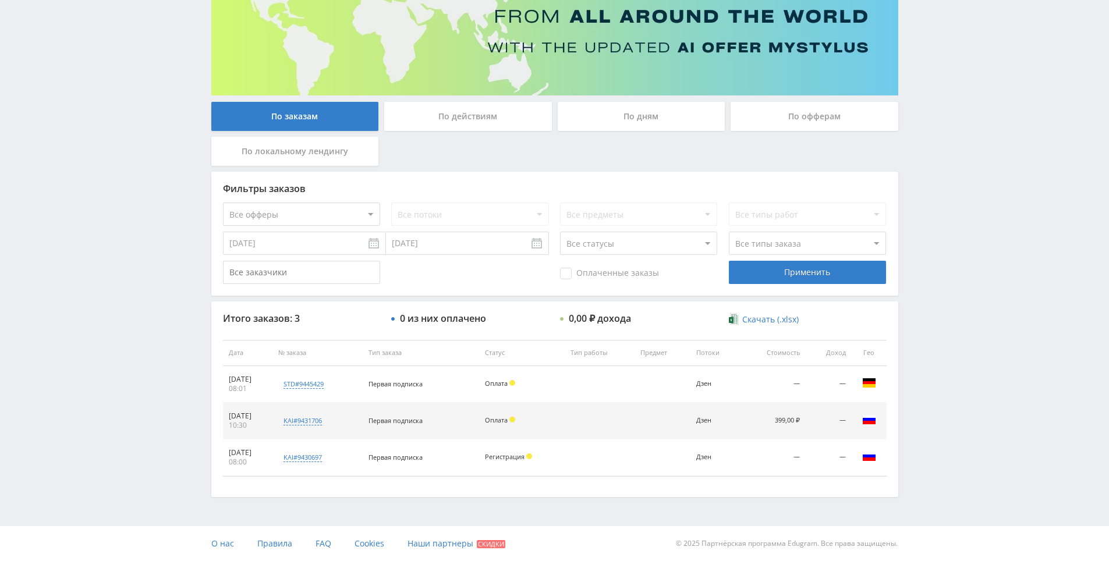
click at [944, 227] on div "Telegram-канал Инструменты База знаний Ваш менеджер: [PERSON_NAME] Online @edug…" at bounding box center [554, 213] width 1109 height 698
drag, startPoint x: 944, startPoint y: 220, endPoint x: 936, endPoint y: 220, distance: 7.6
click at [944, 219] on div "Telegram-канал Инструменты База знаний Ваш менеджер: [PERSON_NAME] Online @edug…" at bounding box center [554, 213] width 1109 height 698
click at [313, 416] on div "kai#9431706" at bounding box center [303, 420] width 38 height 9
click at [976, 381] on div "Telegram-канал Инструменты База знаний Ваш менеджер: [PERSON_NAME] Online @edug…" at bounding box center [554, 213] width 1109 height 698
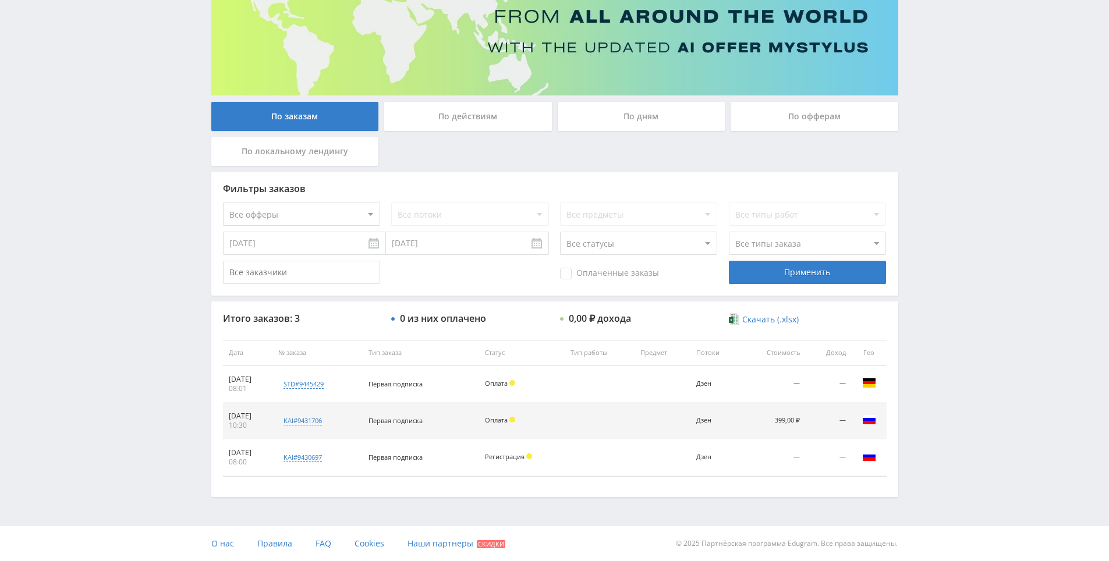
drag, startPoint x: 976, startPoint y: 377, endPoint x: 967, endPoint y: 333, distance: 44.8
click at [967, 333] on div "Telegram-канал Инструменты База знаний Ваш менеджер: [PERSON_NAME] Online @edug…" at bounding box center [554, 213] width 1109 height 698
click at [964, 320] on div "Telegram-канал Инструменты База знаний Ваш менеджер: [PERSON_NAME] Online @edug…" at bounding box center [554, 213] width 1109 height 698
click at [963, 321] on div "Telegram-канал Инструменты База знаний Ваш менеджер: [PERSON_NAME] Online @edug…" at bounding box center [554, 213] width 1109 height 698
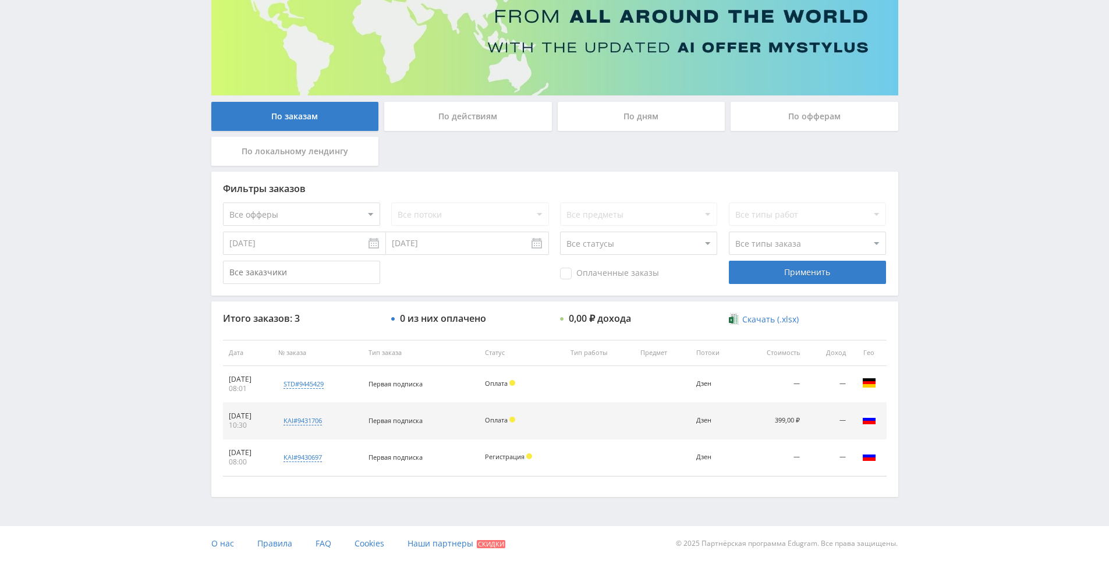
click at [961, 329] on div "Telegram-канал Инструменты База знаний Ваш менеджер: [PERSON_NAME] Online @edug…" at bounding box center [554, 213] width 1109 height 698
drag, startPoint x: 961, startPoint y: 329, endPoint x: 953, endPoint y: 318, distance: 13.7
click at [953, 318] on div "Telegram-канал Инструменты База знаний Ваш менеджер: [PERSON_NAME] Online @edug…" at bounding box center [554, 213] width 1109 height 698
click at [951, 320] on div "Telegram-канал Инструменты База знаний Ваш менеджер: [PERSON_NAME] Online @edug…" at bounding box center [554, 213] width 1109 height 698
click at [948, 307] on div "Telegram-канал Инструменты База знаний Ваш менеджер: [PERSON_NAME] Online @edug…" at bounding box center [554, 213] width 1109 height 698
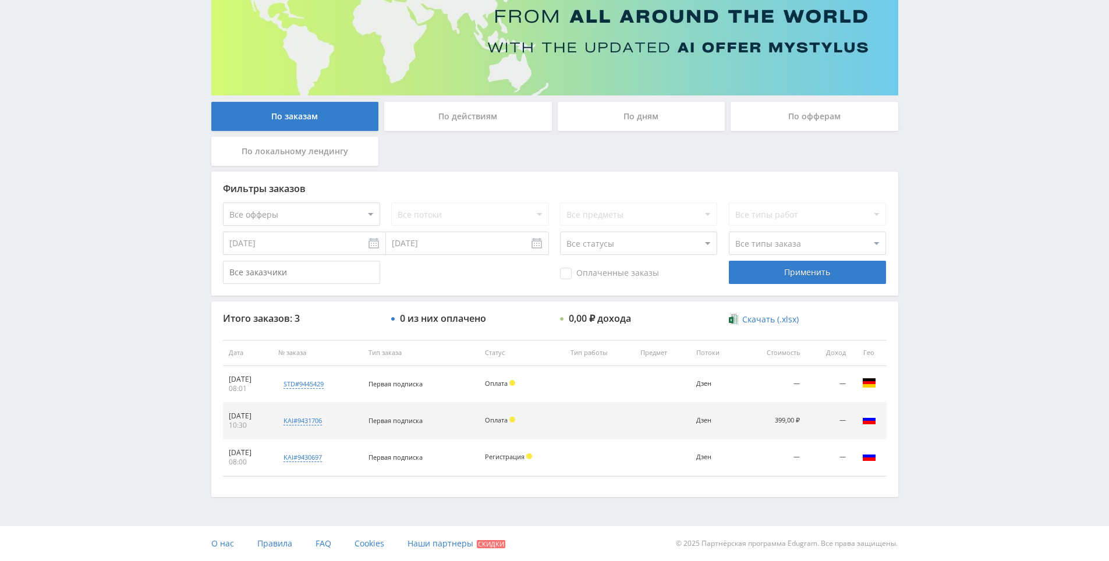
click at [717, 129] on div "По дням" at bounding box center [642, 116] width 168 height 29
click at [0, 0] on input "По дням" at bounding box center [0, 0] width 0 height 0
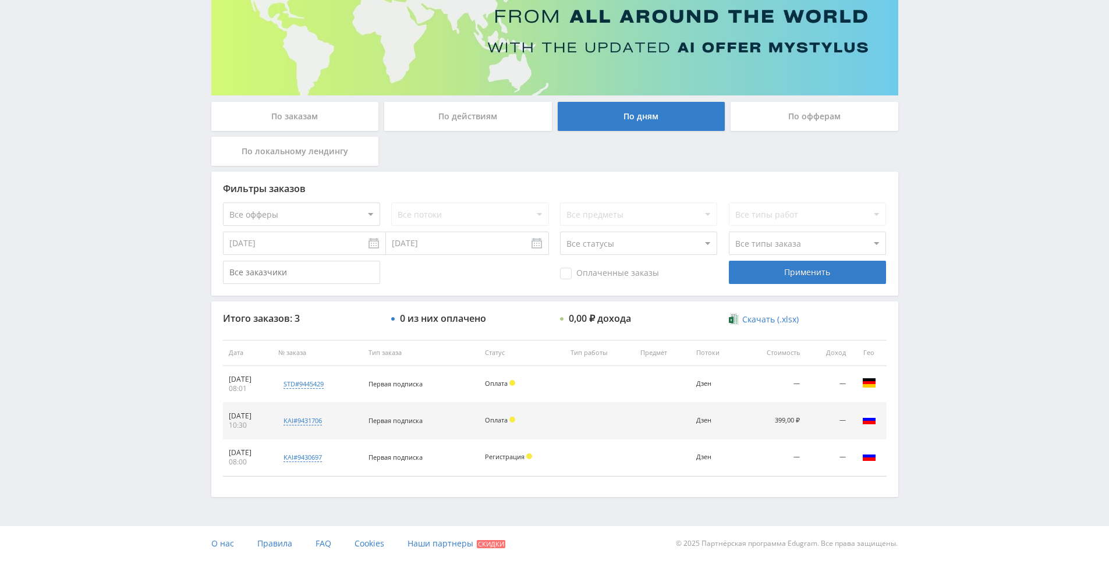
scroll to position [0, 0]
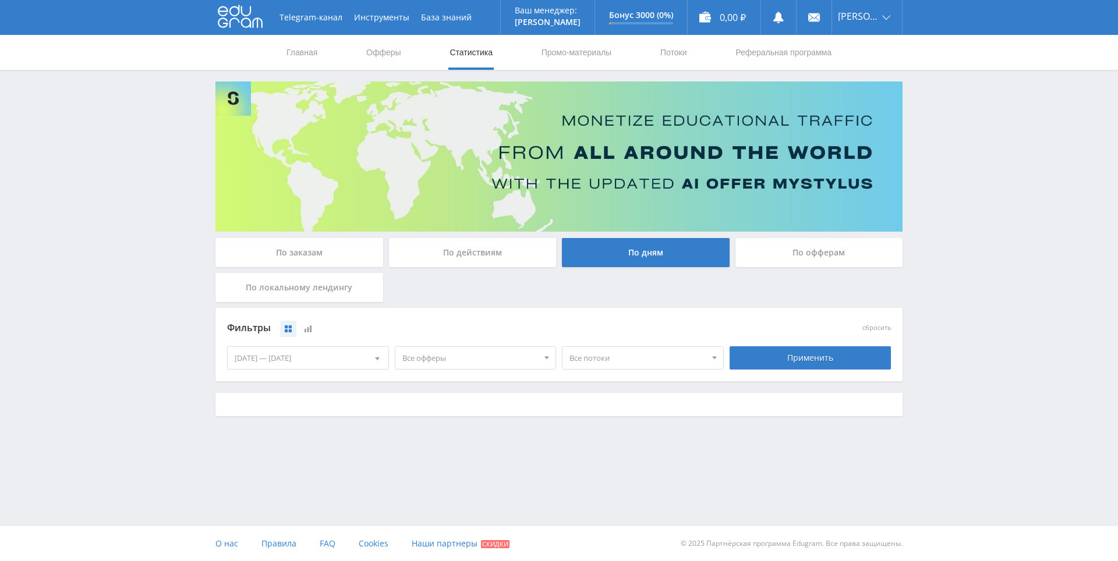
click at [792, 124] on img at bounding box center [558, 157] width 687 height 150
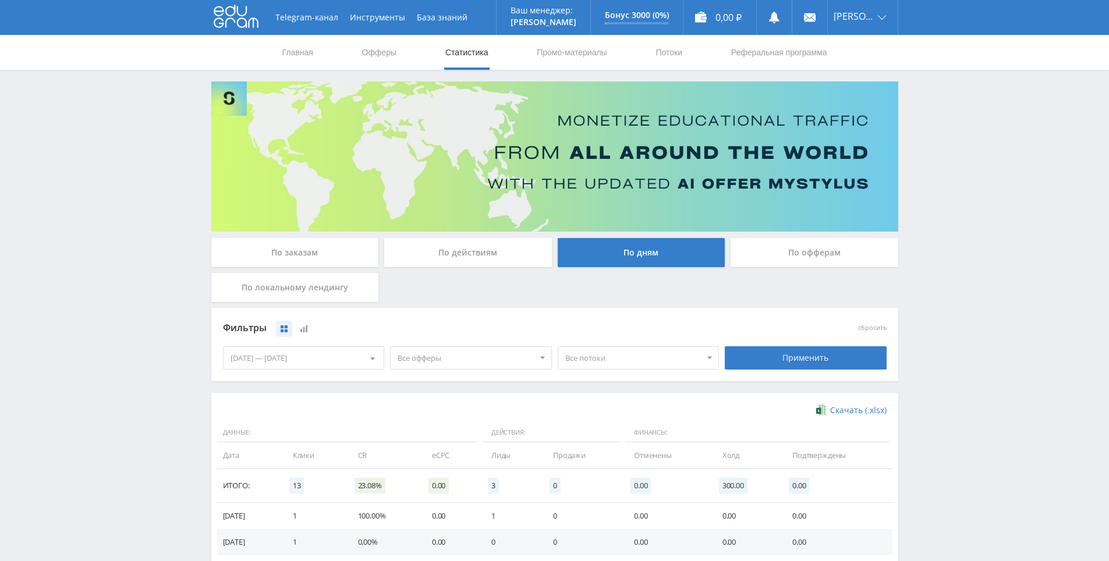
click at [799, 258] on div "По офферам" at bounding box center [815, 252] width 168 height 29
click at [0, 0] on input "По офферам" at bounding box center [0, 0] width 0 height 0
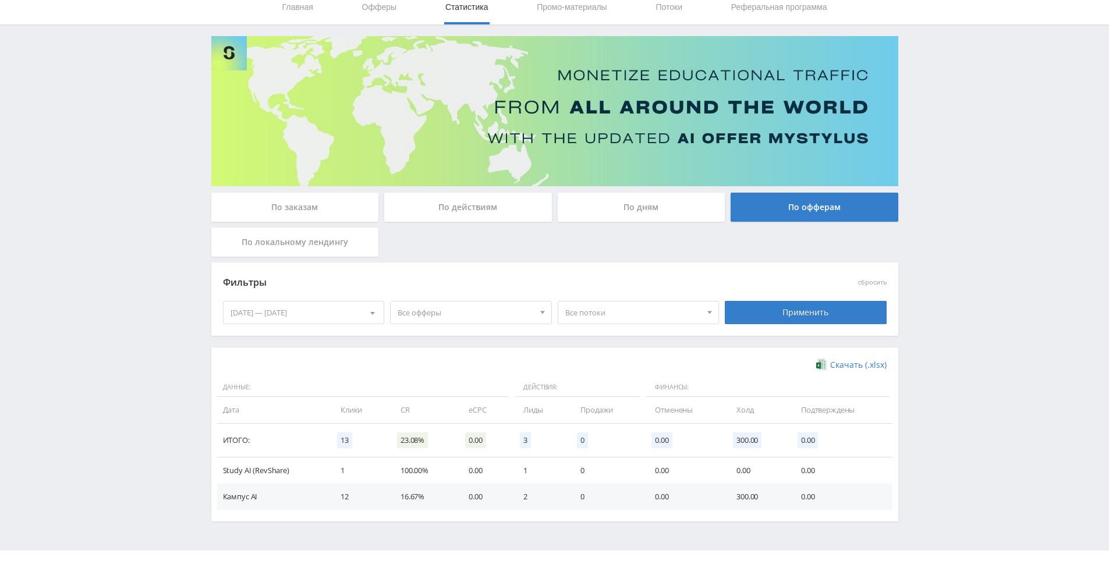
scroll to position [70, 0]
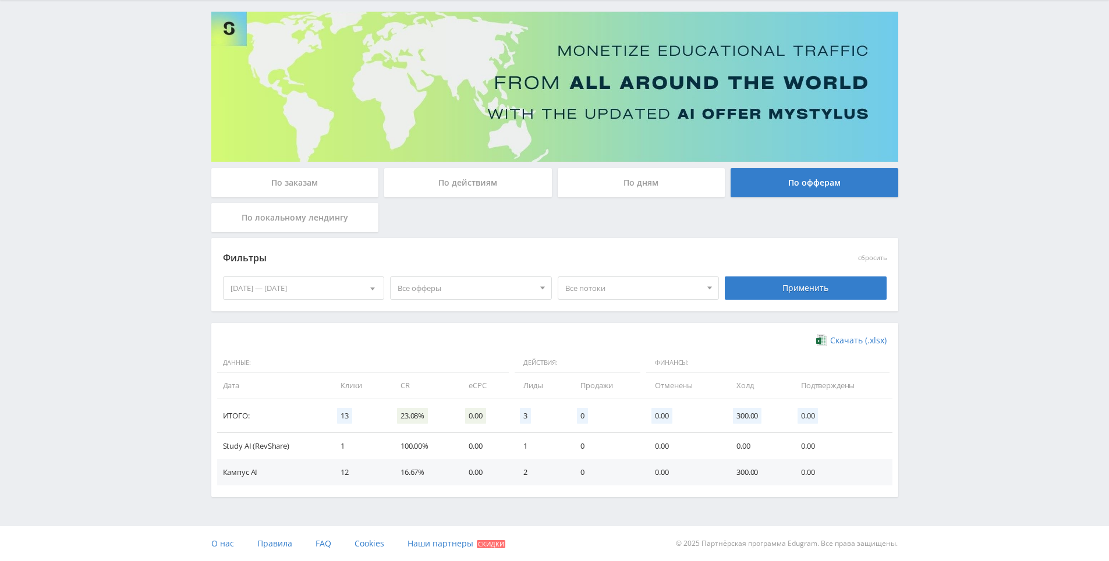
drag, startPoint x: 684, startPoint y: 348, endPoint x: 695, endPoint y: 389, distance: 42.1
drag, startPoint x: 1011, startPoint y: 346, endPoint x: 998, endPoint y: 328, distance: 22.0
click at [987, 306] on div "Telegram-канал Инструменты База знаний Ваш менеджер: [PERSON_NAME] Online @edug…" at bounding box center [554, 245] width 1109 height 631
click at [983, 321] on div "Telegram-канал Инструменты База знаний Ваш менеджер: [PERSON_NAME] Online @edug…" at bounding box center [554, 245] width 1109 height 631
drag, startPoint x: 983, startPoint y: 321, endPoint x: 981, endPoint y: 315, distance: 6.6
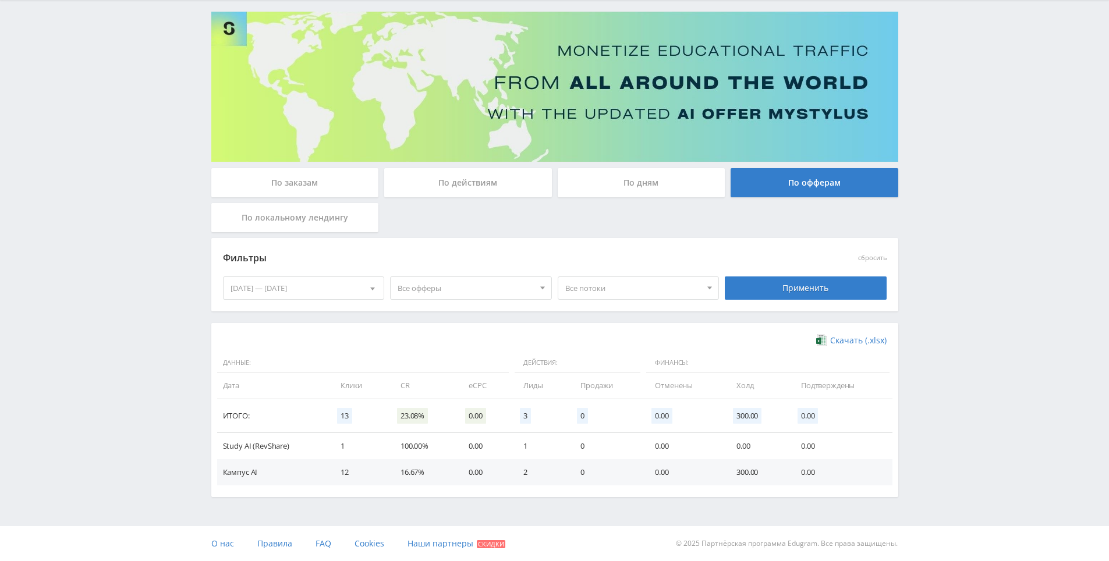
click at [976, 286] on div "Telegram-канал Инструменты База знаний Ваш менеджер: [PERSON_NAME] Online @edug…" at bounding box center [554, 245] width 1109 height 631
drag, startPoint x: 966, startPoint y: 302, endPoint x: 964, endPoint y: 284, distance: 18.7
click at [964, 282] on div "Telegram-канал Инструменты База знаний Ваш менеджер: [PERSON_NAME] Online @edug…" at bounding box center [554, 245] width 1109 height 631
drag, startPoint x: 964, startPoint y: 282, endPoint x: 964, endPoint y: 270, distance: 11.6
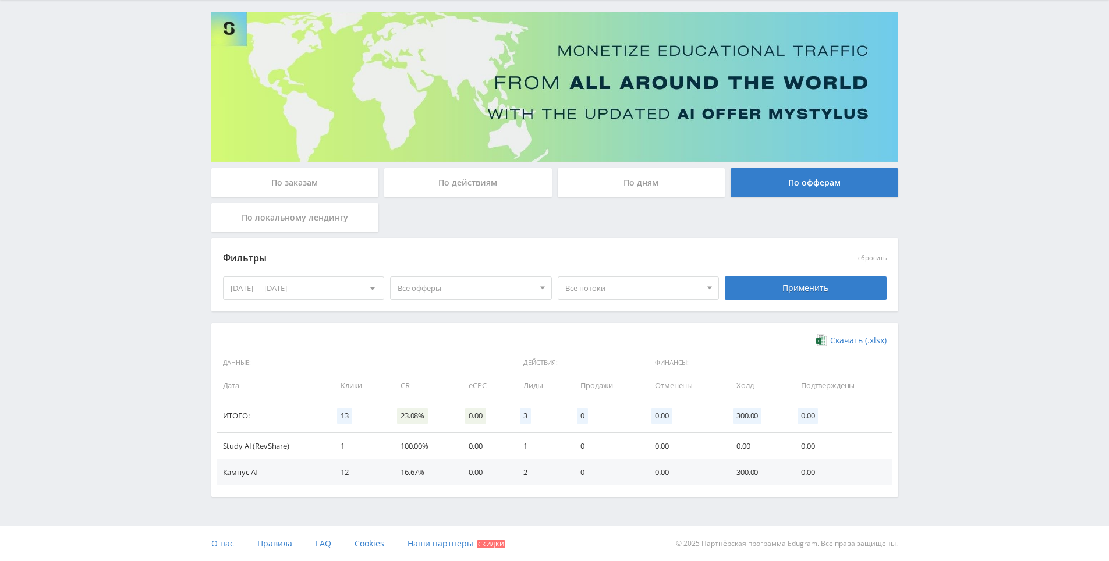
click at [964, 270] on div "Telegram-канал Инструменты База знаний Ваш менеджер: [PERSON_NAME] Online @edug…" at bounding box center [554, 245] width 1109 height 631
click at [966, 250] on div "Telegram-канал Инструменты База знаний Ваш менеджер: [PERSON_NAME] Online @edug…" at bounding box center [554, 245] width 1109 height 631
click at [967, 248] on div "Telegram-канал Инструменты База знаний Ваш менеджер: [PERSON_NAME] Online @edug…" at bounding box center [554, 245] width 1109 height 631
click at [967, 247] on div "Telegram-канал Инструменты База знаний Ваш менеджер: [PERSON_NAME] Online @edug…" at bounding box center [554, 245] width 1109 height 631
drag, startPoint x: 967, startPoint y: 247, endPoint x: 965, endPoint y: 218, distance: 28.6
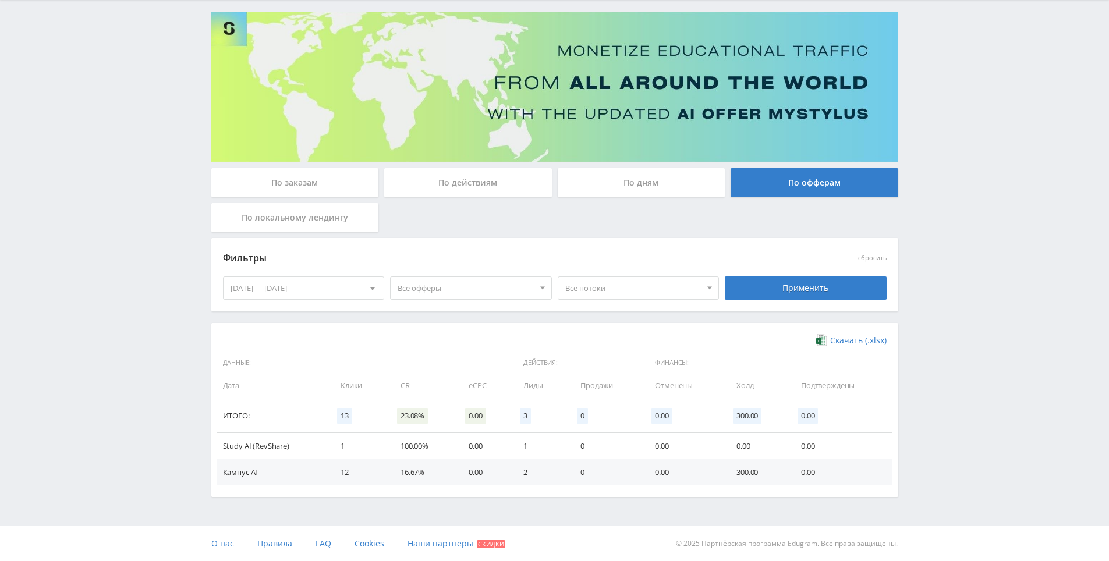
click at [965, 218] on div "Telegram-канал Инструменты База знаний Ваш менеджер: [PERSON_NAME] Online @edug…" at bounding box center [554, 245] width 1109 height 631
click at [965, 219] on div "Telegram-канал Инструменты База знаний Ваш менеджер: [PERSON_NAME] Online @edug…" at bounding box center [554, 245] width 1109 height 631
drag, startPoint x: 965, startPoint y: 219, endPoint x: 958, endPoint y: 201, distance: 18.8
drag, startPoint x: 958, startPoint y: 201, endPoint x: 778, endPoint y: 210, distance: 180.7
click at [958, 201] on div "Telegram-канал Инструменты База знаний Ваш менеджер: [PERSON_NAME] Online @edug…" at bounding box center [554, 245] width 1109 height 631
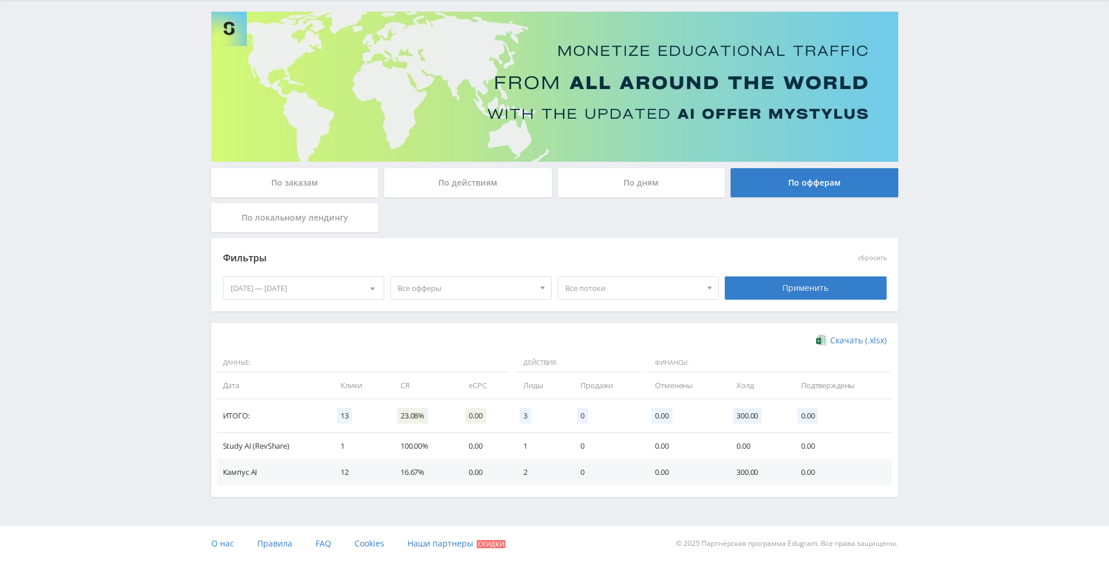
click at [268, 218] on div "По локальному лендингу" at bounding box center [295, 217] width 168 height 29
click at [0, 0] on input "По локальному лендингу" at bounding box center [0, 0] width 0 height 0
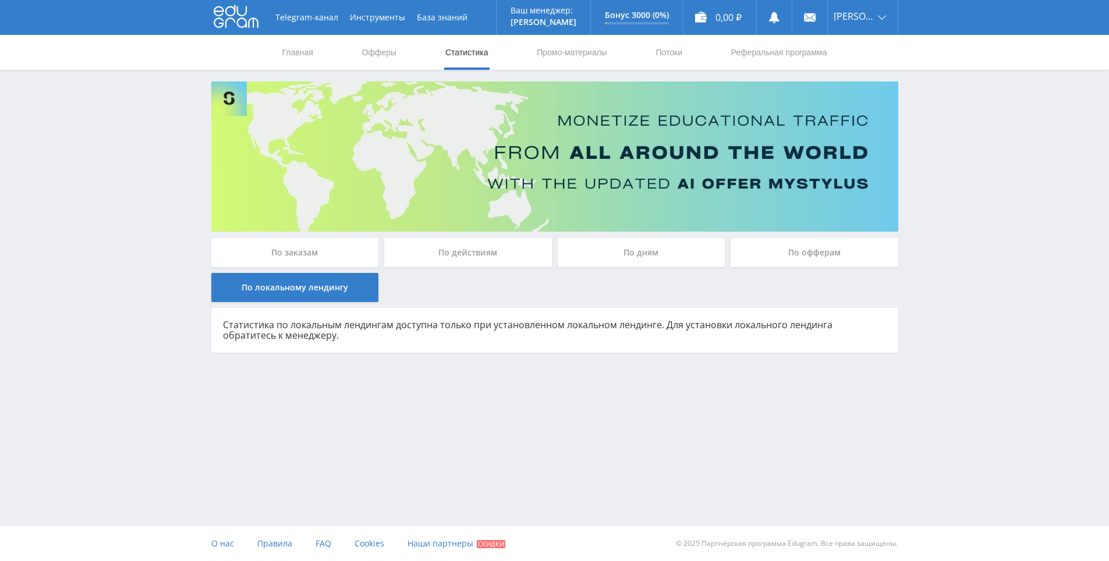
scroll to position [0, 0]
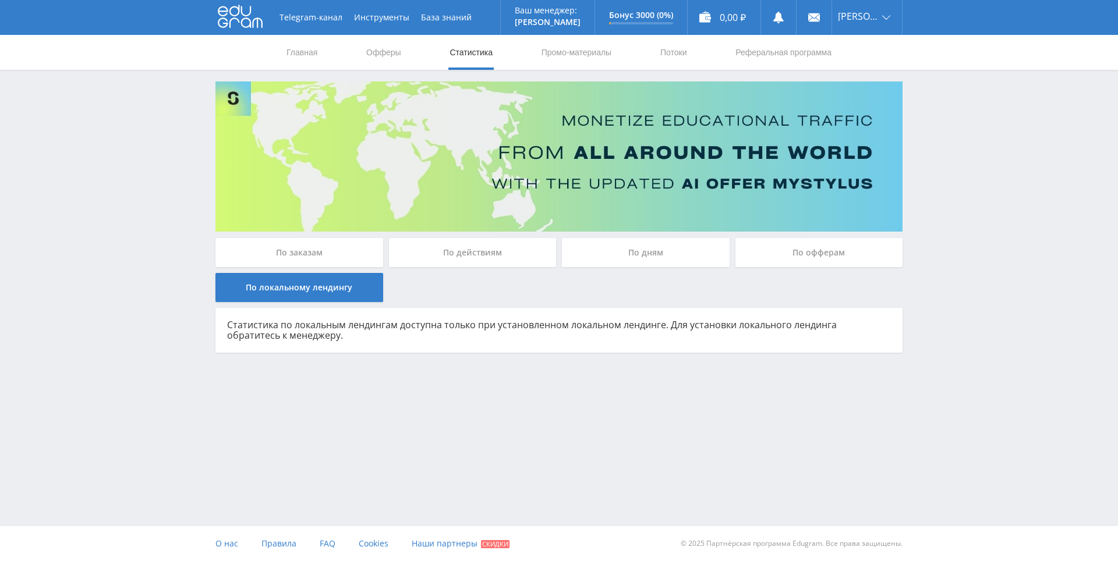
click at [324, 248] on div "По заказам" at bounding box center [299, 252] width 168 height 29
click at [0, 0] on input "По заказам" at bounding box center [0, 0] width 0 height 0
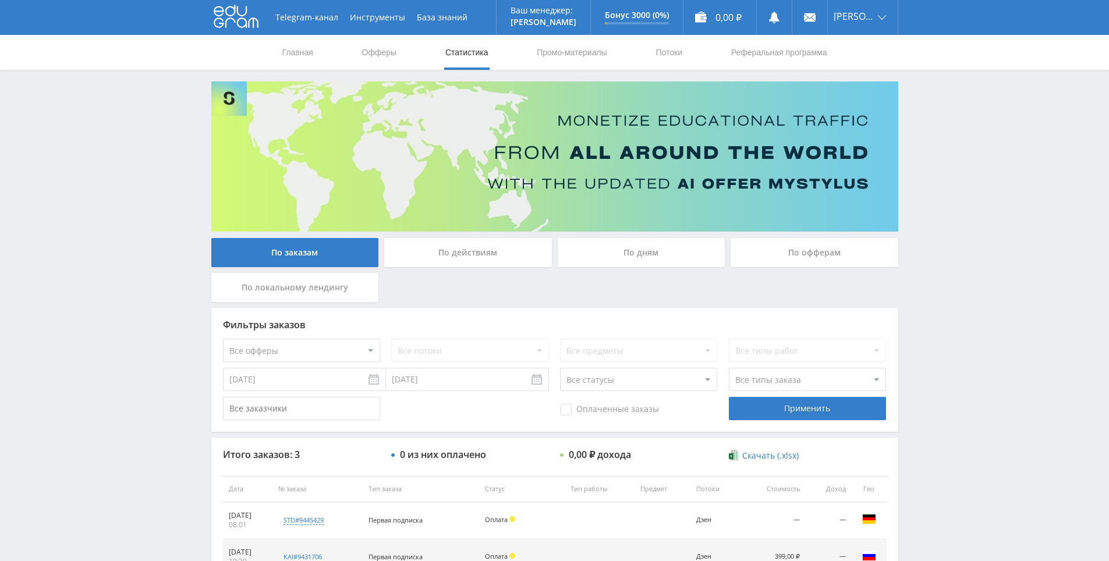
drag, startPoint x: 963, startPoint y: 317, endPoint x: 975, endPoint y: 264, distance: 53.9
click at [978, 256] on div "Telegram-канал Инструменты База знаний Ваш менеджер: [PERSON_NAME] Online @edug…" at bounding box center [554, 349] width 1109 height 698
drag, startPoint x: 978, startPoint y: 256, endPoint x: 975, endPoint y: 229, distance: 27.0
drag, startPoint x: 974, startPoint y: 227, endPoint x: 671, endPoint y: 392, distance: 345.0
click at [939, 239] on div "Telegram-канал Инструменты База знаний Ваш менеджер: [PERSON_NAME] Online @edug…" at bounding box center [554, 349] width 1109 height 698
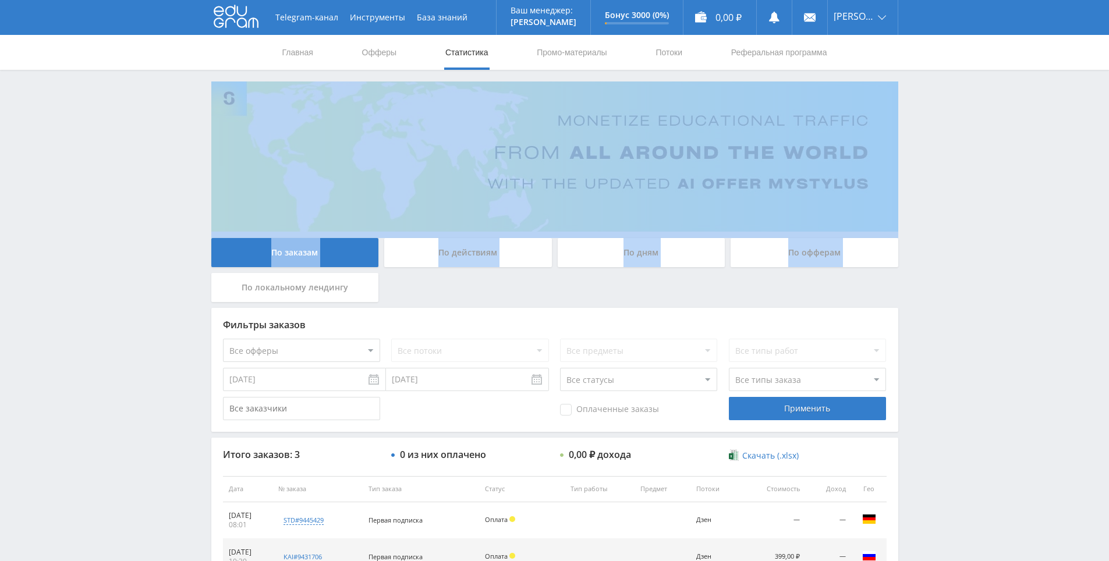
click at [982, 204] on div "Telegram-канал Инструменты База знаний Ваш менеджер: [PERSON_NAME] Online @edug…" at bounding box center [554, 349] width 1109 height 698
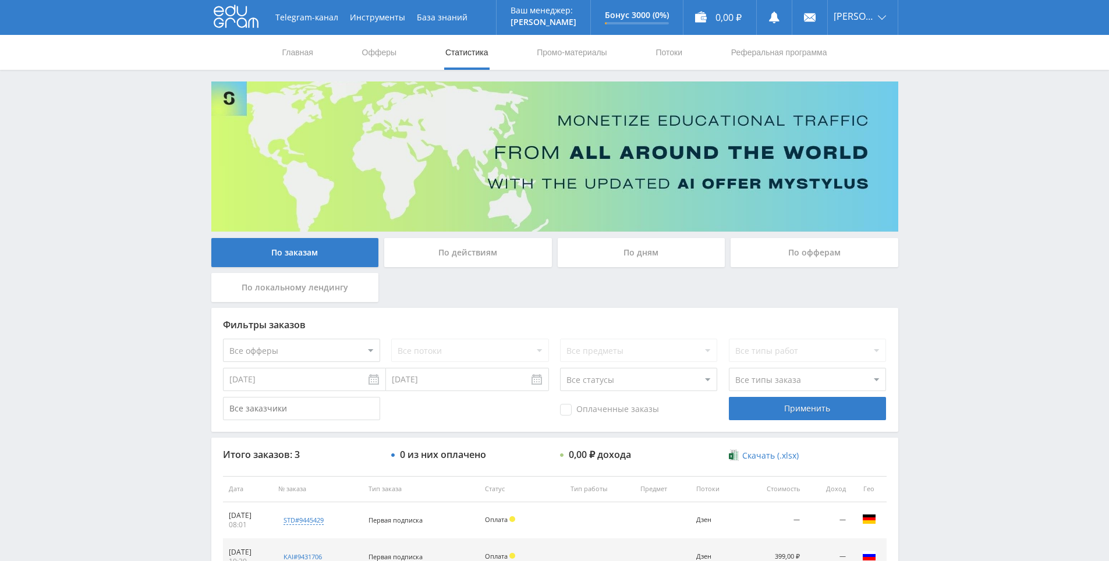
click at [965, 174] on div "Telegram-канал Инструменты База знаний Ваш менеджер: [PERSON_NAME] Online @edug…" at bounding box center [554, 349] width 1109 height 698
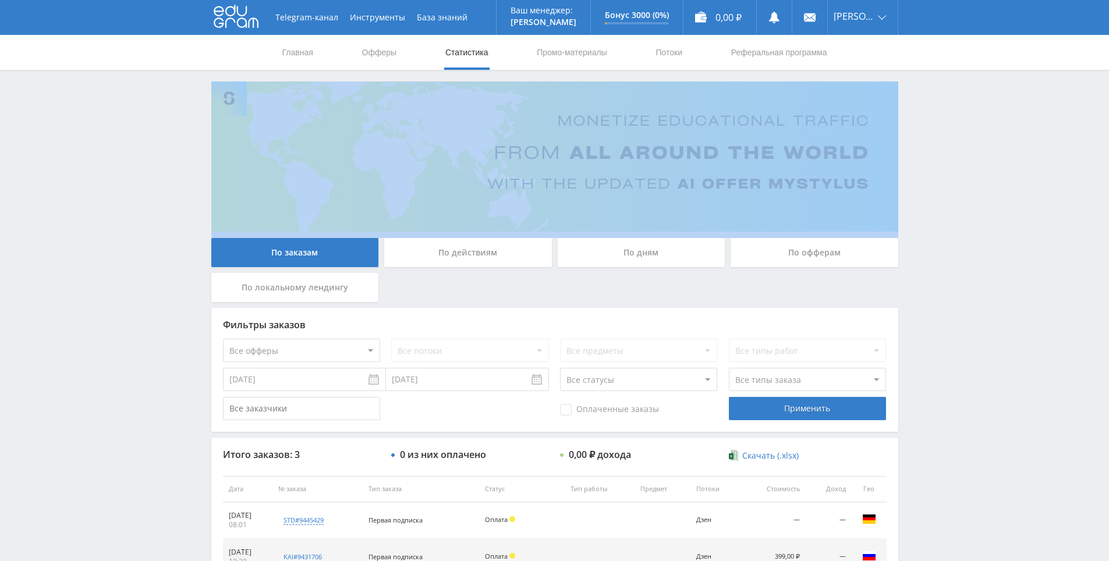
click at [965, 174] on div "Telegram-канал Инструменты База знаний Ваш менеджер: [PERSON_NAME] Online @edug…" at bounding box center [554, 349] width 1109 height 698
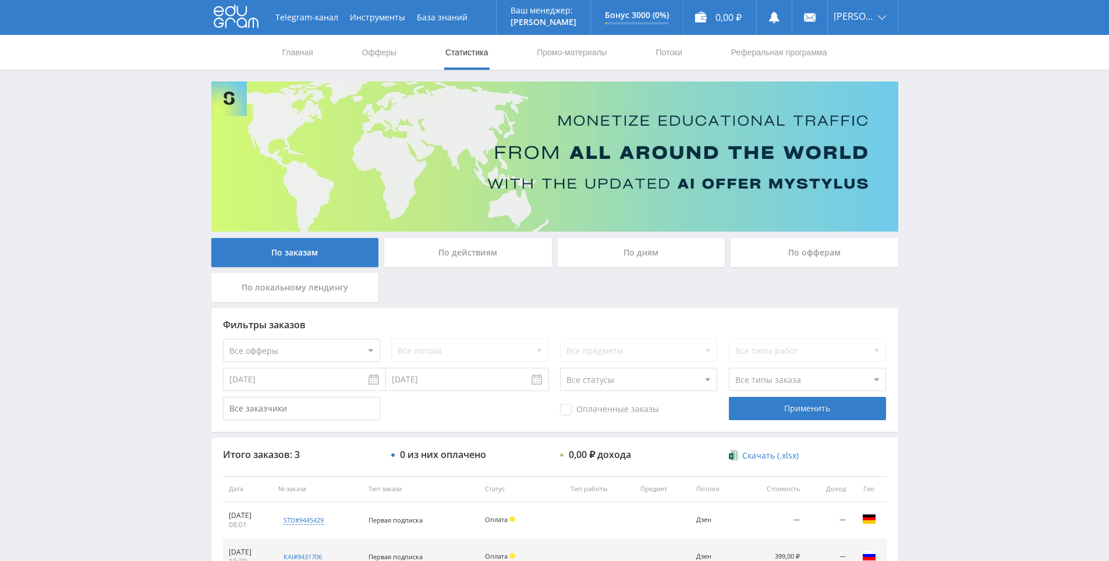
click at [939, 126] on div "Telegram-канал Инструменты База знаний Ваш менеджер: [PERSON_NAME] Online @edug…" at bounding box center [554, 349] width 1109 height 698
